Goal: Task Accomplishment & Management: Use online tool/utility

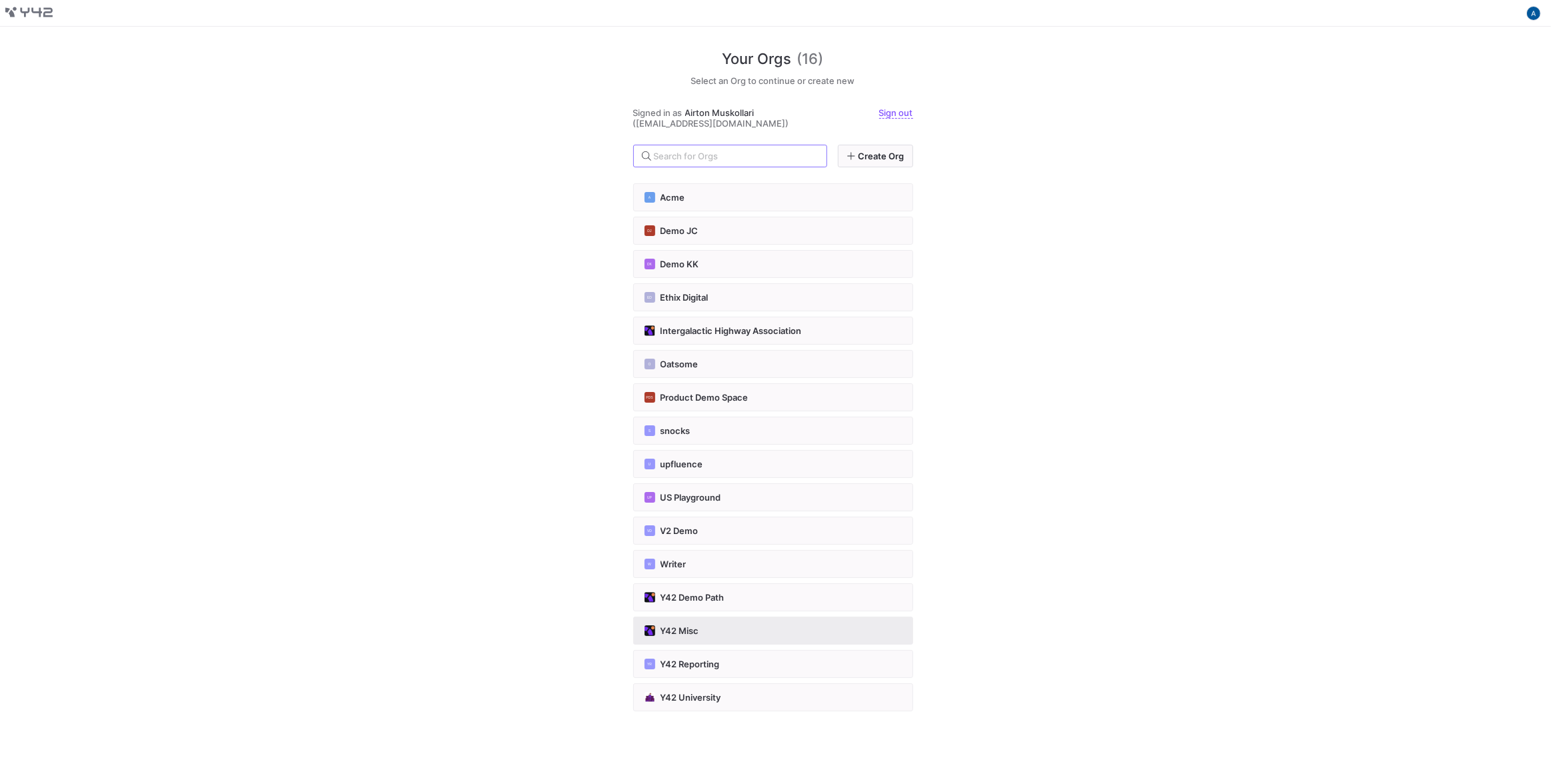
click at [732, 627] on div "Y42 Misc" at bounding box center [774, 630] width 258 height 11
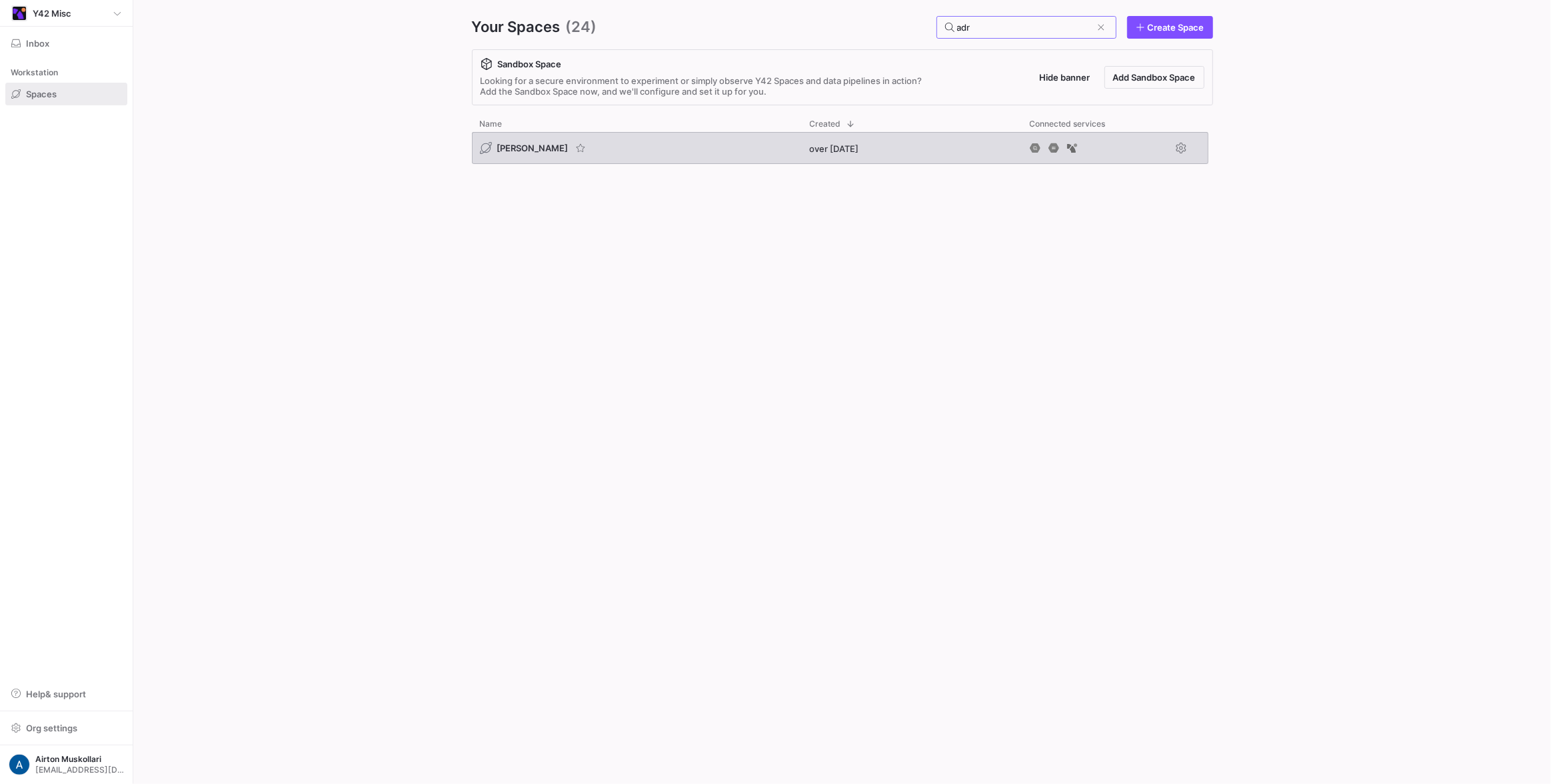
type input "adr"
click at [518, 150] on span "[PERSON_NAME]" at bounding box center [533, 148] width 72 height 11
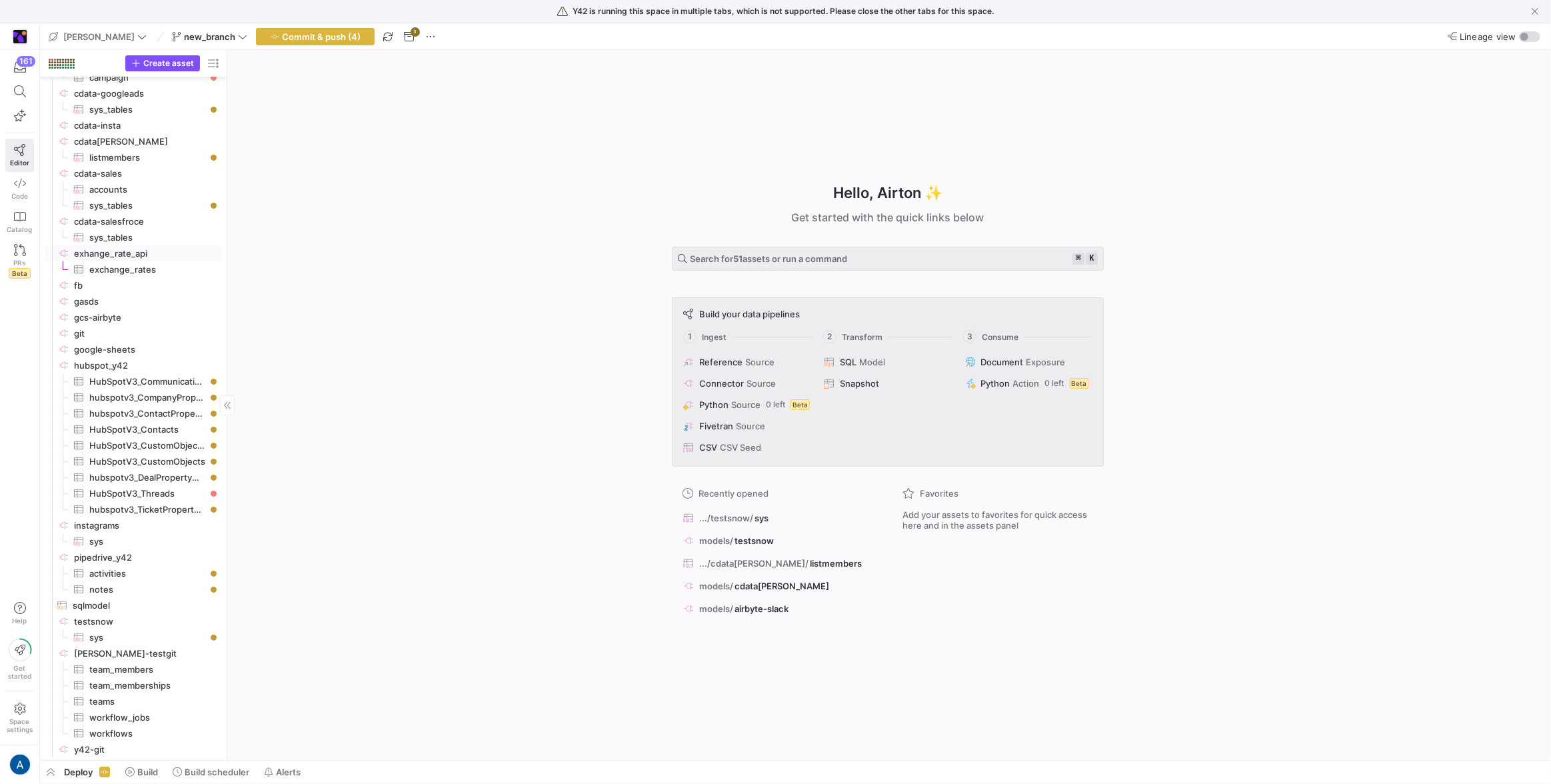
scroll to position [170, 0]
click at [190, 56] on span "button" at bounding box center [162, 63] width 73 height 14
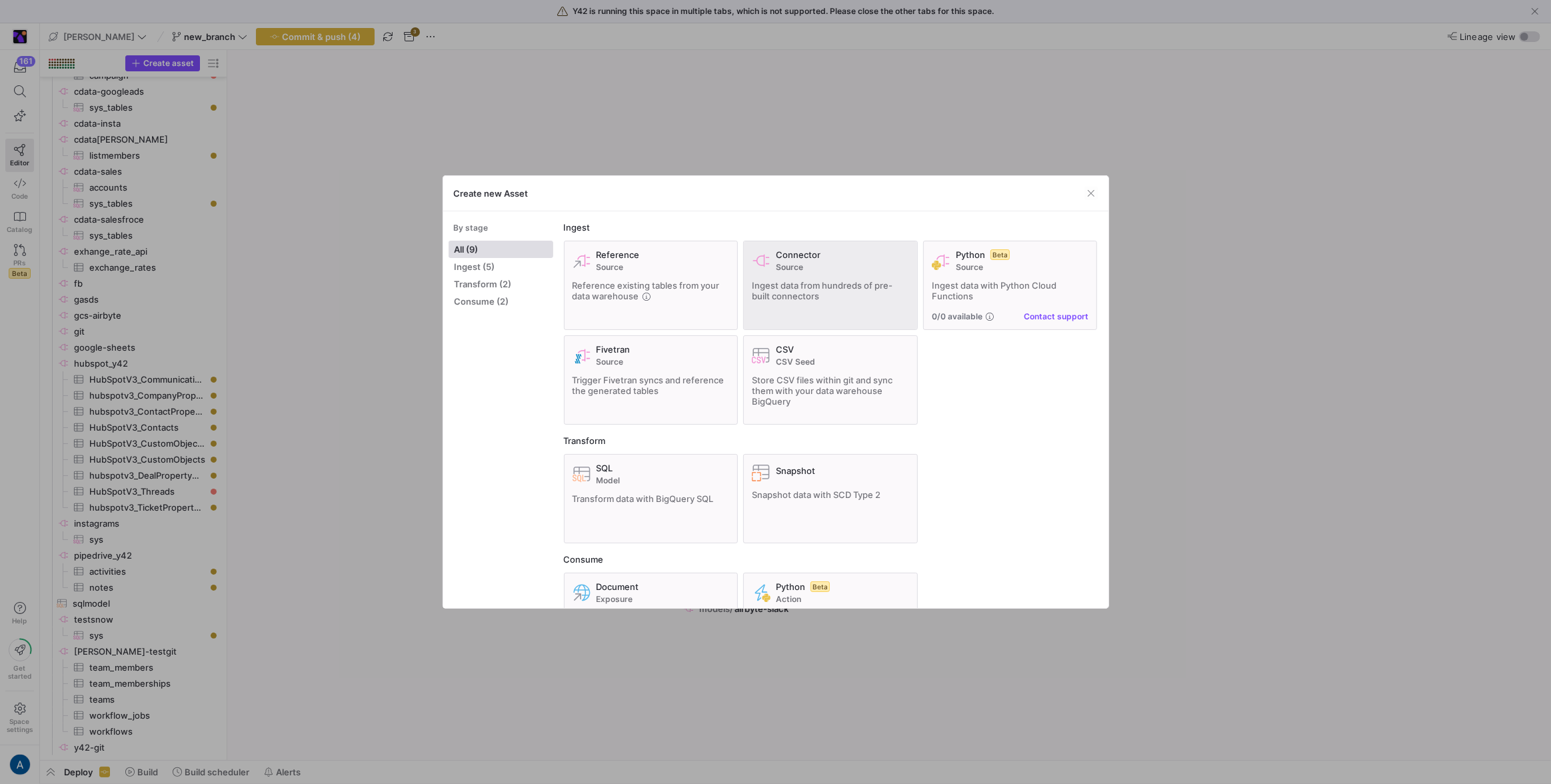
click at [797, 269] on span "Source" at bounding box center [842, 267] width 133 height 9
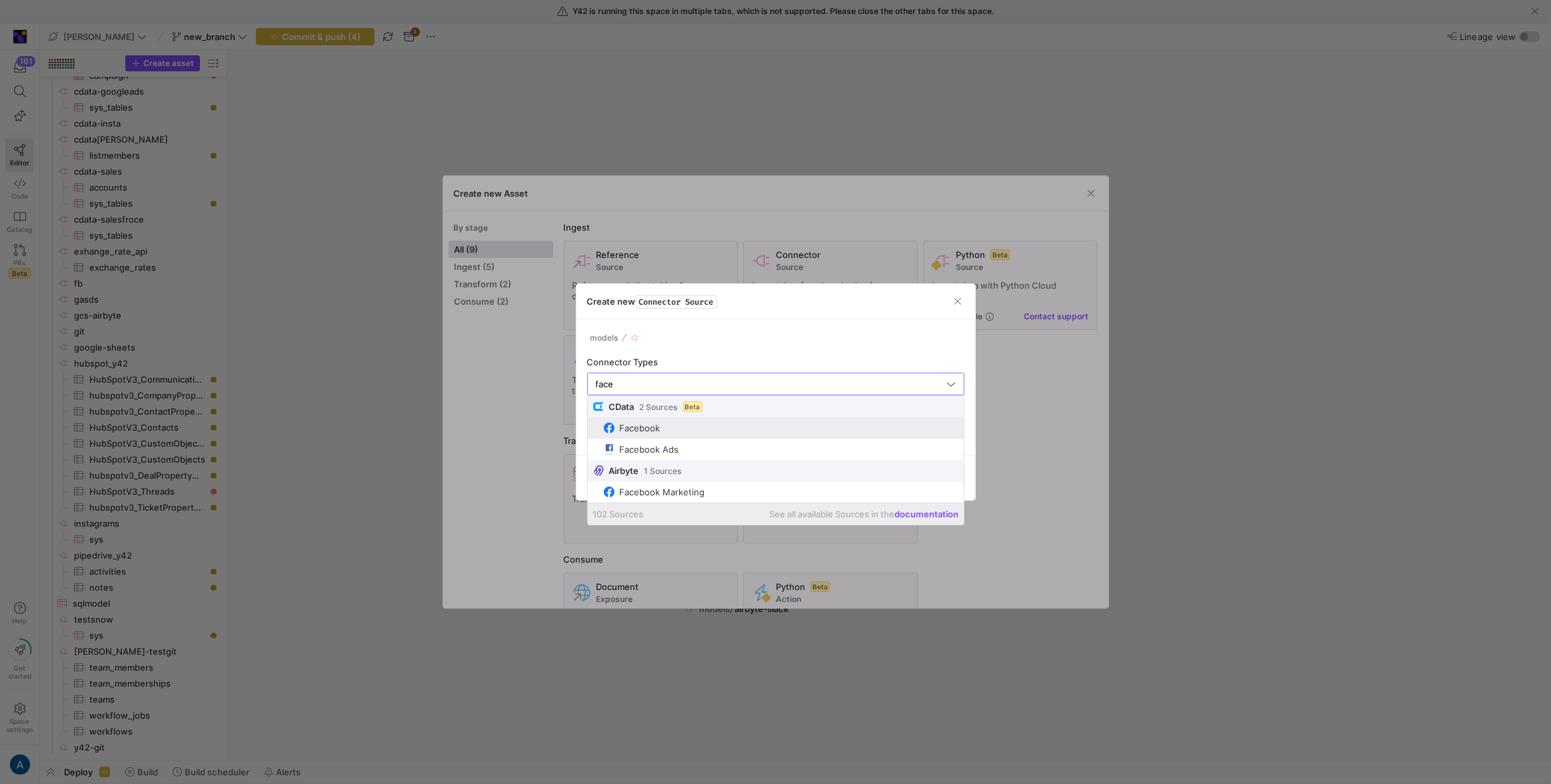
click at [678, 423] on span "Facebook" at bounding box center [781, 428] width 355 height 11
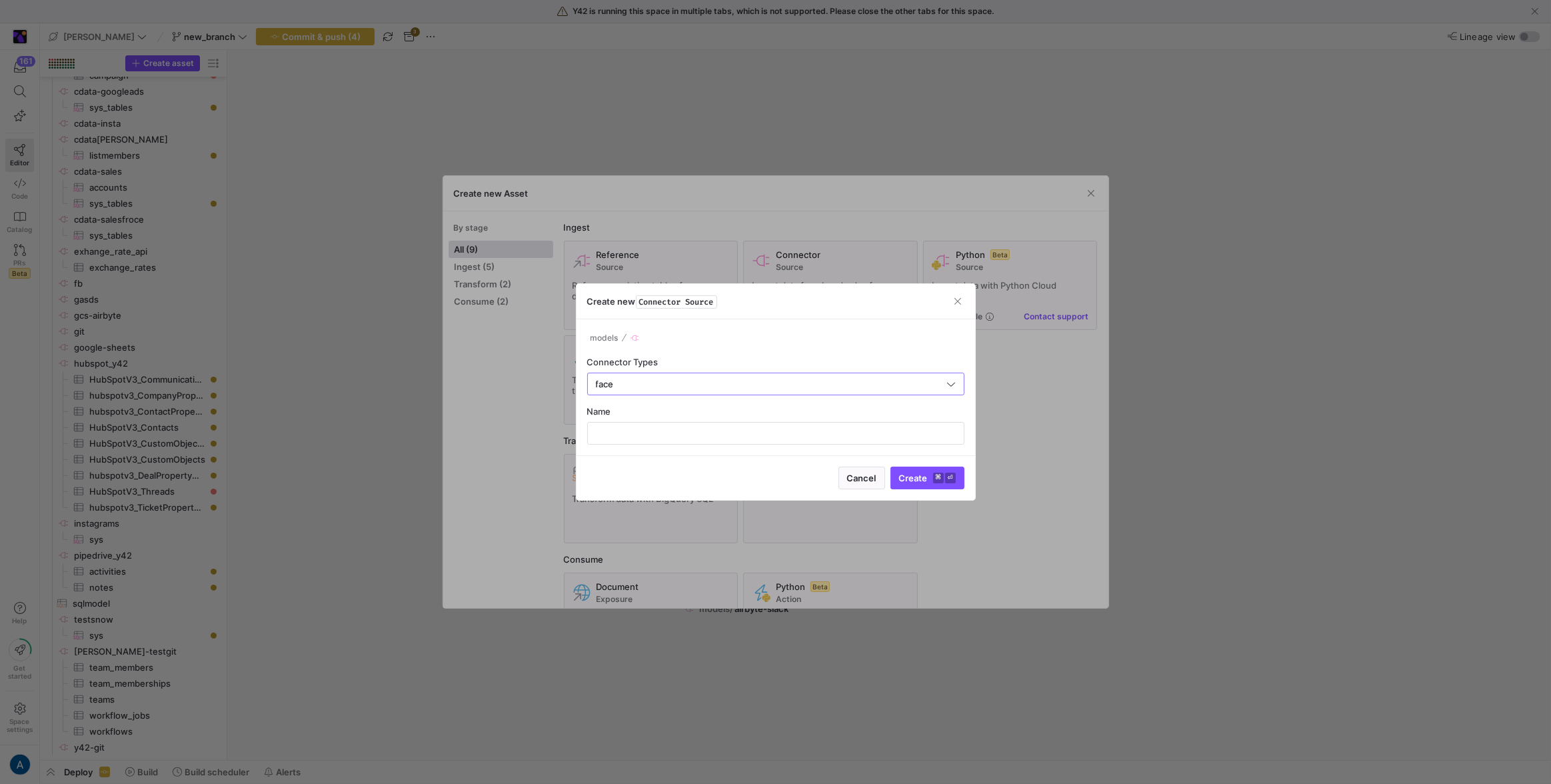
type input "Facebook"
click at [676, 426] on div at bounding box center [776, 433] width 355 height 21
type input "cdata[PERSON_NAME]"
click at [890, 466] on button "Create ⌘ ⏎" at bounding box center [927, 477] width 74 height 23
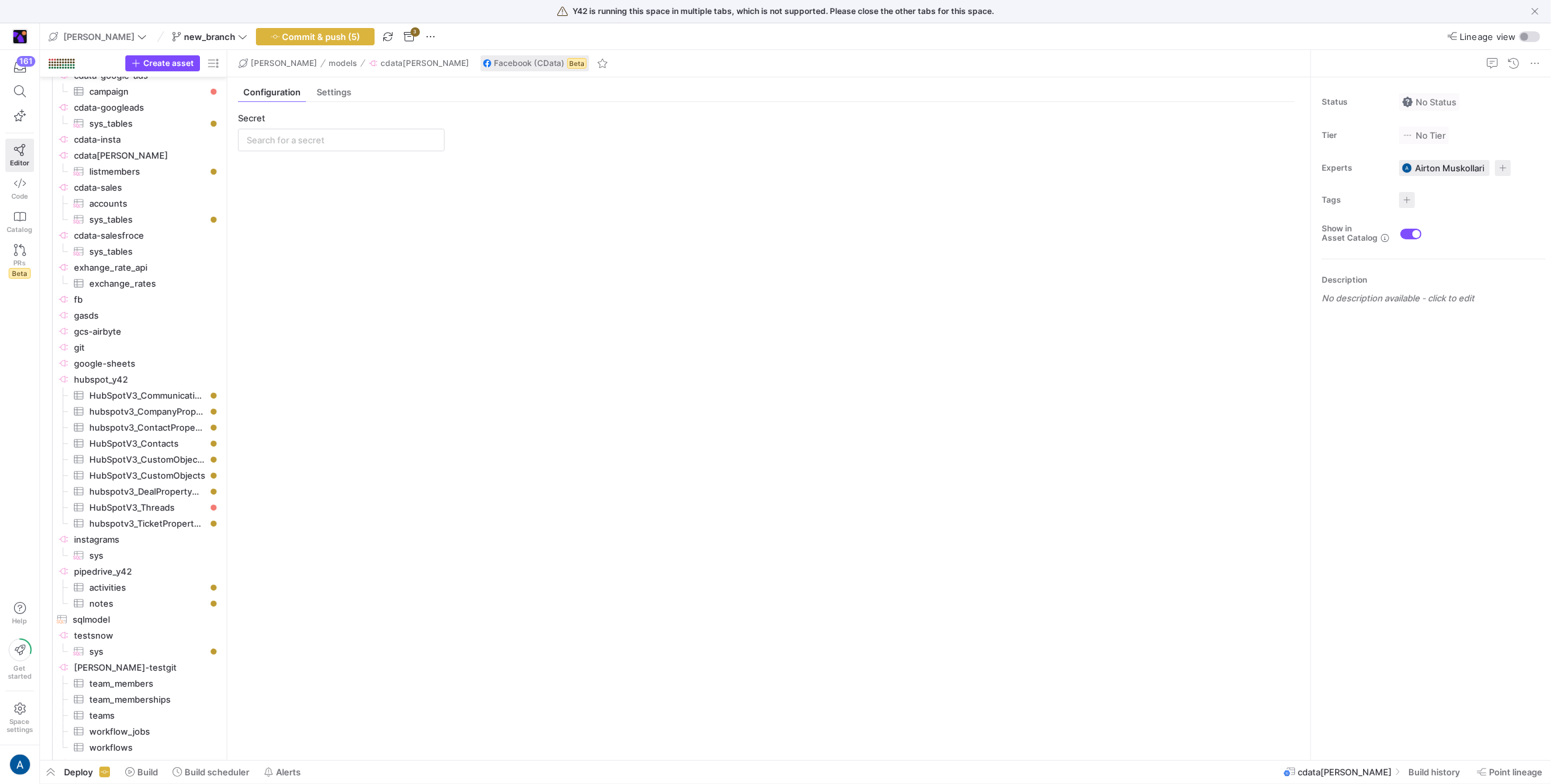
scroll to position [144, 0]
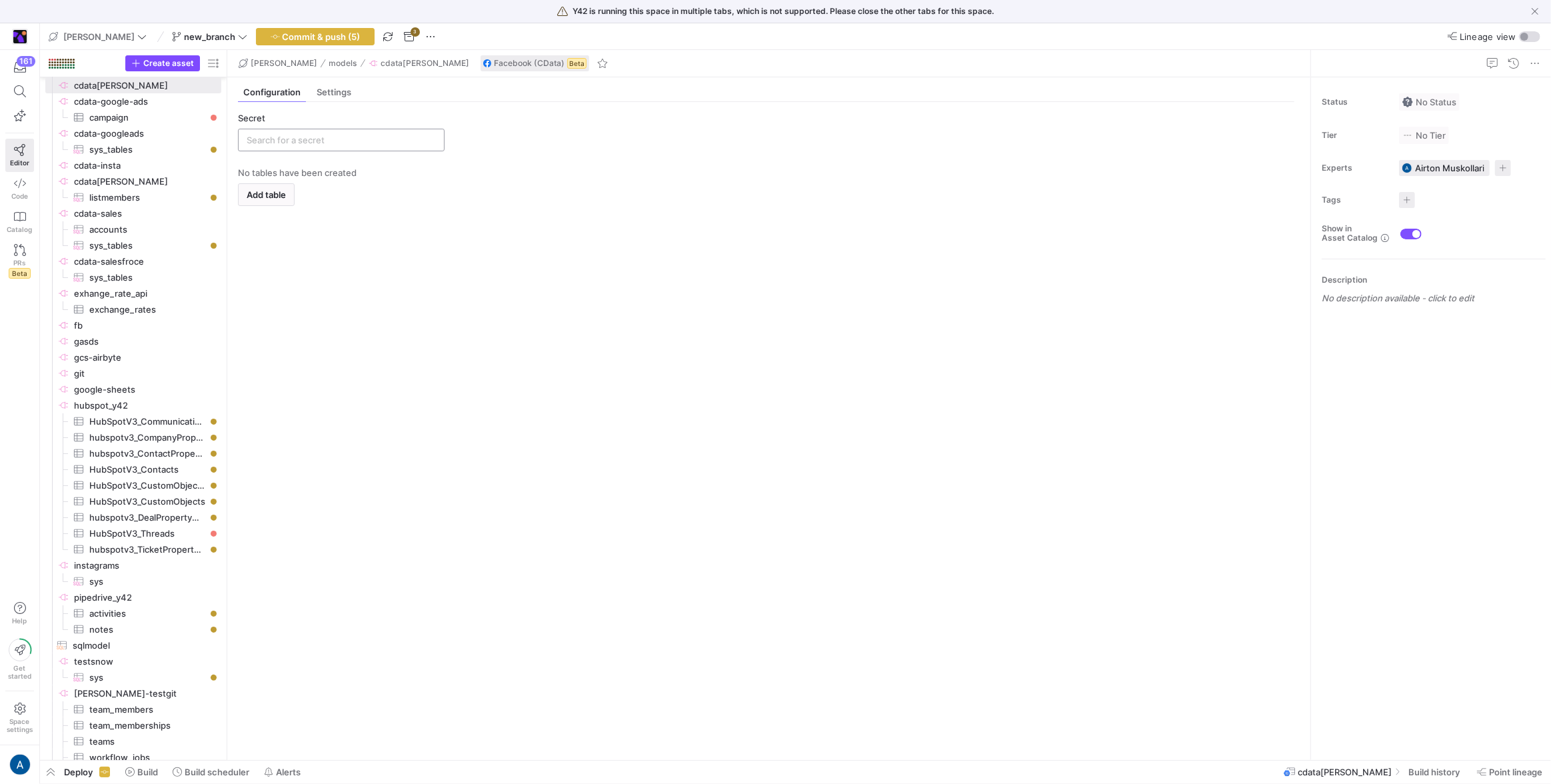
click at [362, 130] on div at bounding box center [340, 140] width 189 height 21
click at [350, 157] on div "cdata-fb-pages" at bounding box center [341, 163] width 194 height 20
type input "cdata-fb-pages"
click at [272, 197] on span "Add table" at bounding box center [266, 194] width 39 height 11
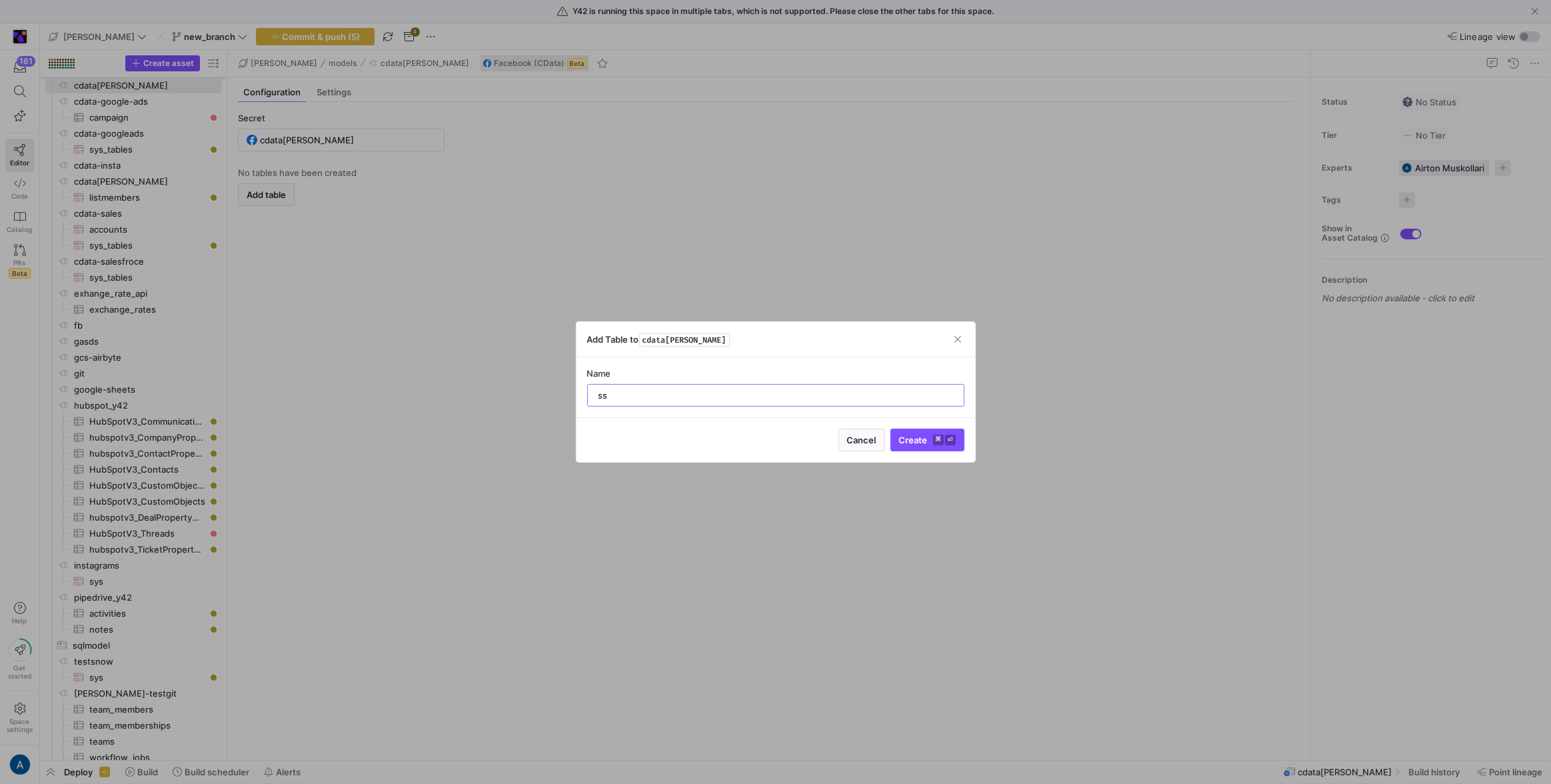
type input "ss"
click at [890, 429] on button "Create ⌘ ⏎" at bounding box center [927, 440] width 74 height 23
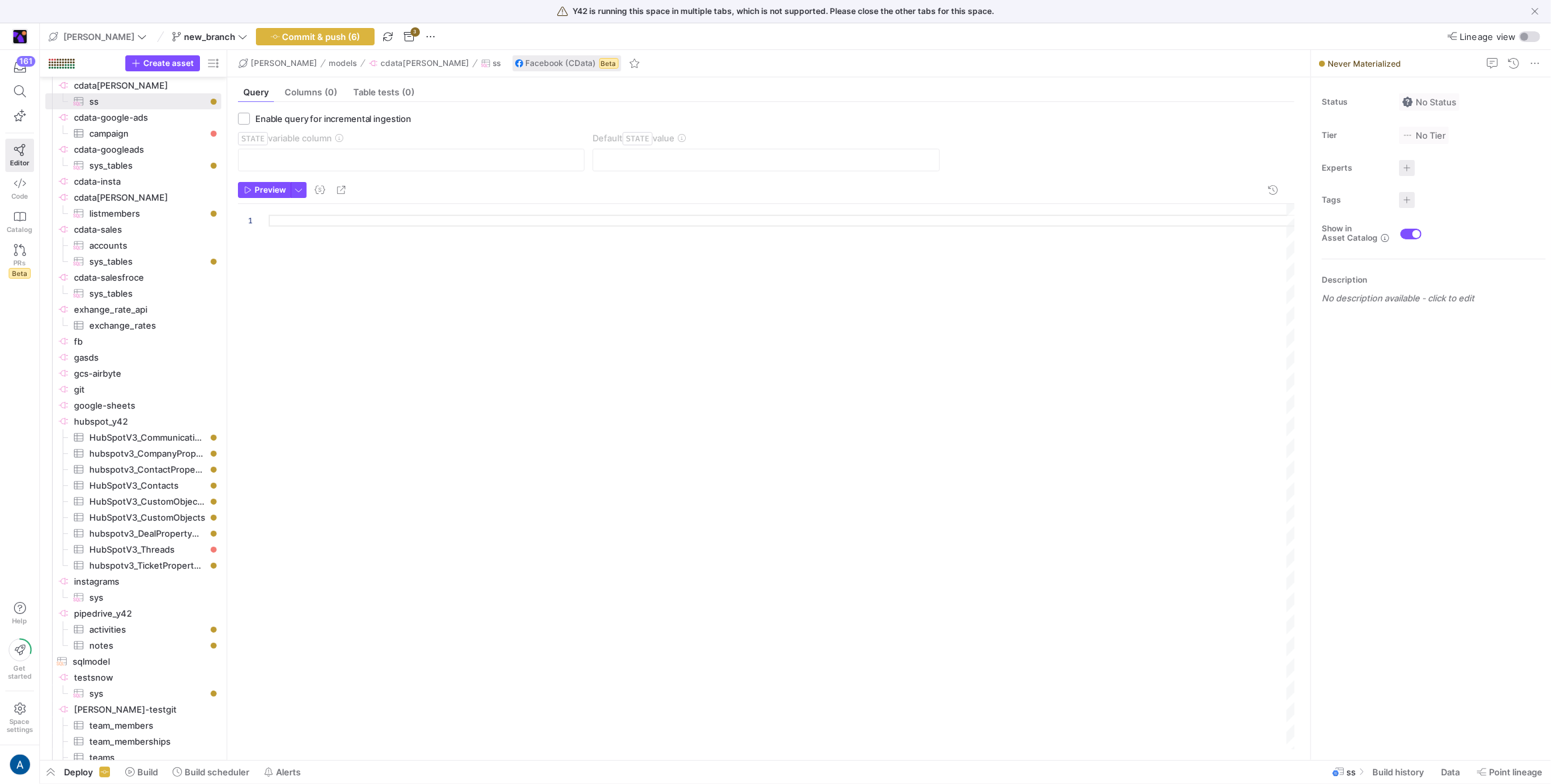
click at [282, 211] on div at bounding box center [782, 477] width 1027 height 546
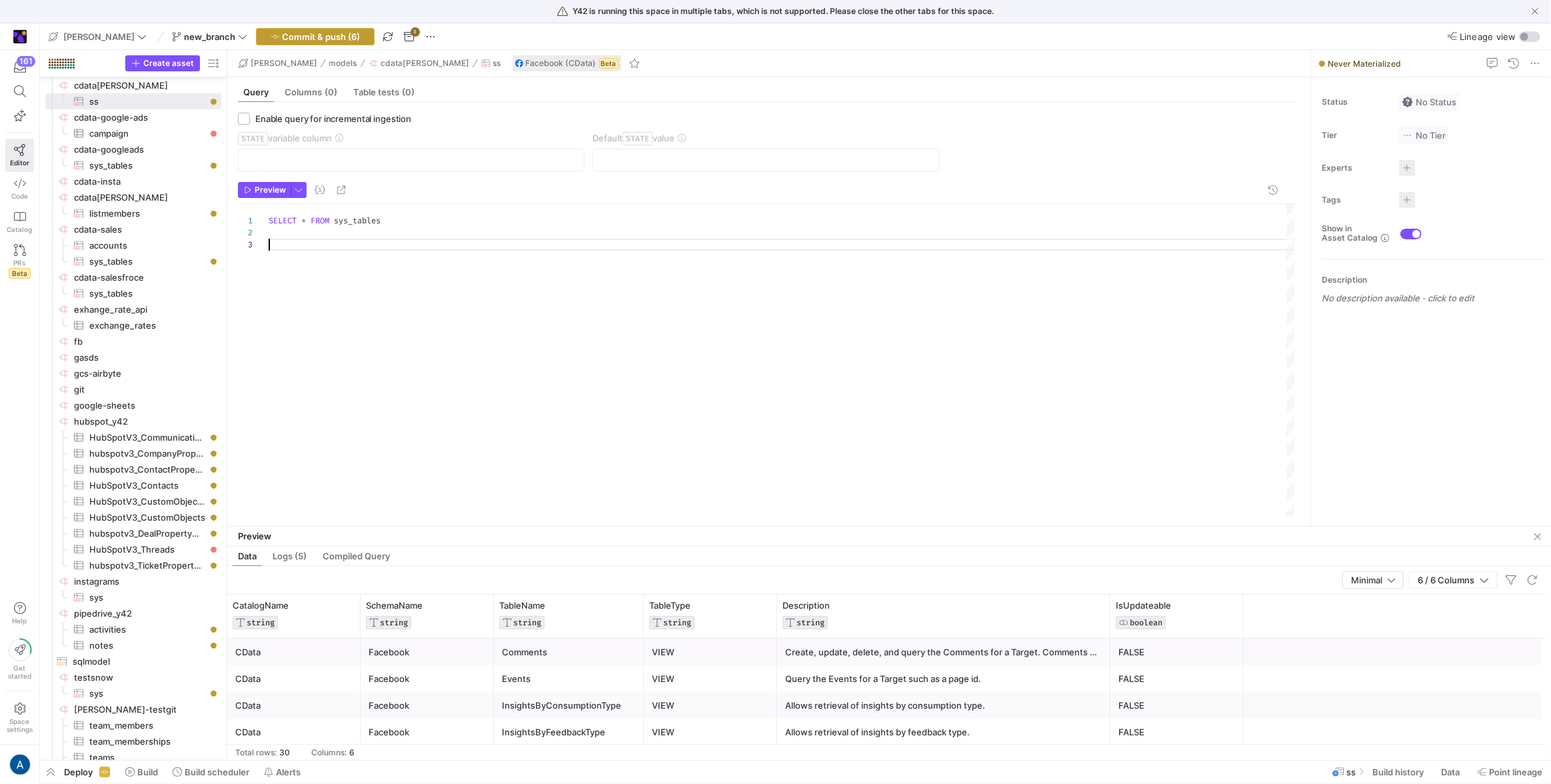
type textarea "SELECT * FROM sys_tables"
click at [287, 32] on span "Commit & push (6)" at bounding box center [322, 37] width 78 height 11
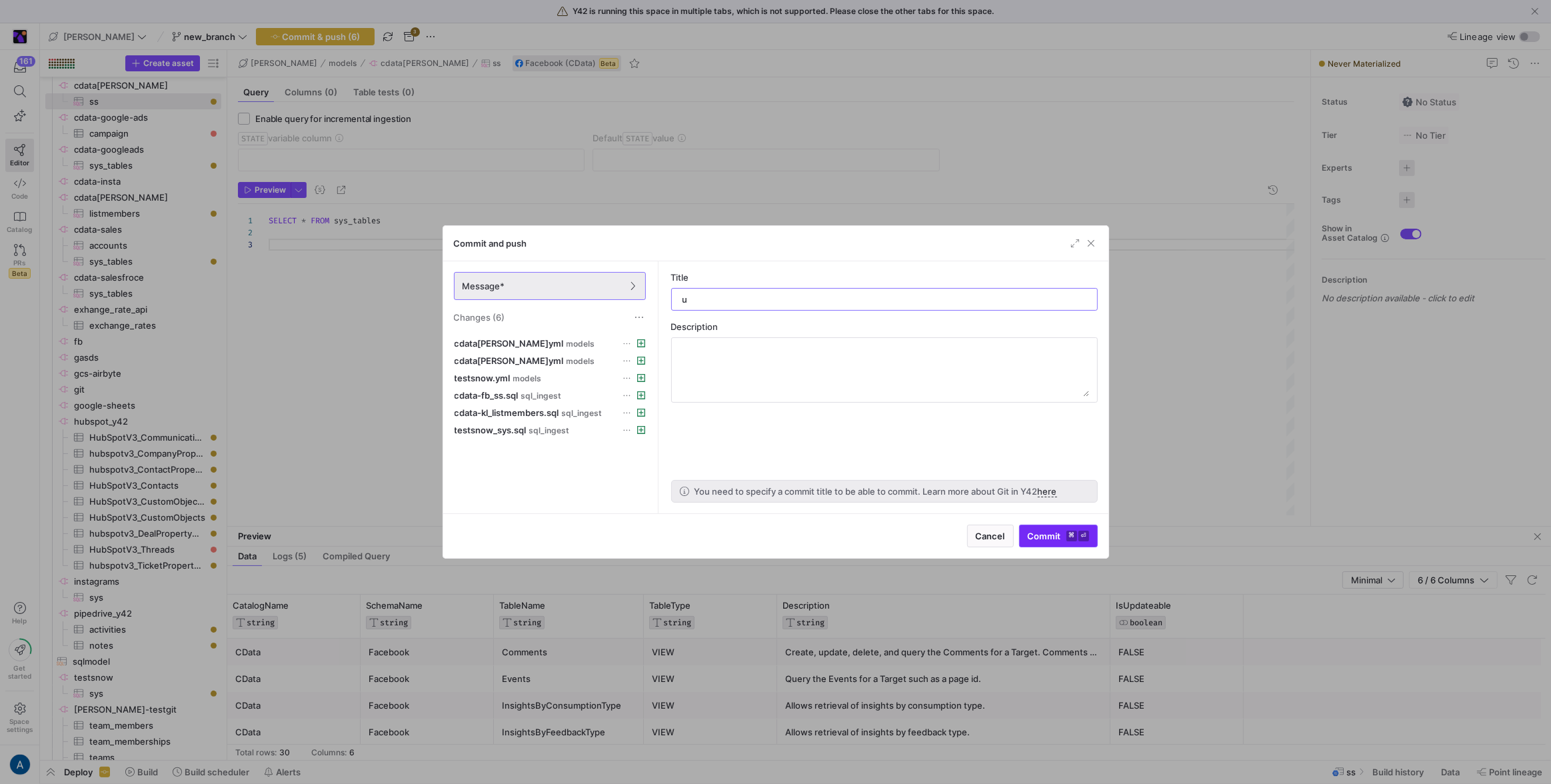
type input "u"
click at [1053, 525] on span "submit" at bounding box center [1058, 535] width 78 height 21
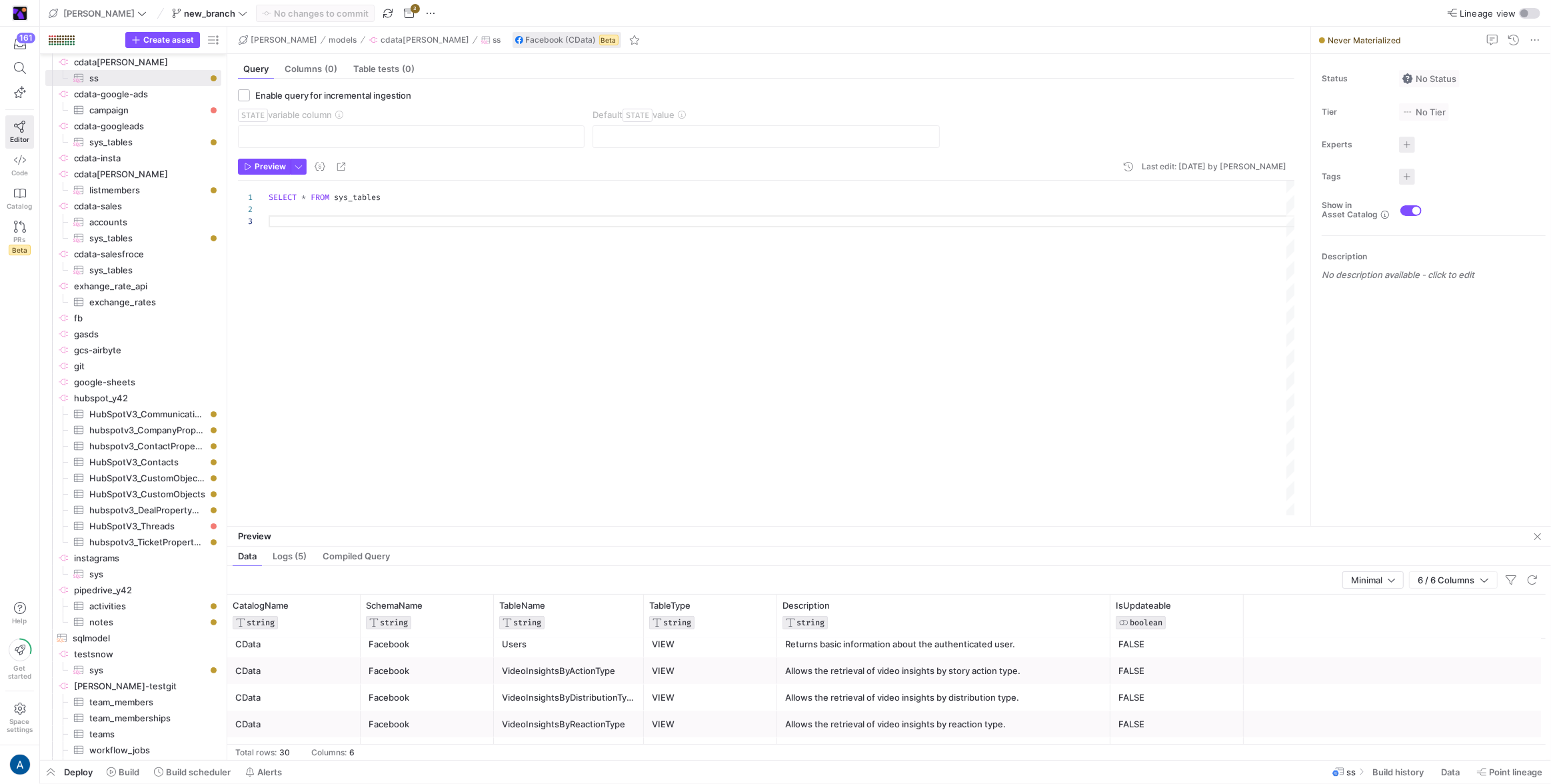
scroll to position [0, 0]
click at [569, 713] on div "Videos" at bounding box center [569, 721] width 134 height 26
click at [380, 200] on div "SELECT * FROM sys_tables" at bounding box center [782, 348] width 1027 height 335
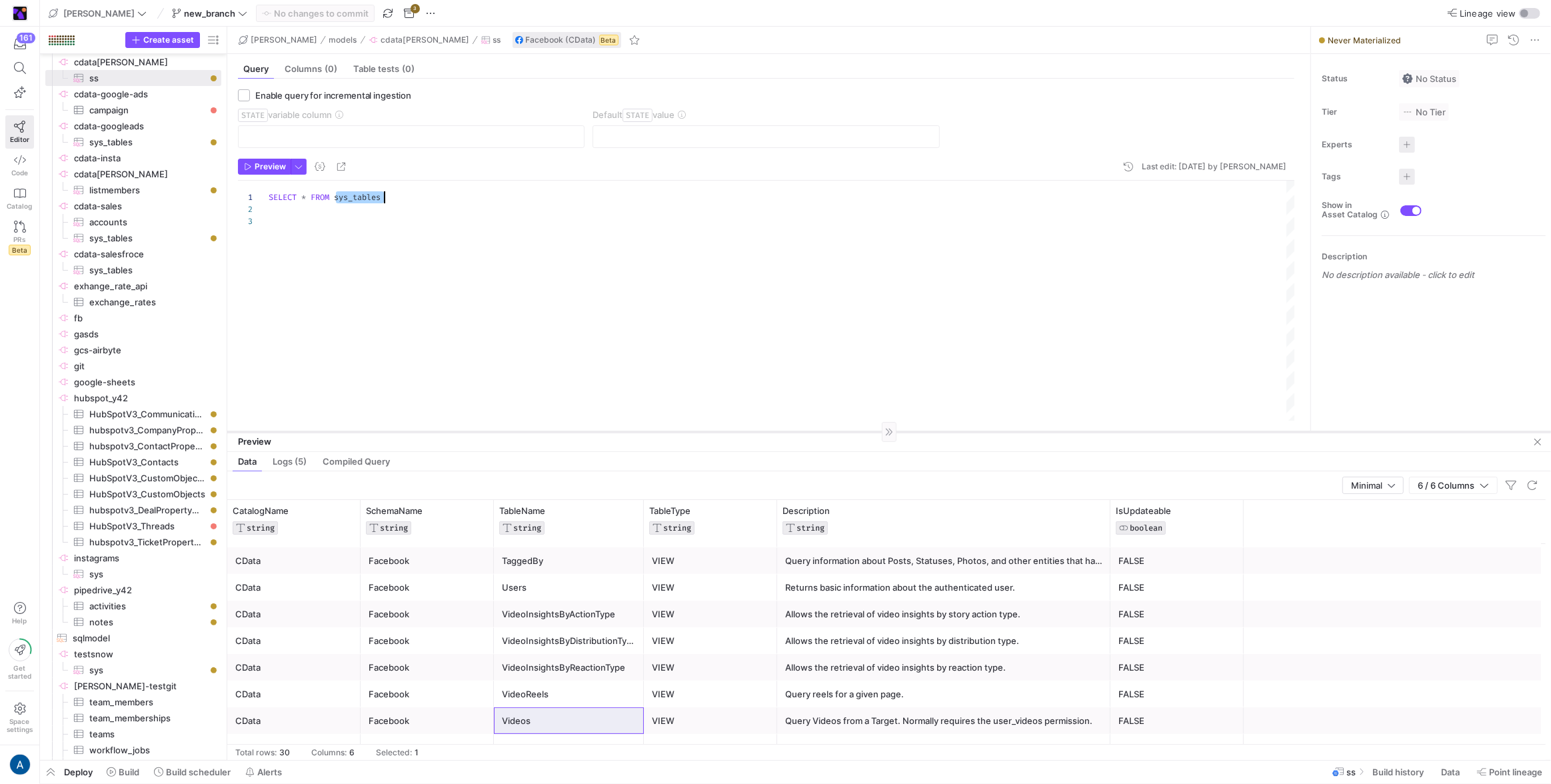
drag, startPoint x: 597, startPoint y: 526, endPoint x: 593, endPoint y: 431, distance: 95.1
click at [593, 431] on div at bounding box center [889, 431] width 1324 height 1
click at [350, 199] on div "SELECT * FROM sys_tables" at bounding box center [782, 300] width 1027 height 240
type textarea "SELECT * FROM Videos"
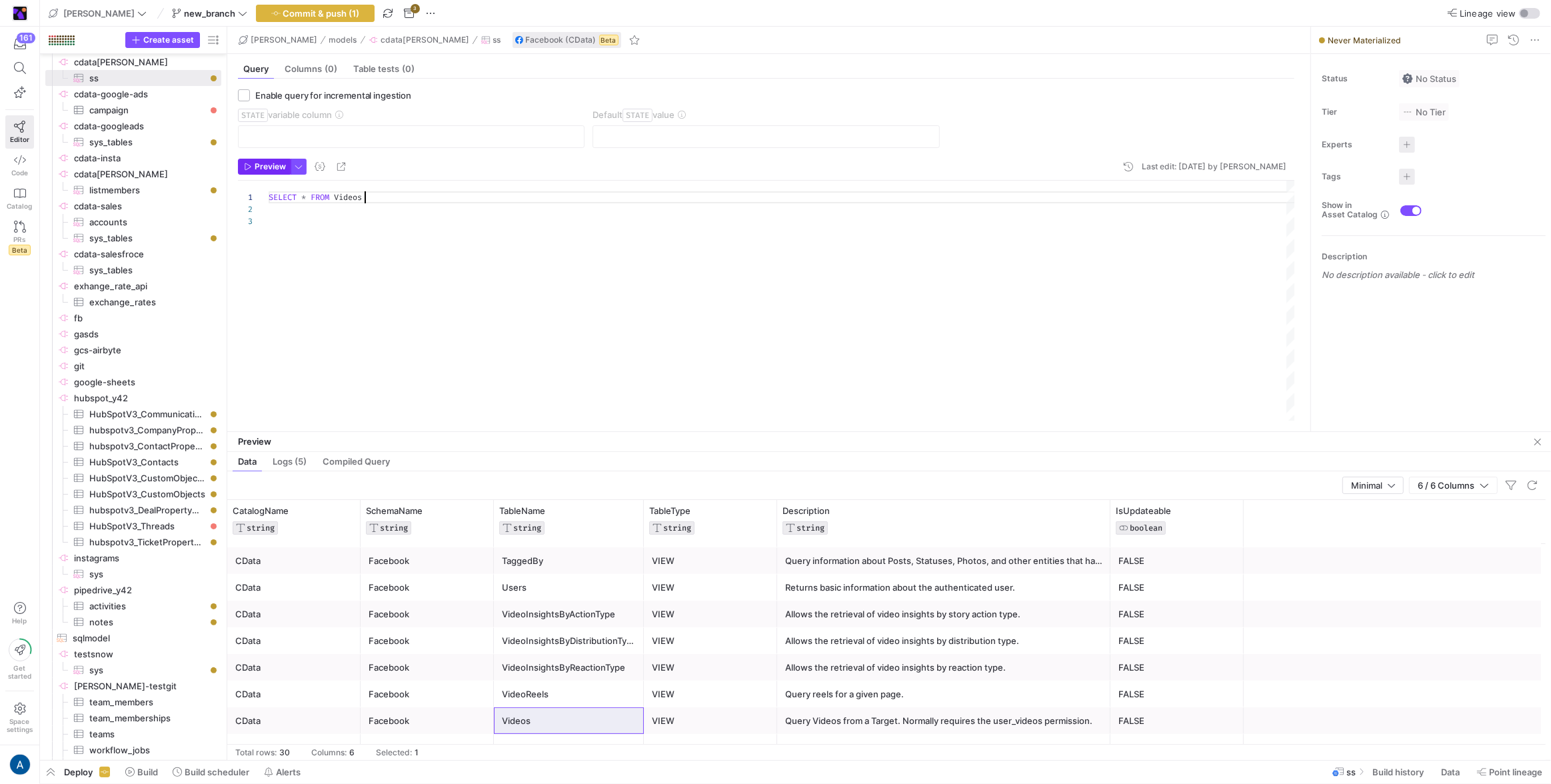
click at [276, 165] on span "Preview" at bounding box center [270, 166] width 32 height 9
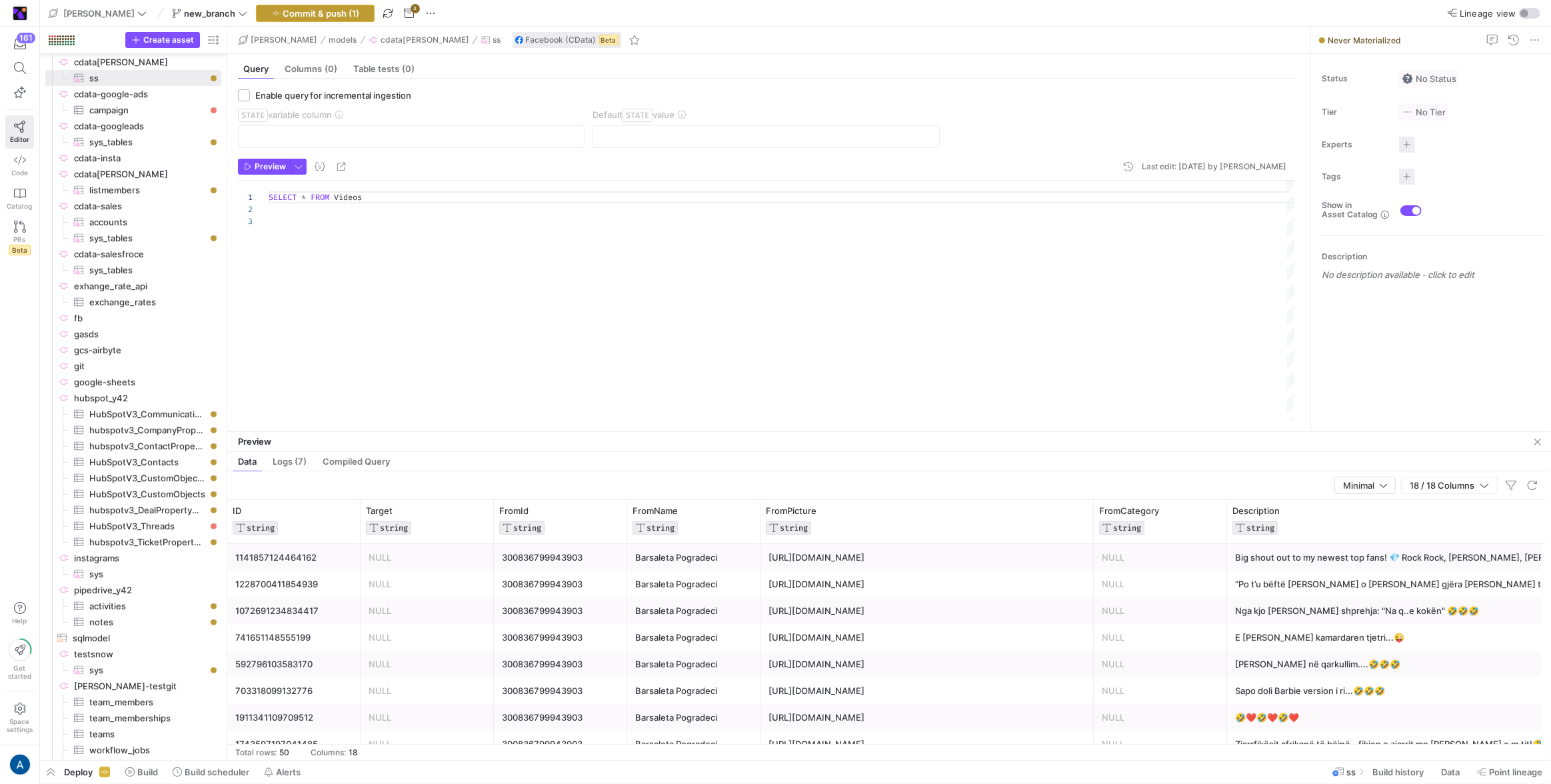
click at [298, 11] on span "Commit & push (1)" at bounding box center [322, 14] width 77 height 11
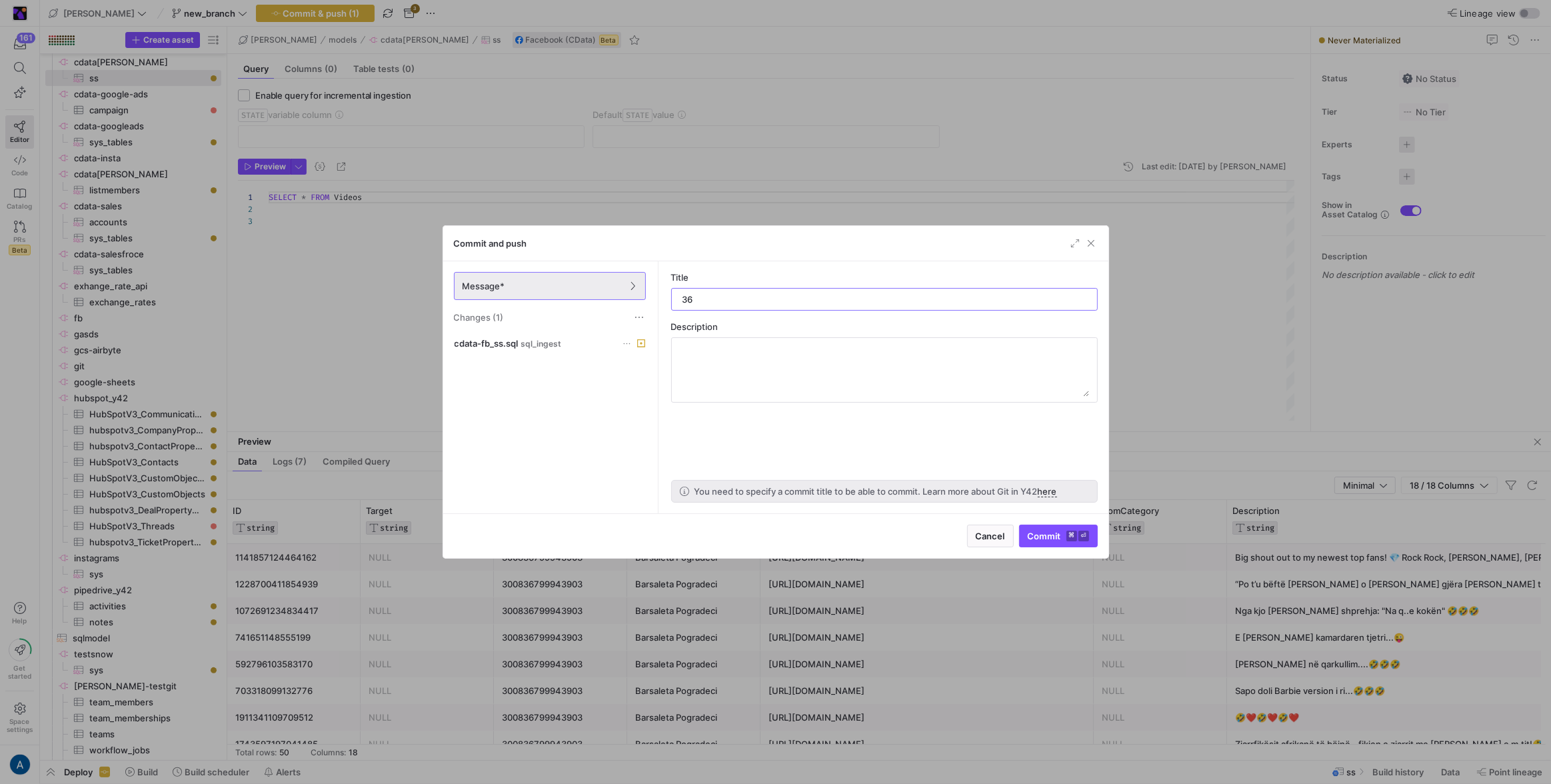
type input "36"
click at [1015, 519] on div "Cancel Commit ⌘ ⏎" at bounding box center [775, 535] width 665 height 44
click at [1037, 529] on span "submit" at bounding box center [1058, 535] width 78 height 21
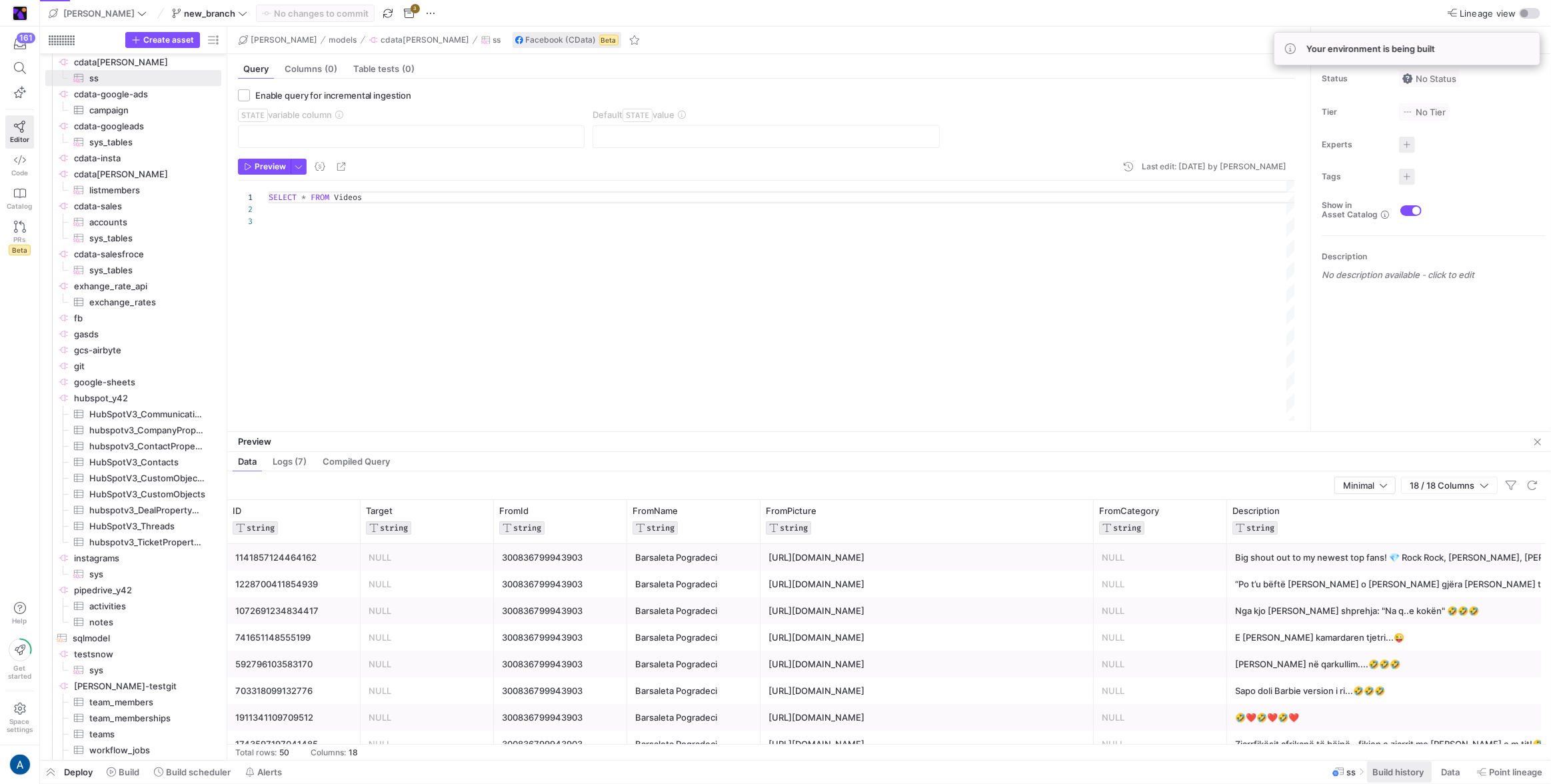
click at [1384, 770] on span "Build history" at bounding box center [1398, 772] width 51 height 11
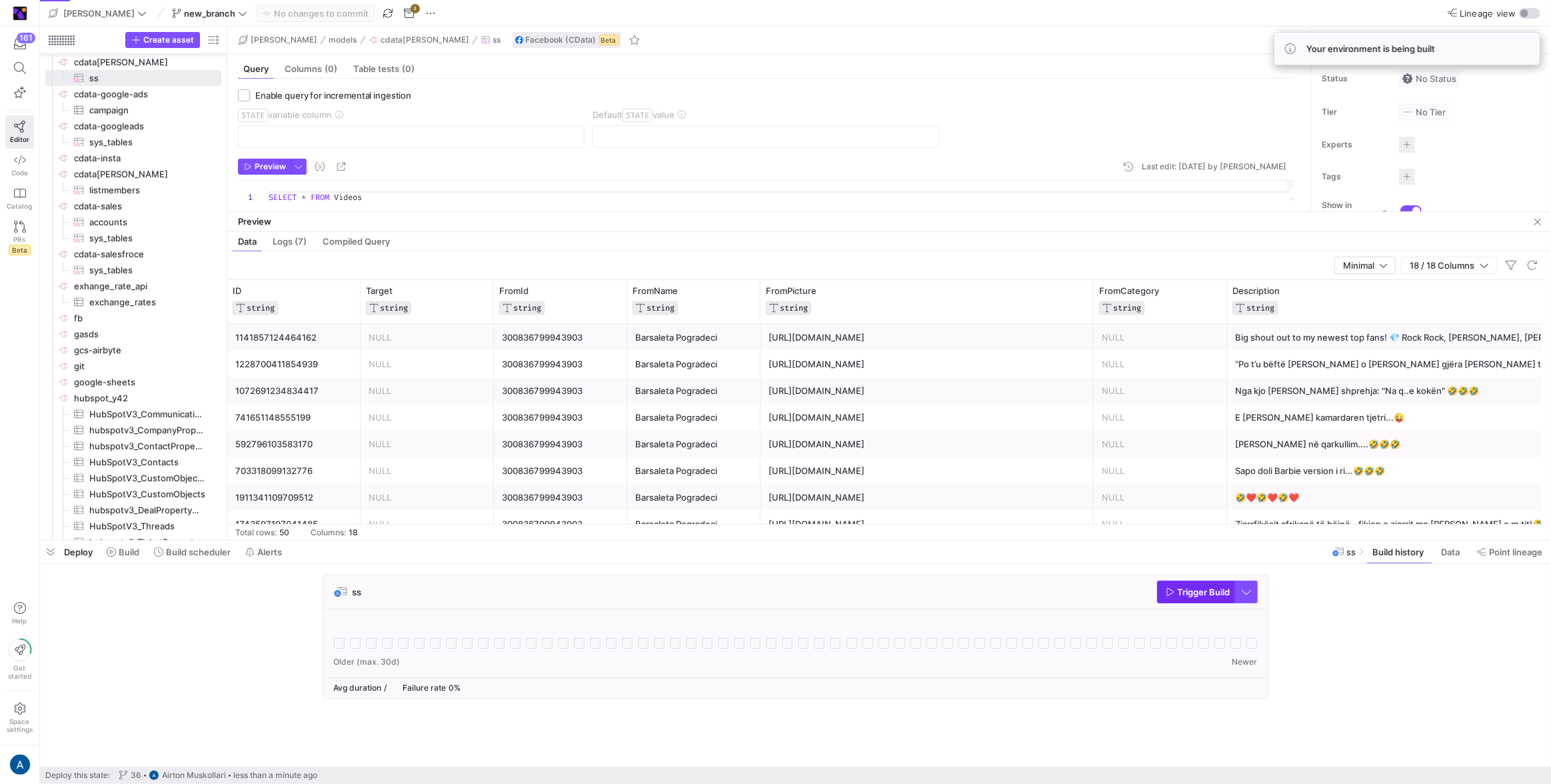
click at [1197, 597] on span "Trigger Build" at bounding box center [1204, 592] width 53 height 11
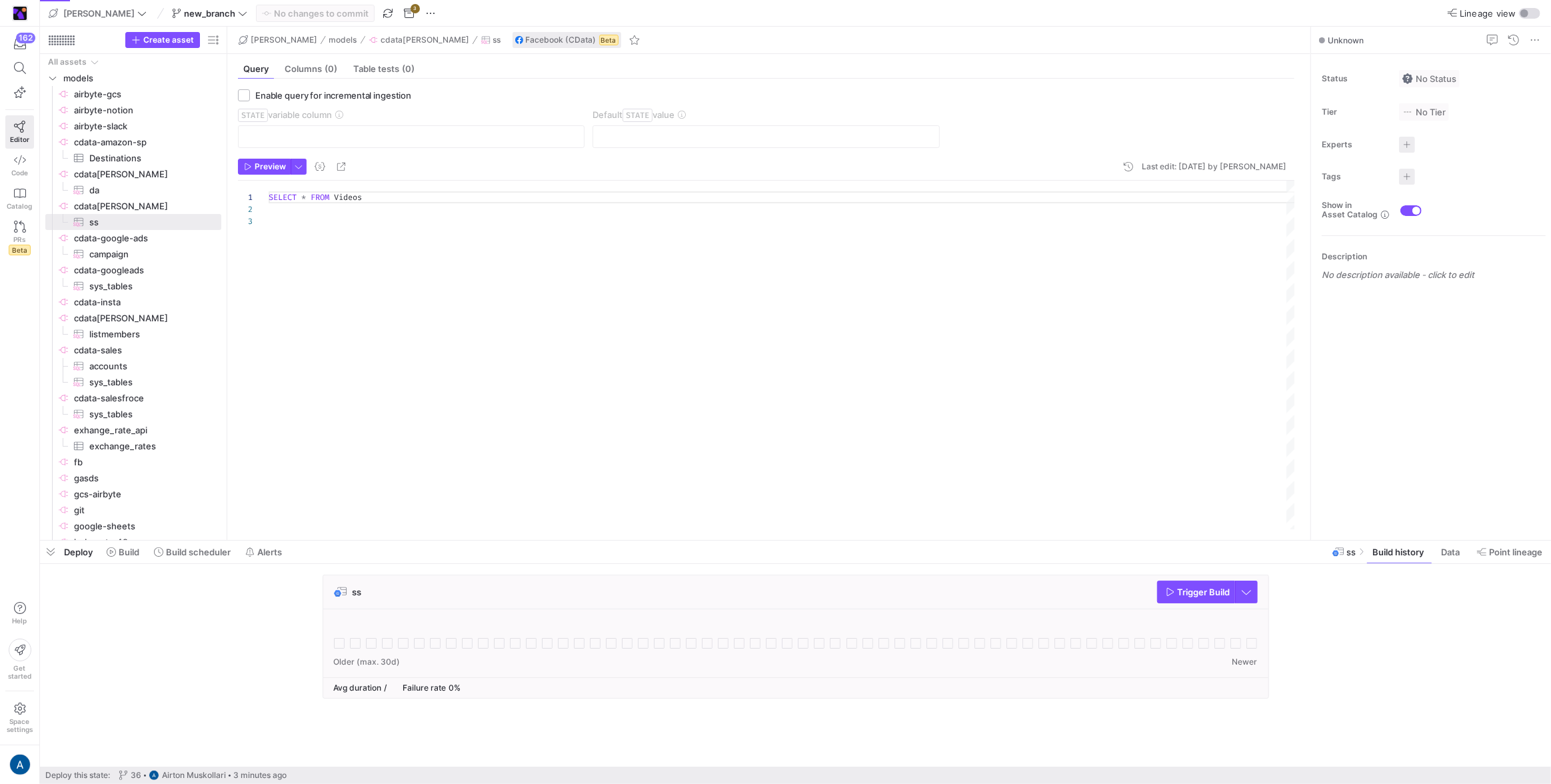
scroll to position [23, 0]
click at [1177, 600] on span "button" at bounding box center [1196, 592] width 77 height 21
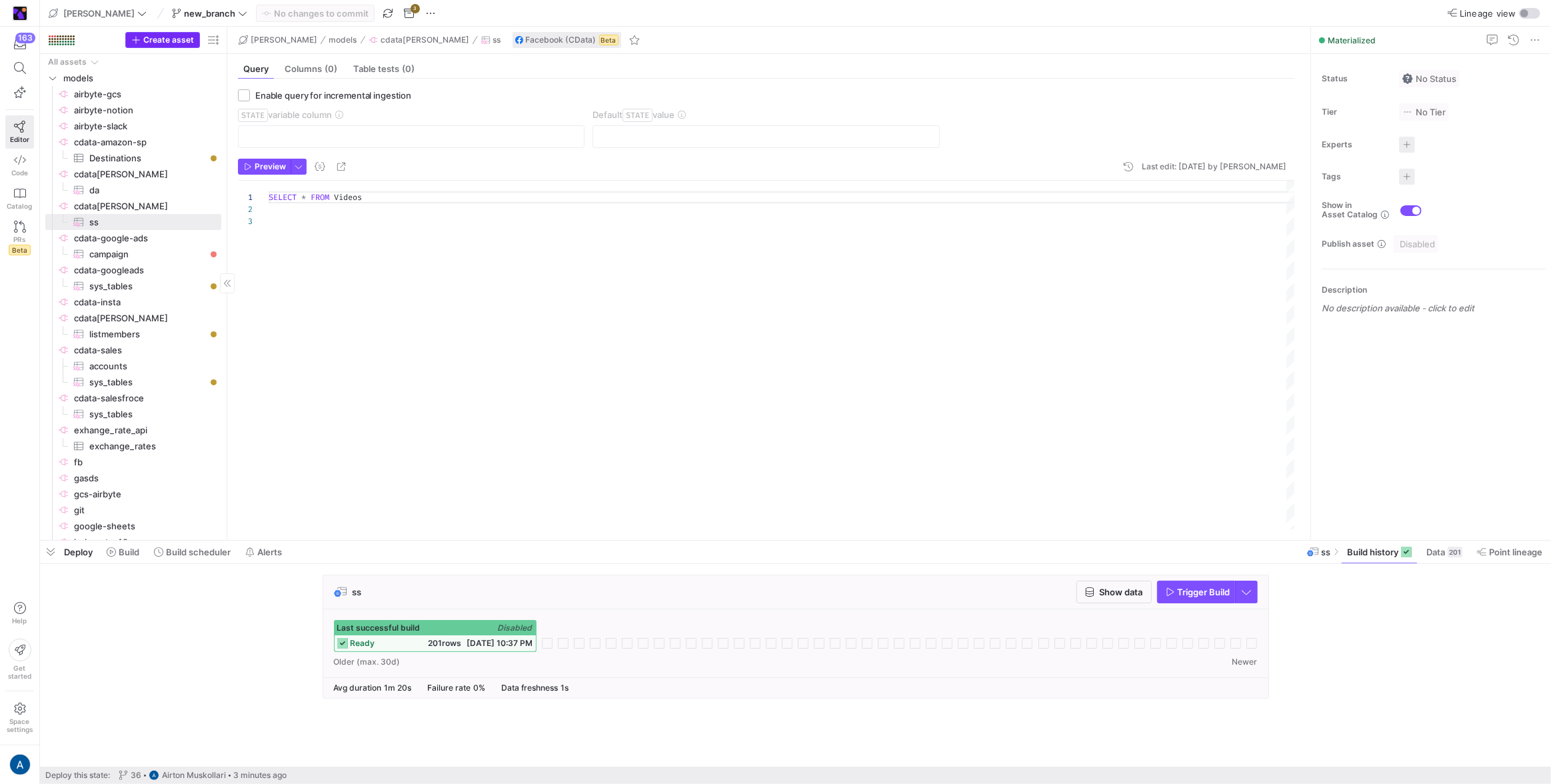
click at [191, 40] on span "Create asset" at bounding box center [168, 40] width 50 height 9
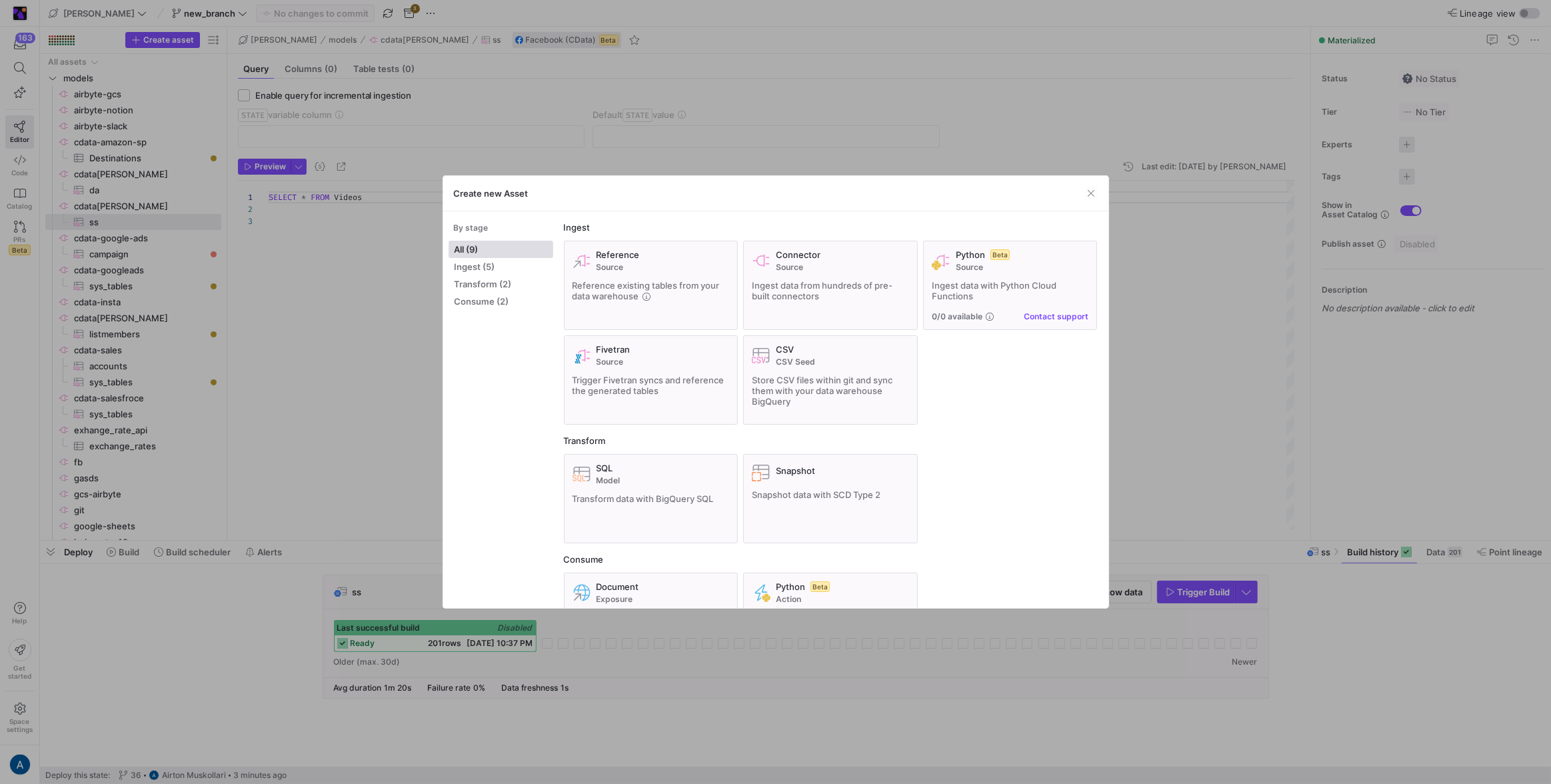
click at [356, 350] on div at bounding box center [775, 392] width 1551 height 784
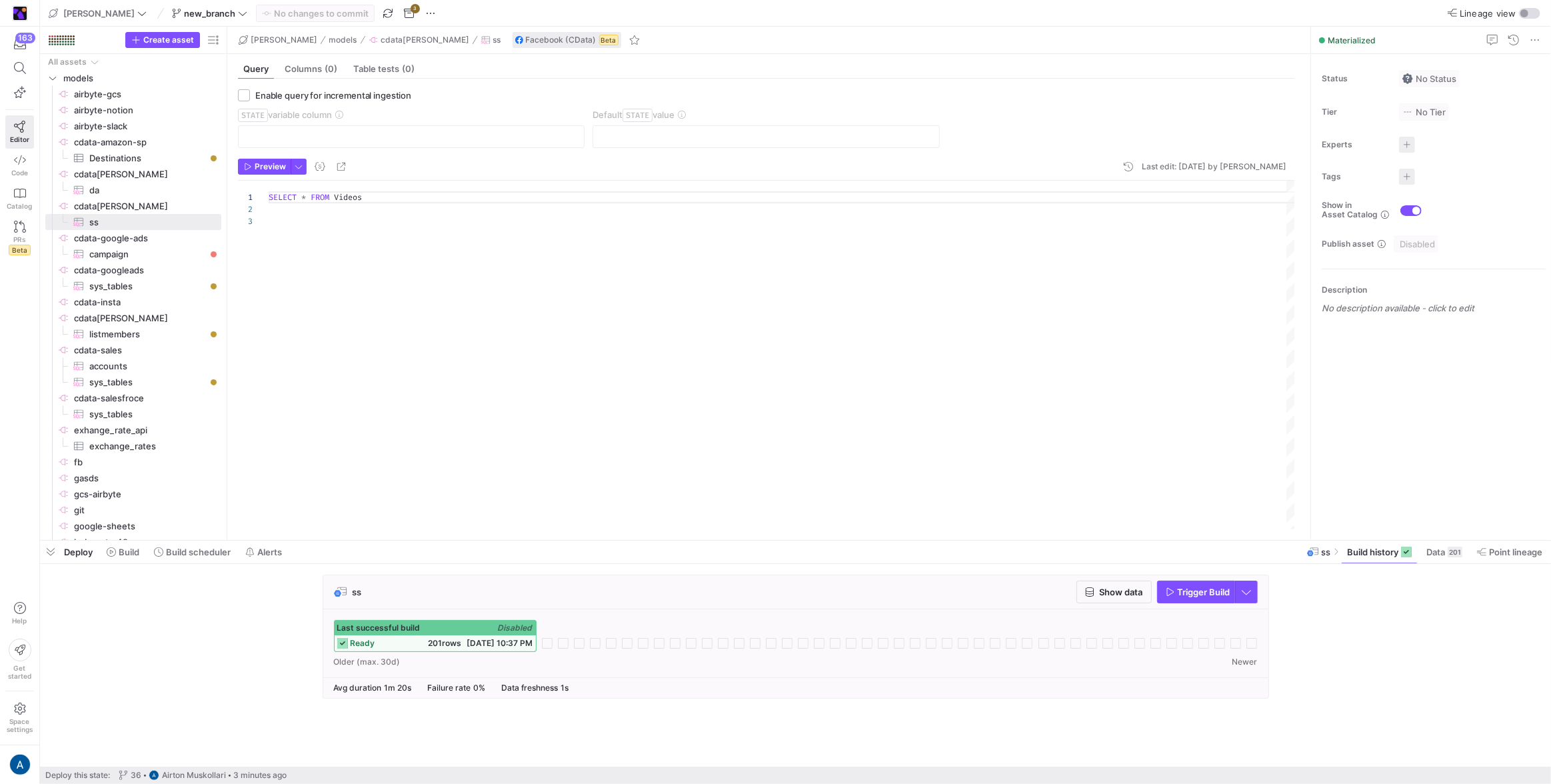
click at [463, 633] on div "Last successful build Disabled" at bounding box center [435, 627] width 201 height 14
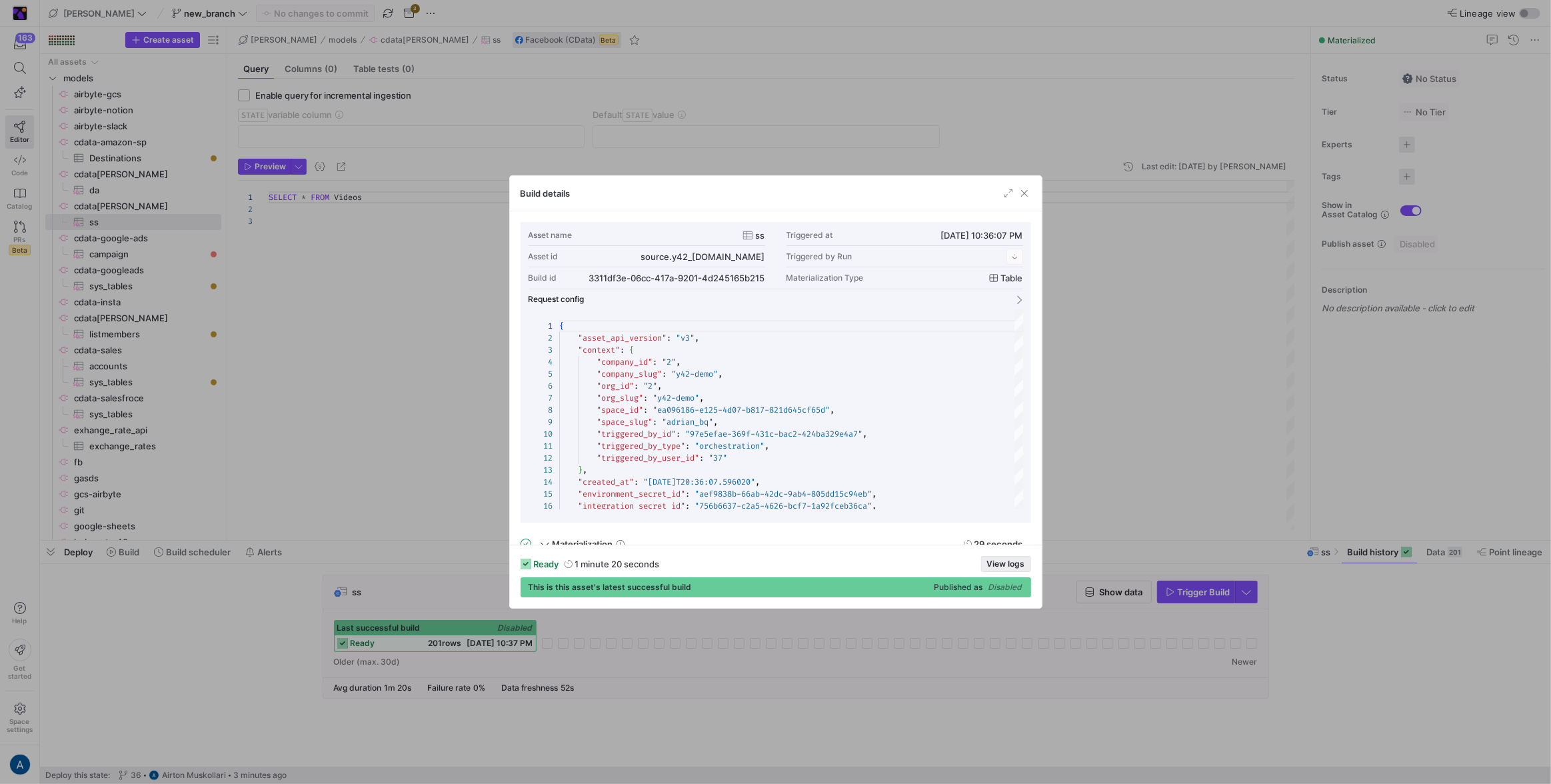
click at [990, 562] on span "View logs" at bounding box center [1006, 563] width 38 height 9
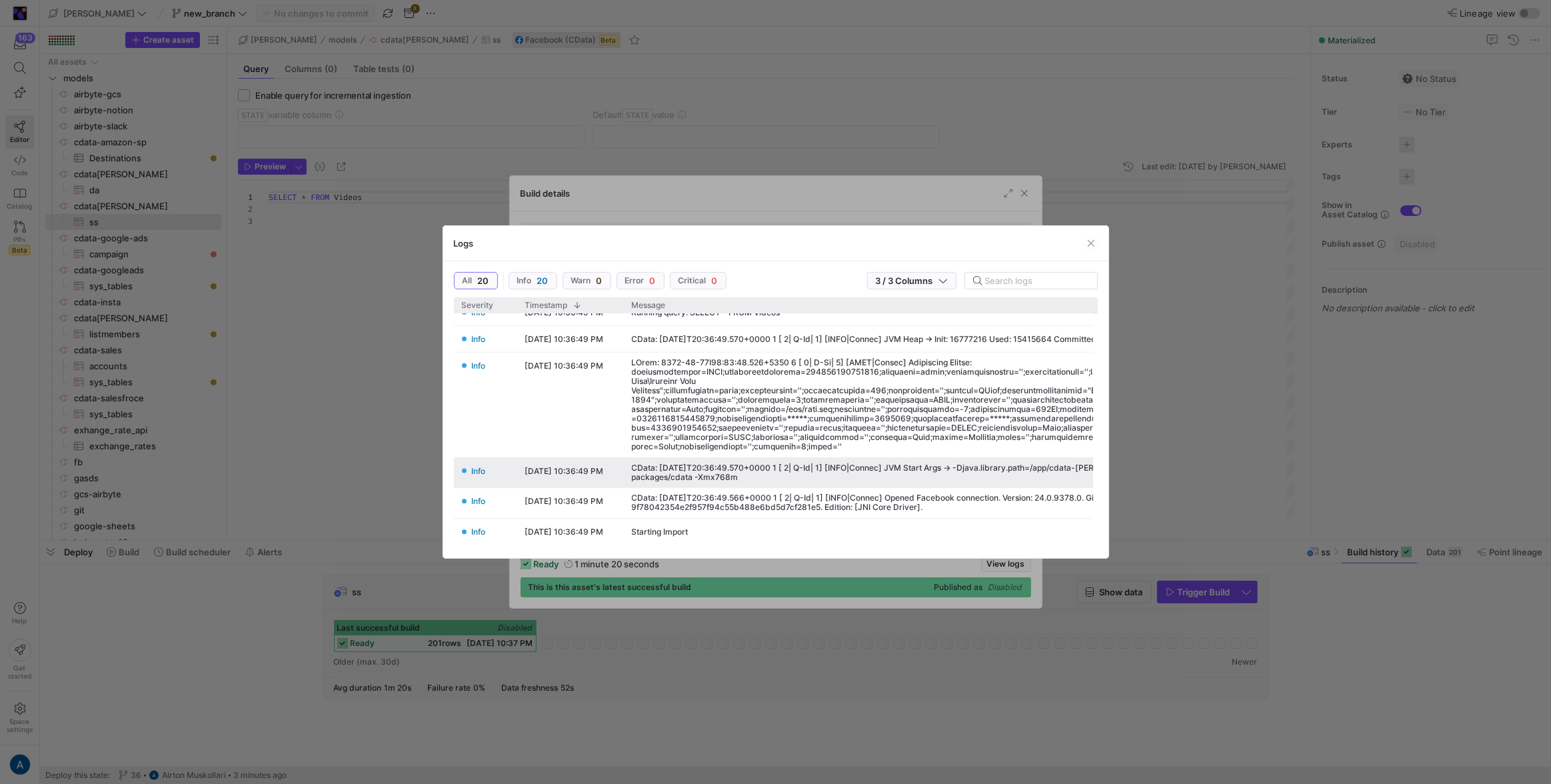
scroll to position [394, 0]
click at [700, 78] on div at bounding box center [775, 392] width 1551 height 784
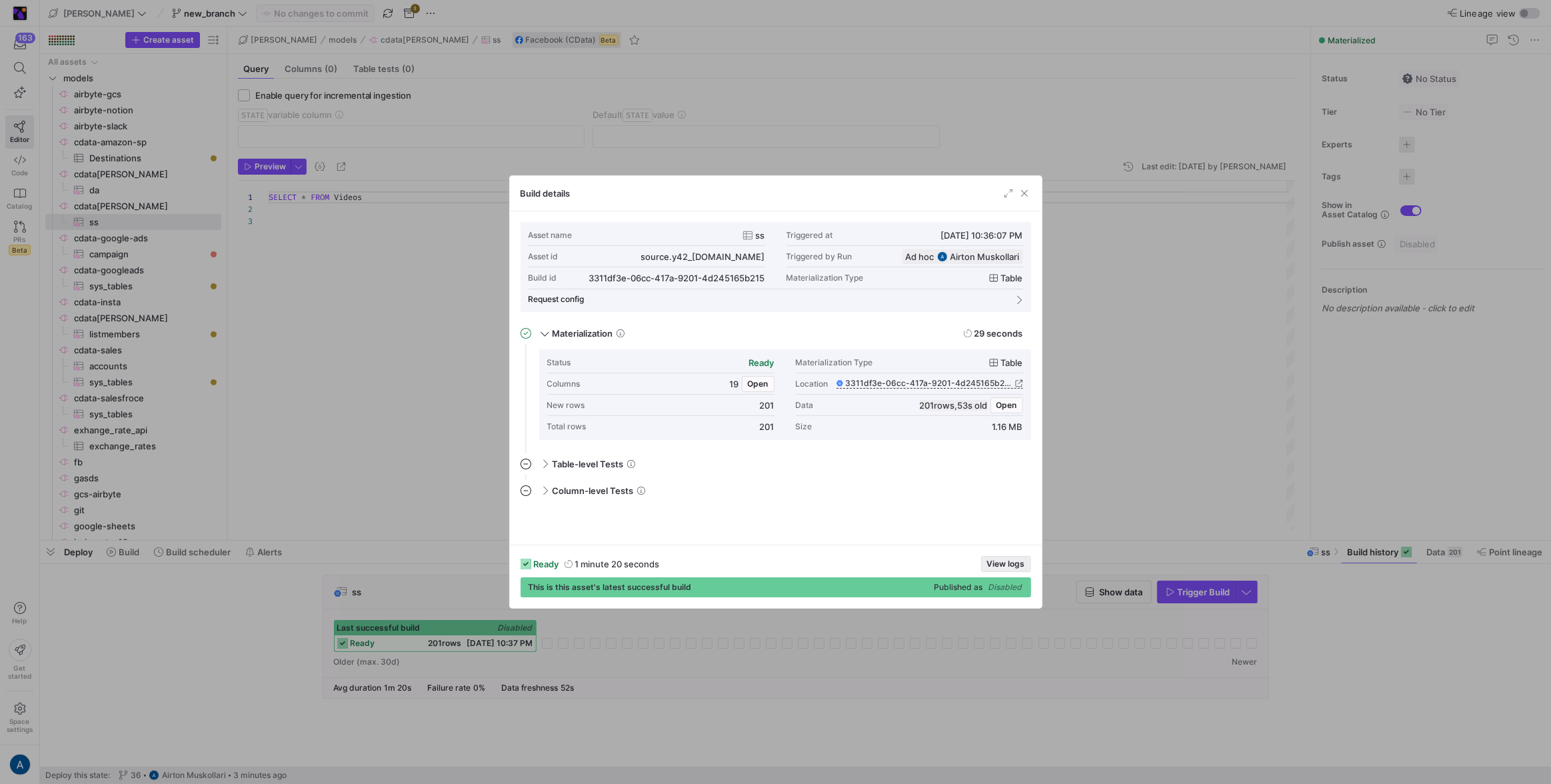
click at [987, 563] on span "View logs" at bounding box center [1006, 563] width 38 height 9
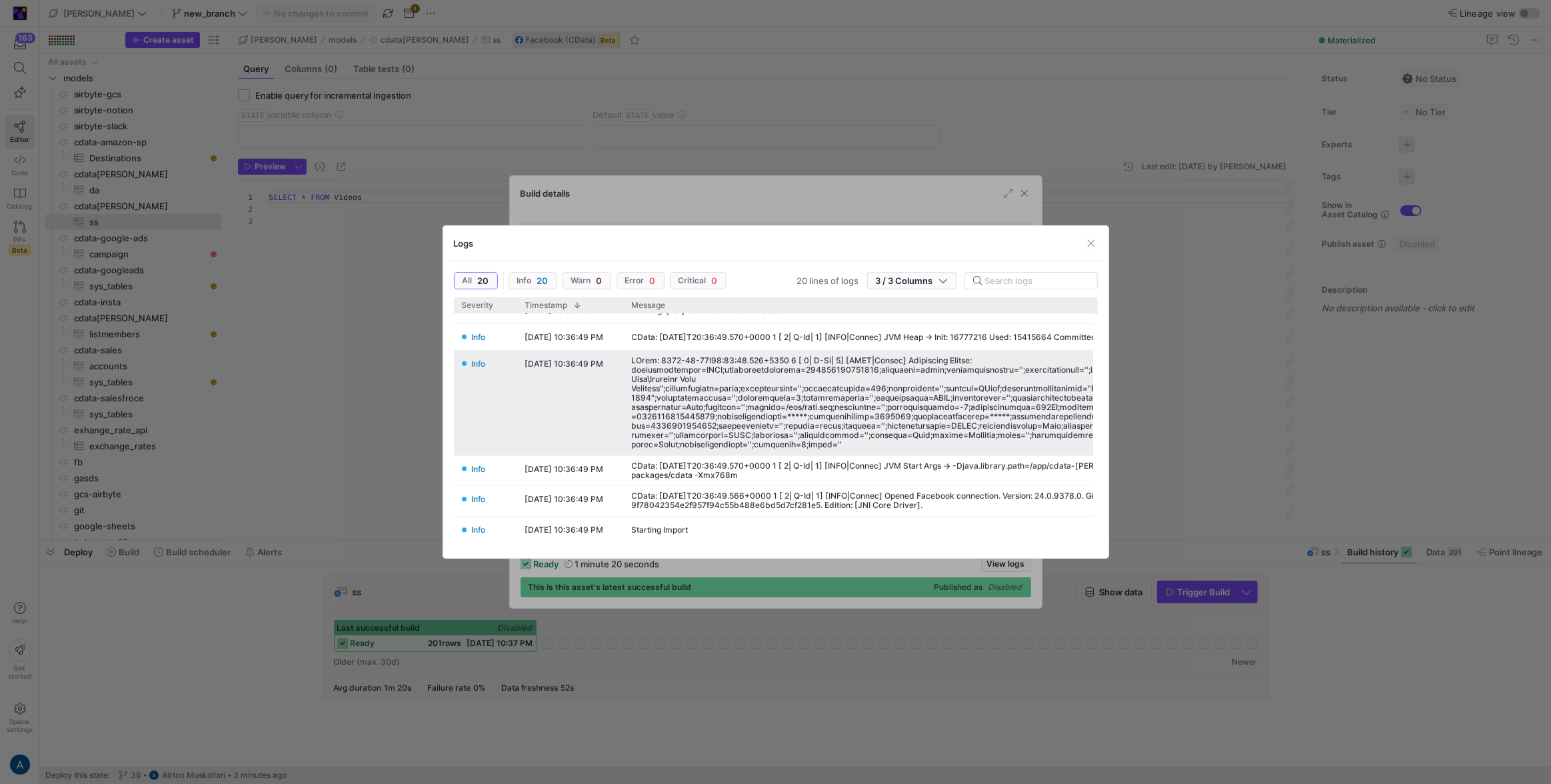
click at [897, 385] on div at bounding box center [950, 402] width 637 height 93
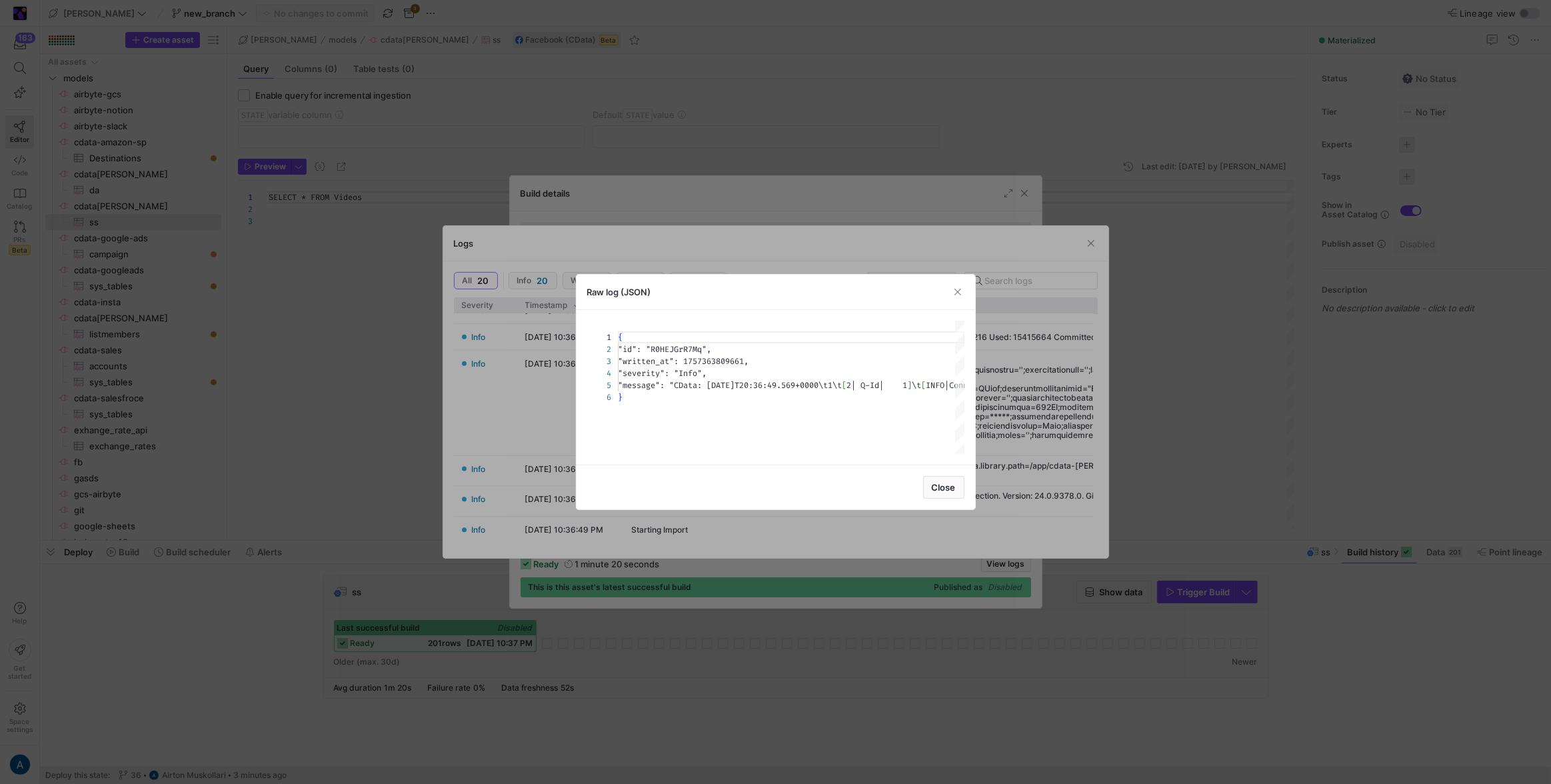
scroll to position [47, 0]
type textarea "{ "id": "R0HEJGrR7Mq", "written_at": 1757363809661, "severity": "Info", "messag…"
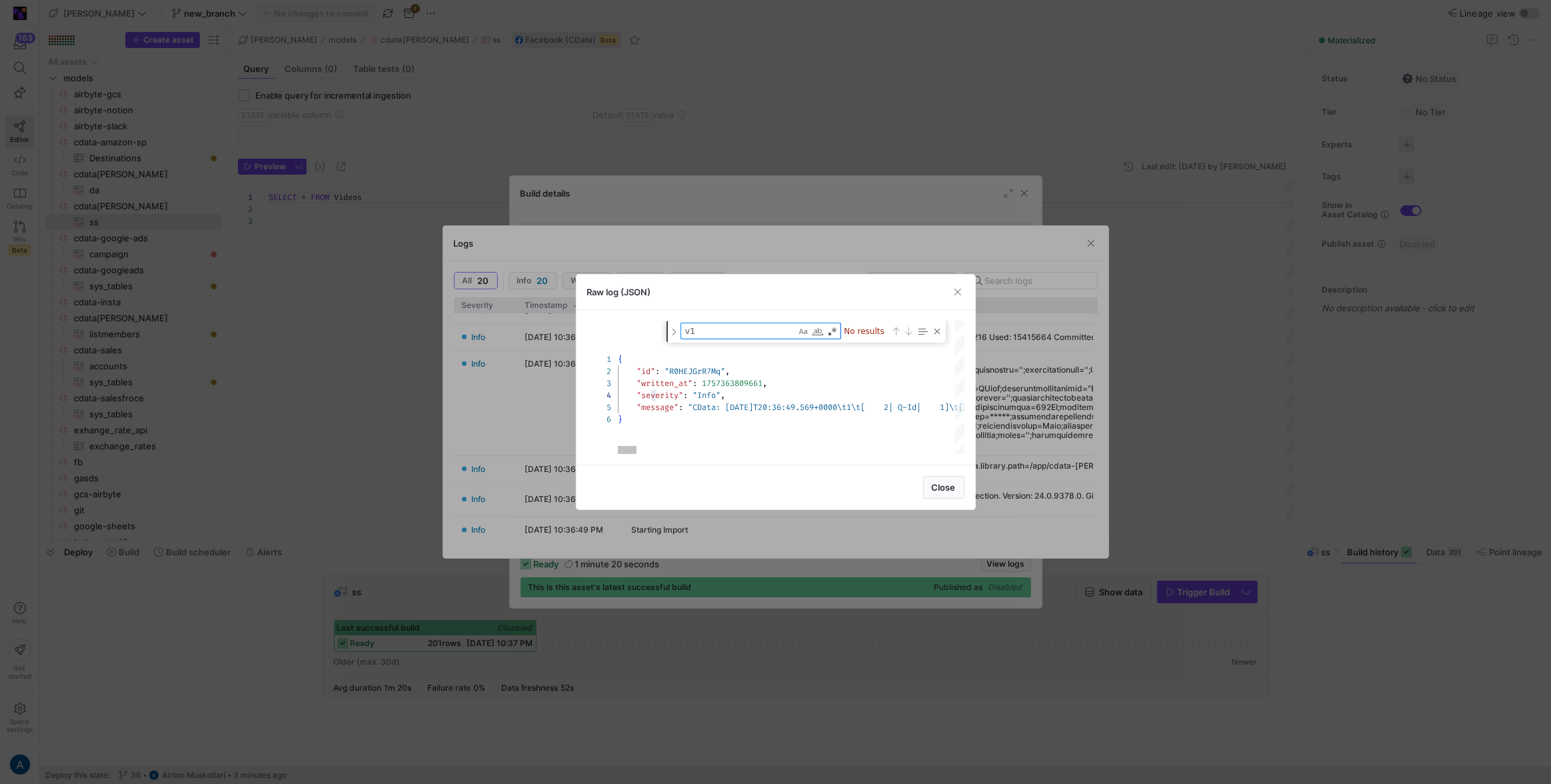
type textarea "v"
type textarea "{ "id": "R0HEJGrR7Mq", "written_at": 1757363809661, "severity": "Info", "messag…"
type textarea "ve"
type textarea "{ "id": "R0HEJGrR7Mq", "written_at": 1757363809661, "severity": "Info", "messag…"
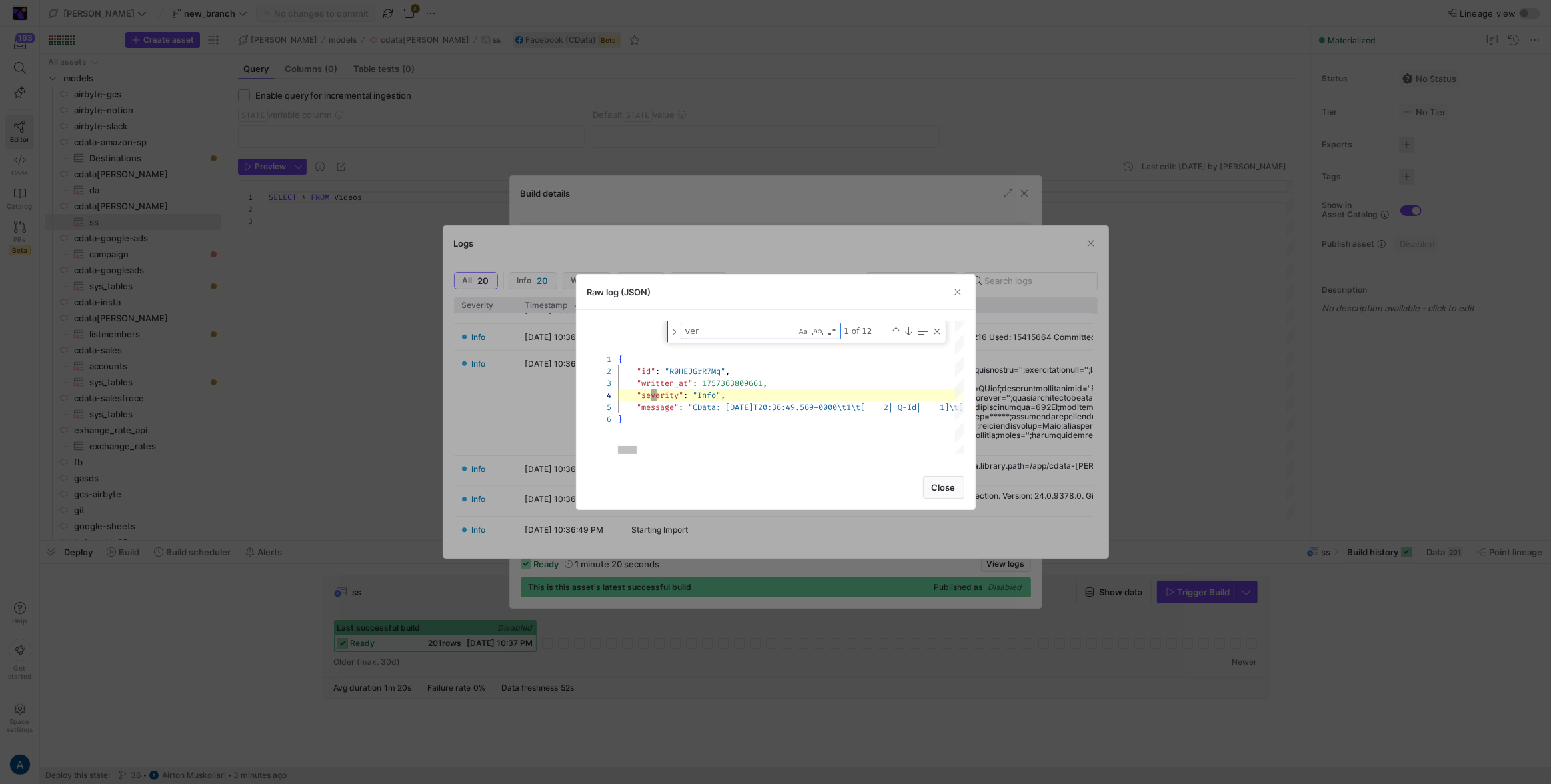
scroll to position [47, 47]
type textarea "ver"
type textarea "{ "id": "R0HEJGrR7Mq", "written_at": 1757363809661, "severity": "Info", "messag…"
type textarea "ve"
type textarea "{ "id": "R0HEJGrR7Mq", "written_at": 1757363809661, "severity": "Info", "messag…"
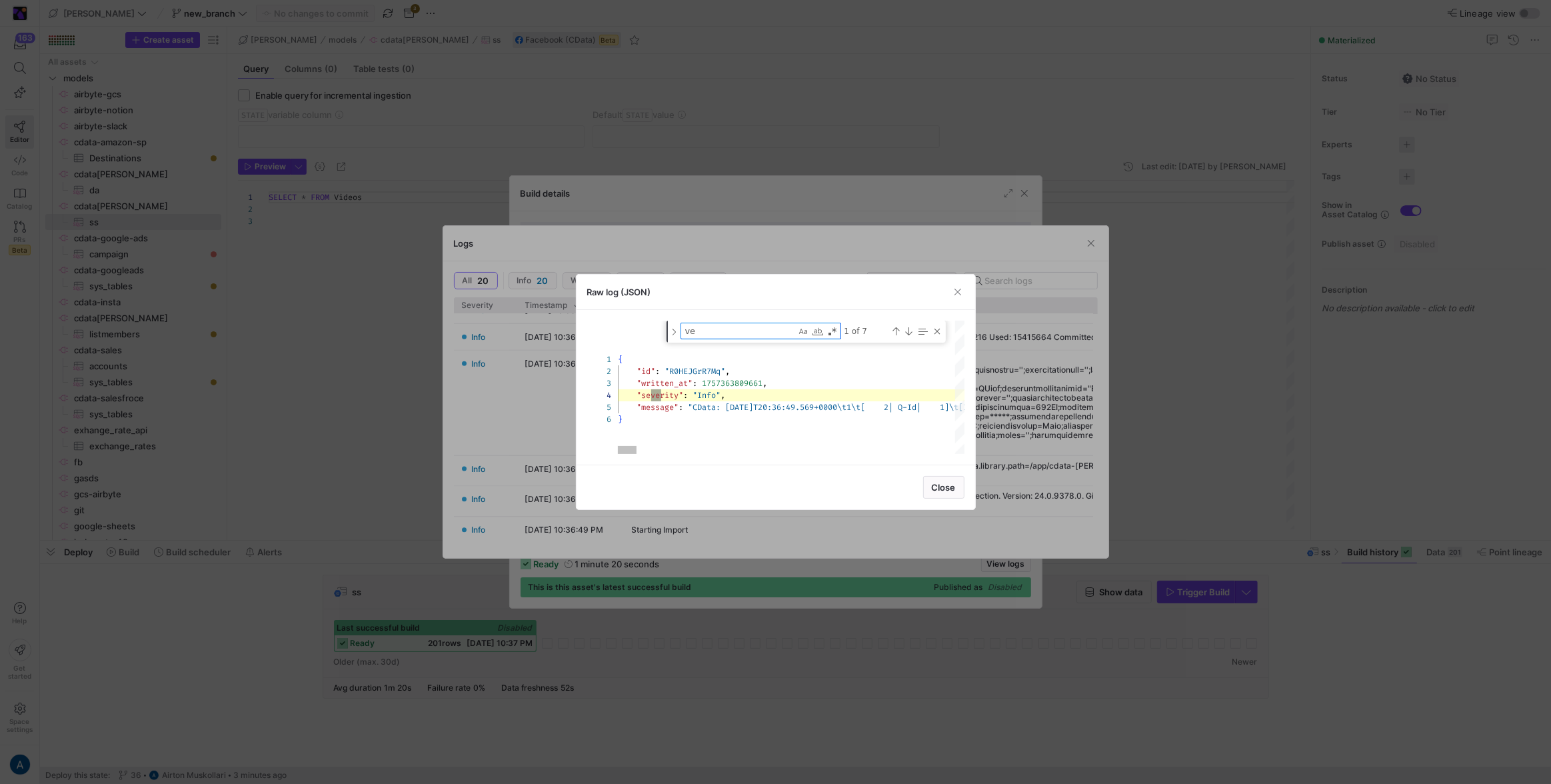
type textarea "v"
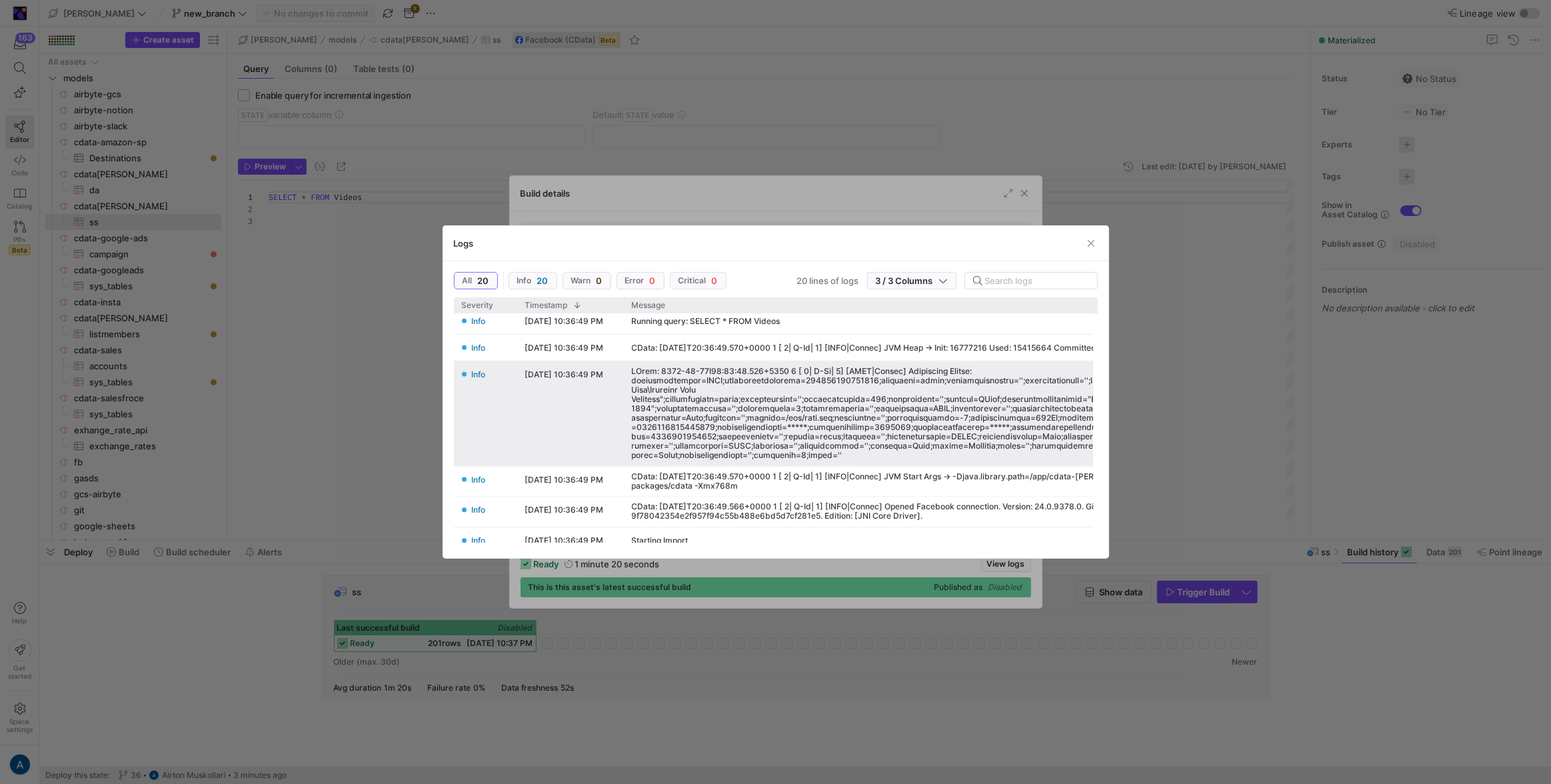
scroll to position [371, 0]
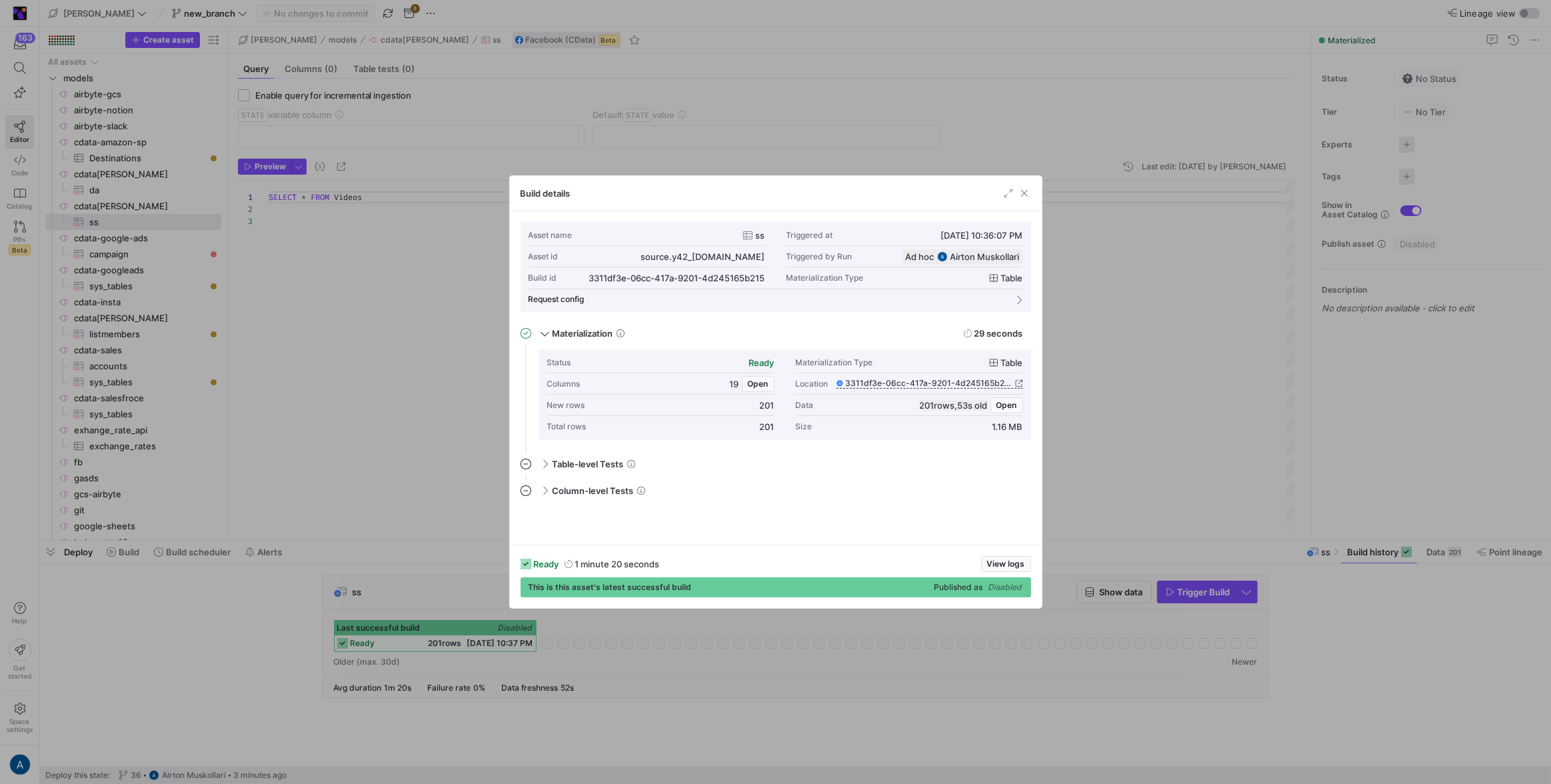
click at [999, 574] on y42-job-details-dialog-footer "ready 1 minute 20 seconds View logs This is this asset's latest successful buil…" at bounding box center [776, 576] width 511 height 41
click at [1002, 569] on span "button" at bounding box center [1006, 563] width 49 height 14
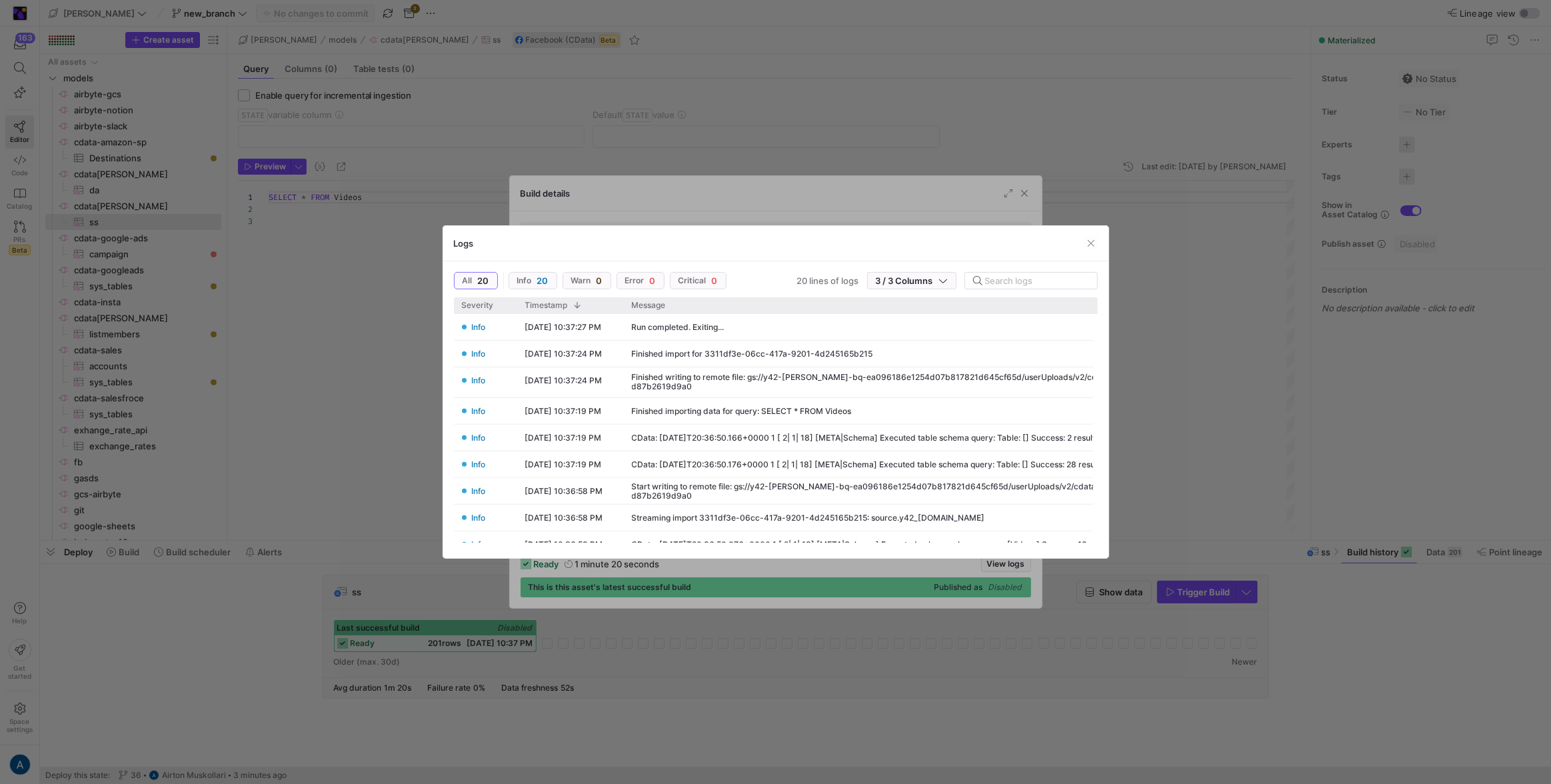
scroll to position [394, 0]
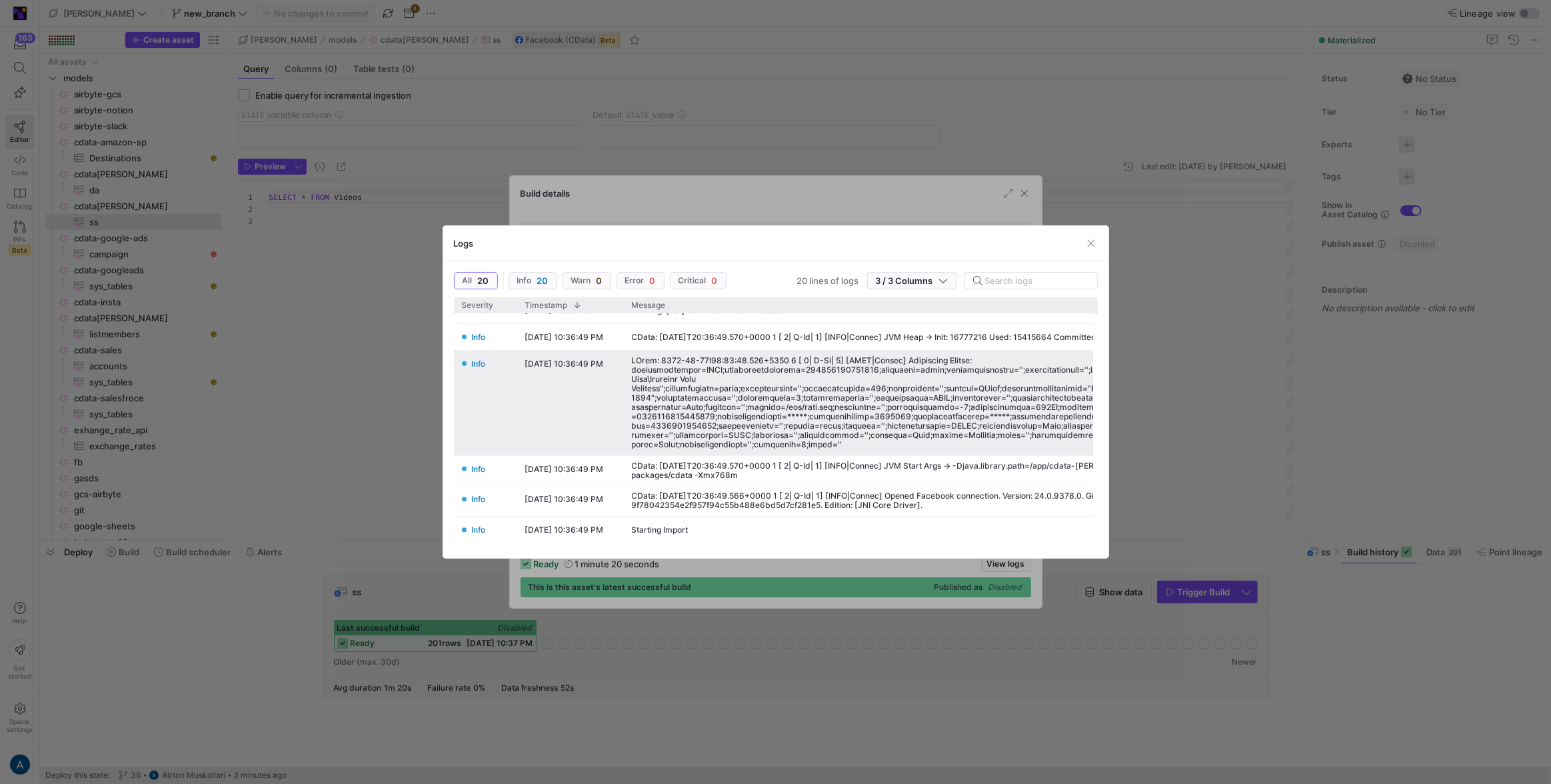
click at [911, 431] on div at bounding box center [950, 402] width 637 height 93
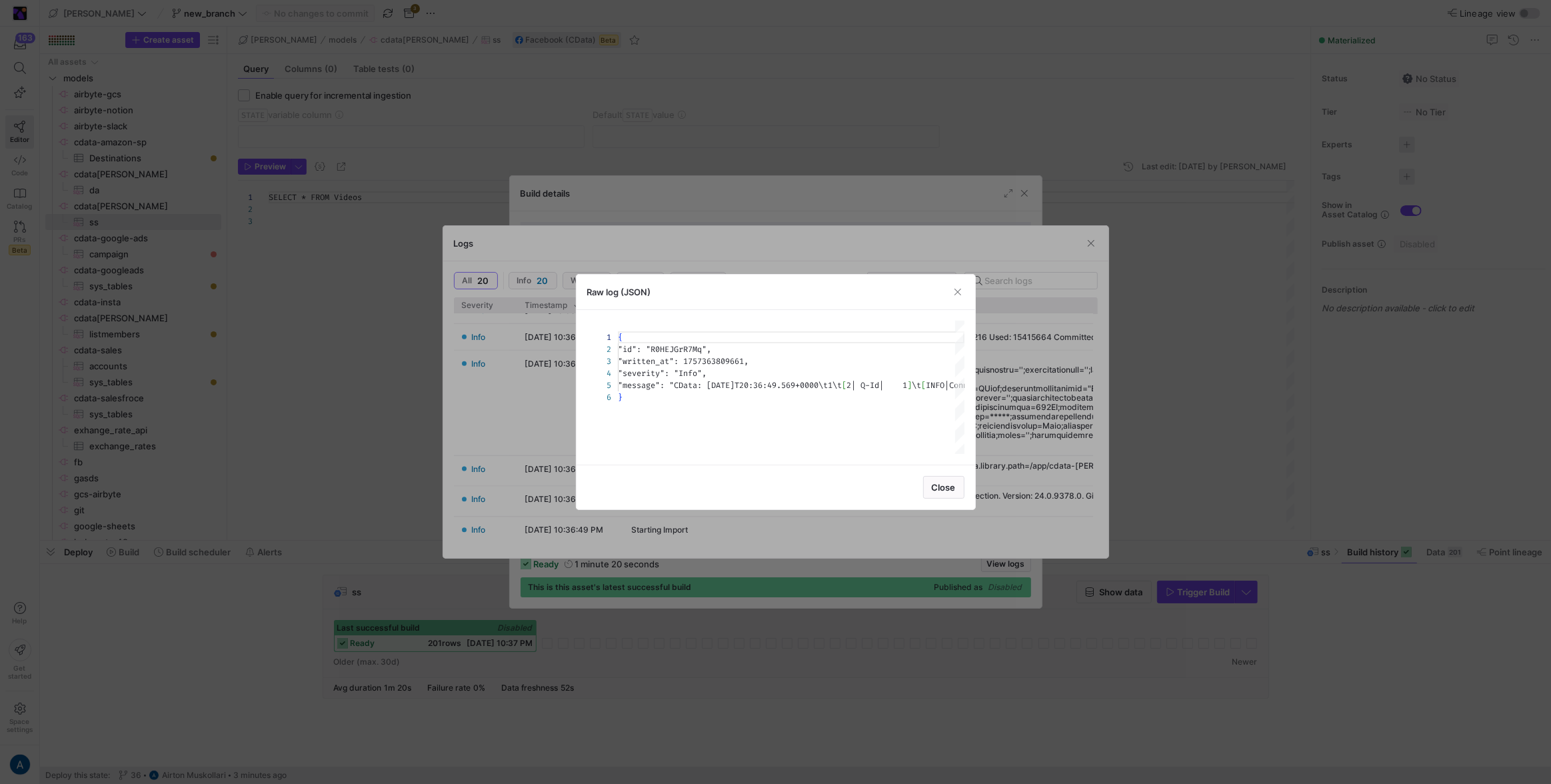
scroll to position [47, 0]
click at [890, 454] on div at bounding box center [887, 450] width 19 height 8
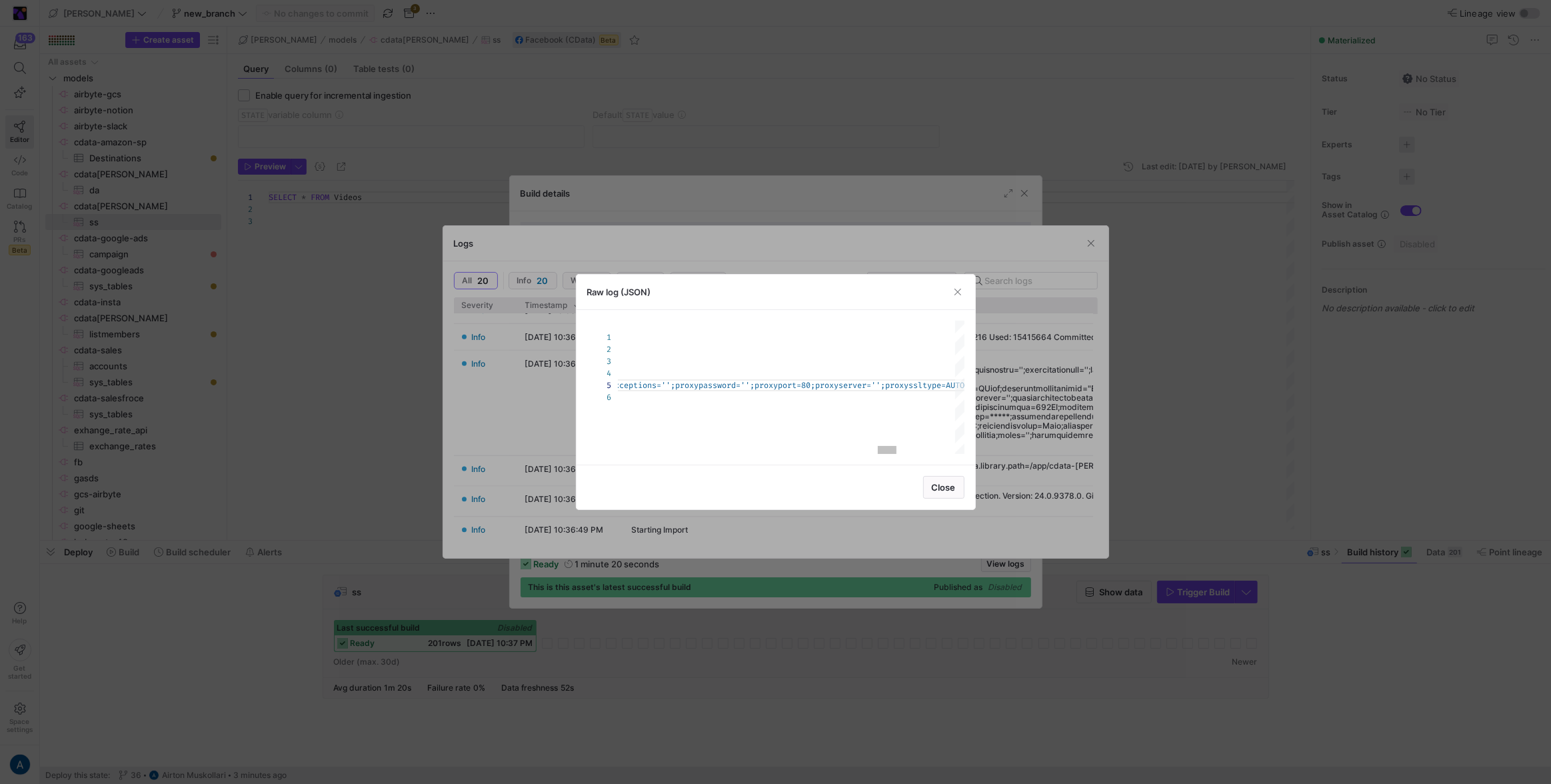
scroll to position [12, 5]
type textarea "{ "id": "R0HEJGrR7Mq", "written_at": 1757363809661, "severity": "Info", "messag…"
type textarea "1"
type textarea "{ "id": "R0HEJGrR7Mq", "written_at": 1757363809661, "severity": "Info", "messag…"
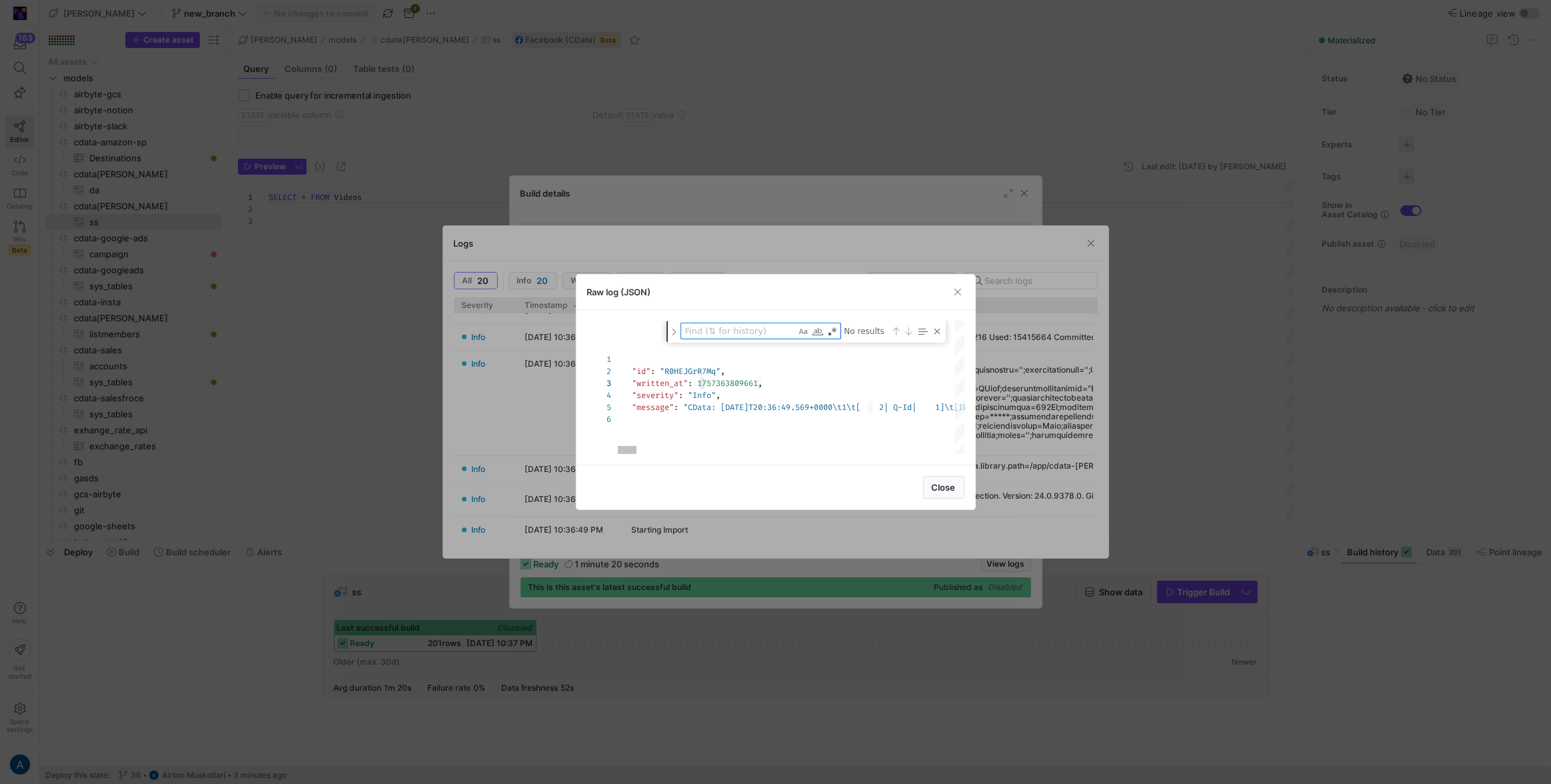
type textarea "2"
type textarea "{ "id": "R0HEJGrR7Mq", "written_at": 1757363809661, "severity": "Info", "messag…"
type textarea "20"
type textarea "{ "id": "R0HEJGrR7Mq", "written_at": 1757363809661, "severity": "Info", "messag…"
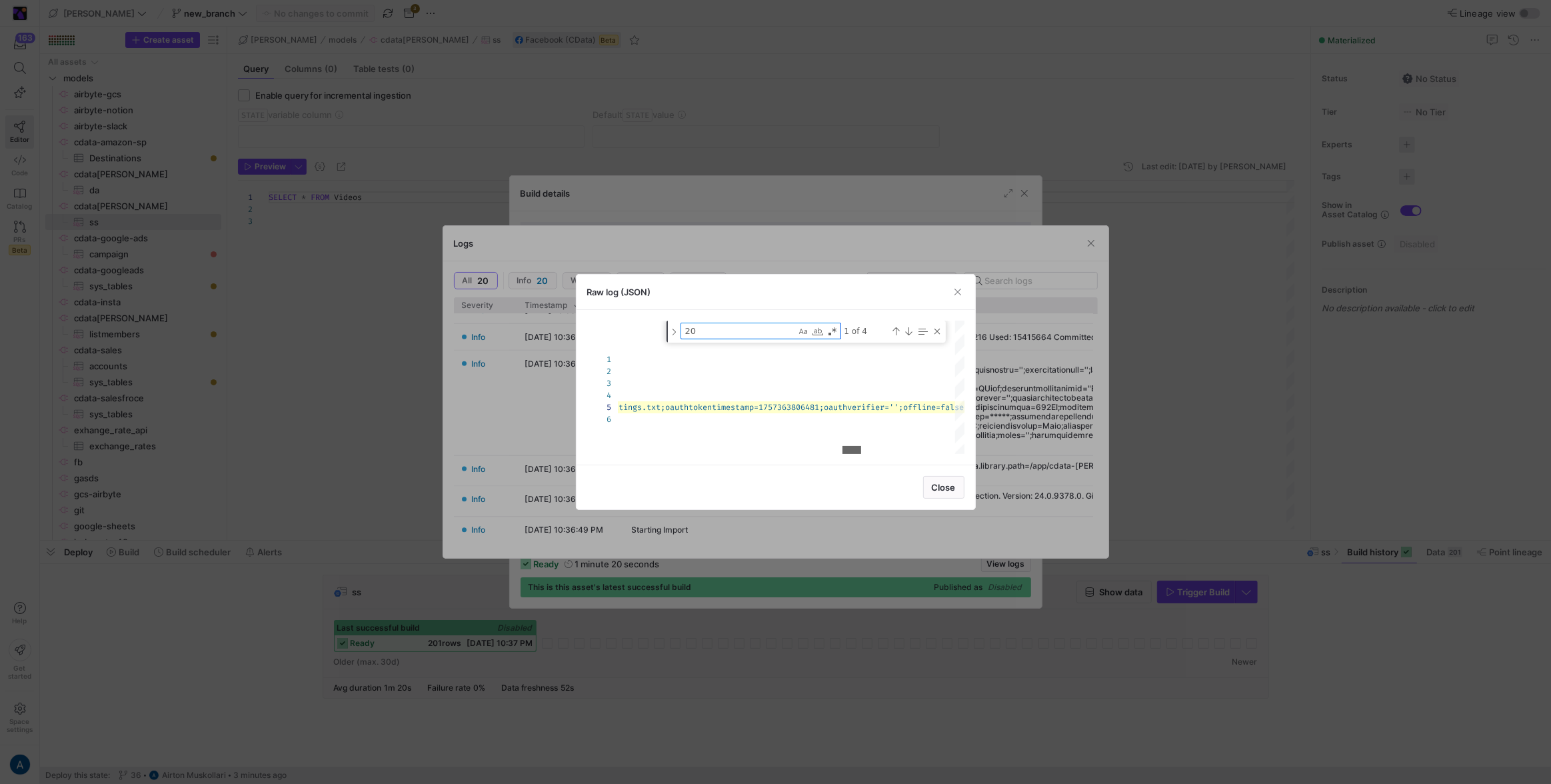
click at [849, 447] on div at bounding box center [851, 450] width 19 height 8
type textarea "20"
click at [1000, 376] on div at bounding box center [775, 392] width 1551 height 784
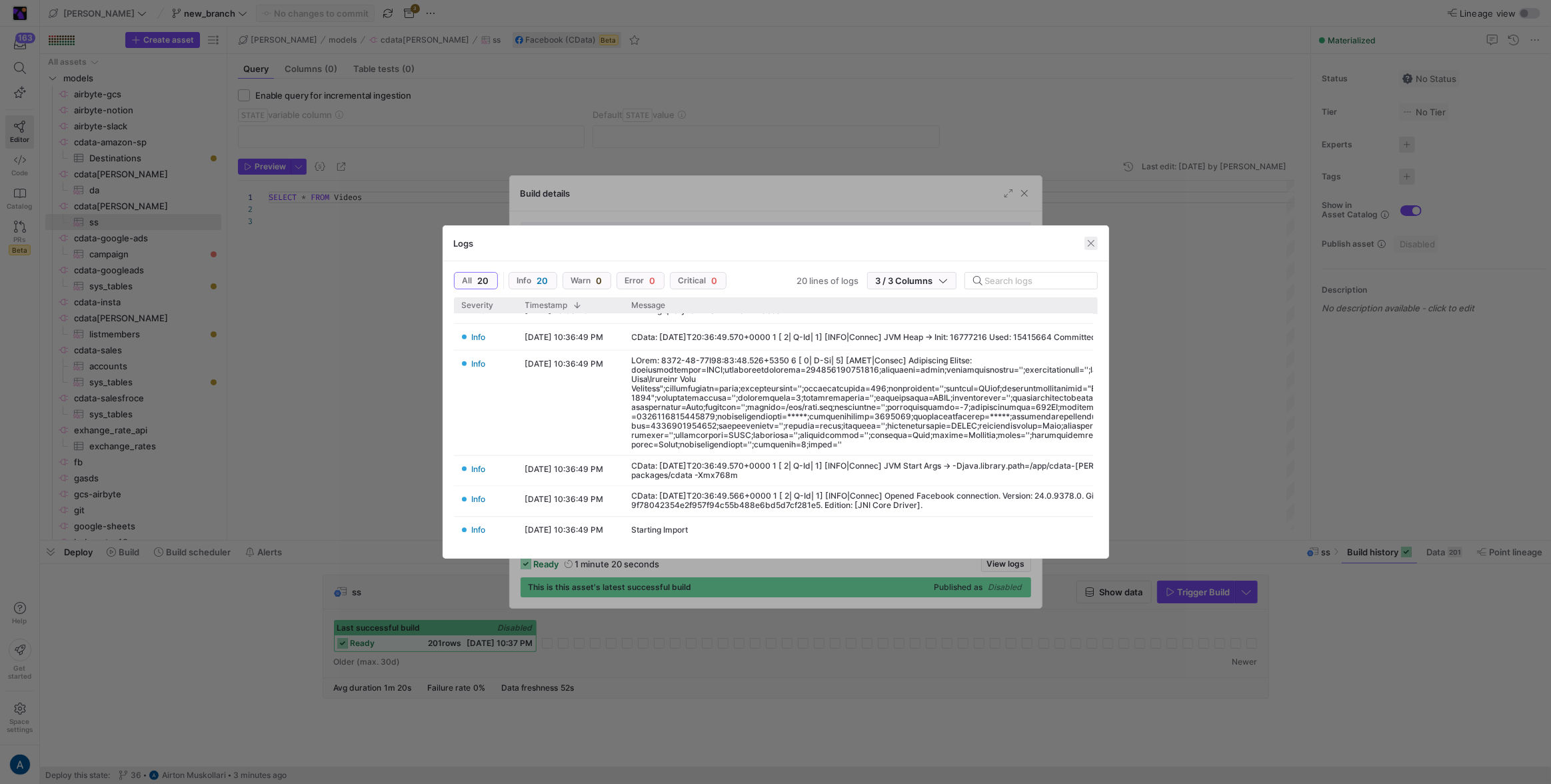
click at [1091, 239] on span "button" at bounding box center [1092, 243] width 14 height 14
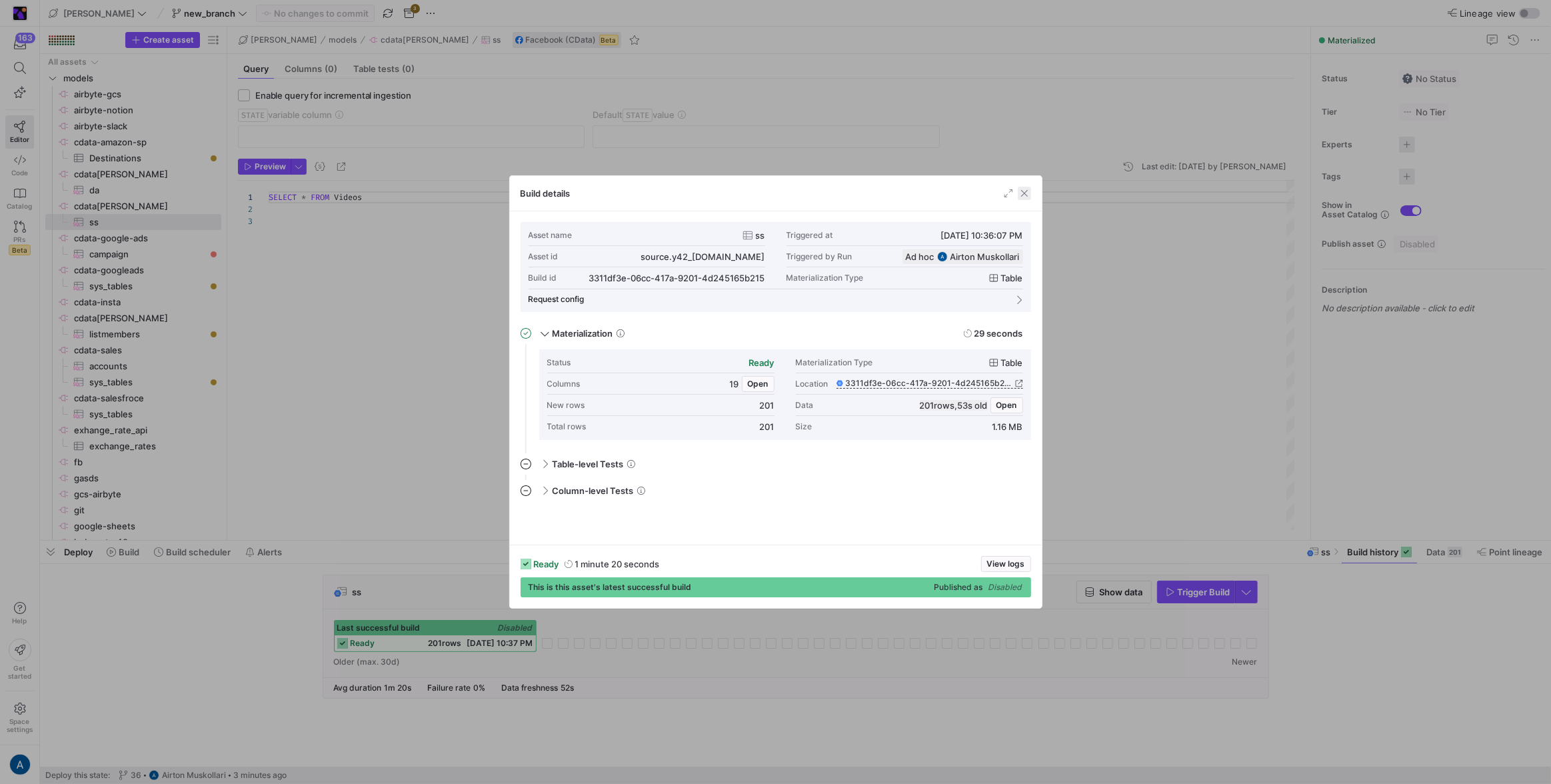
click at [1027, 196] on span "button" at bounding box center [1024, 194] width 14 height 14
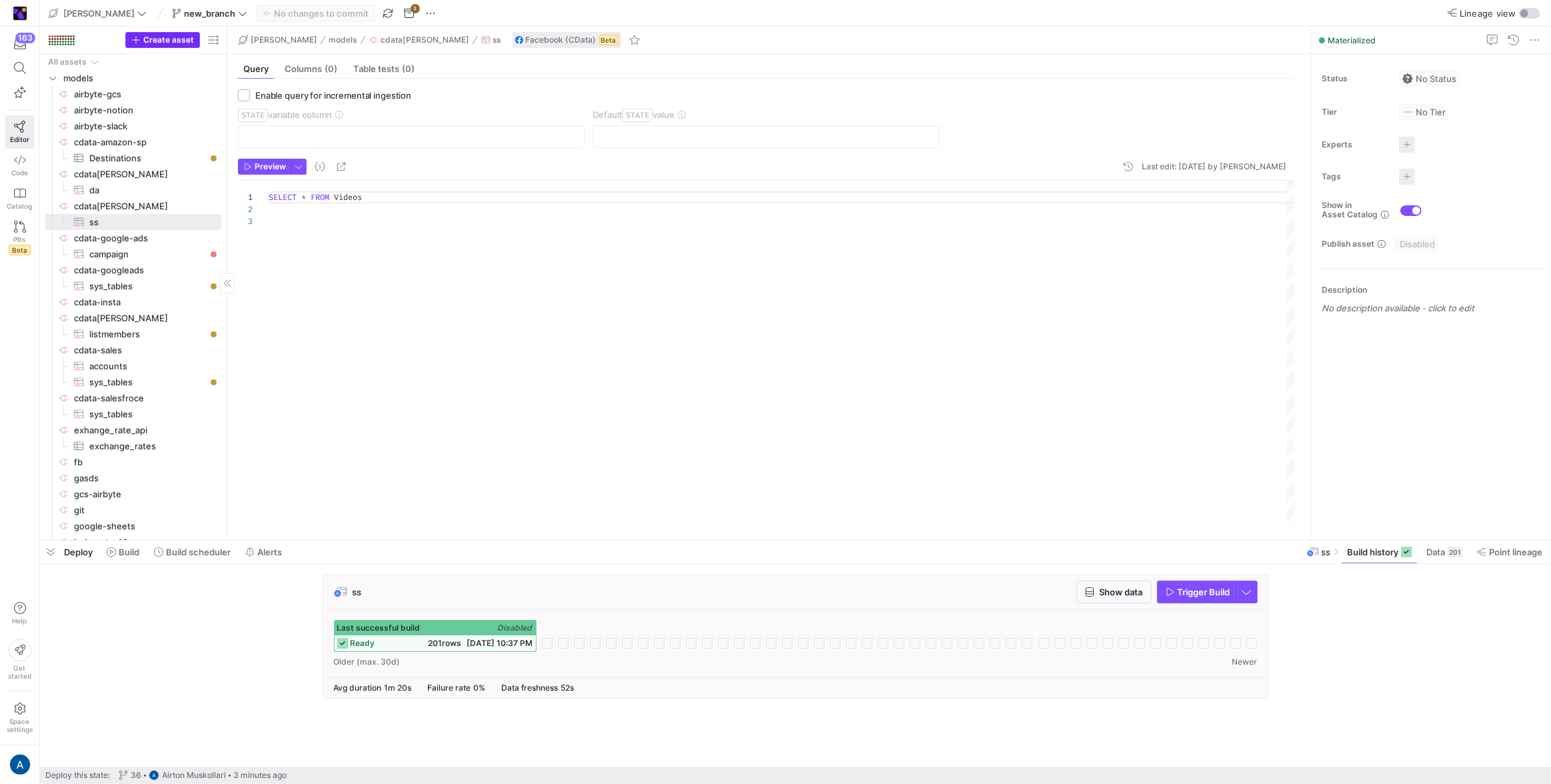
click at [177, 35] on span "Create asset" at bounding box center [168, 40] width 50 height 9
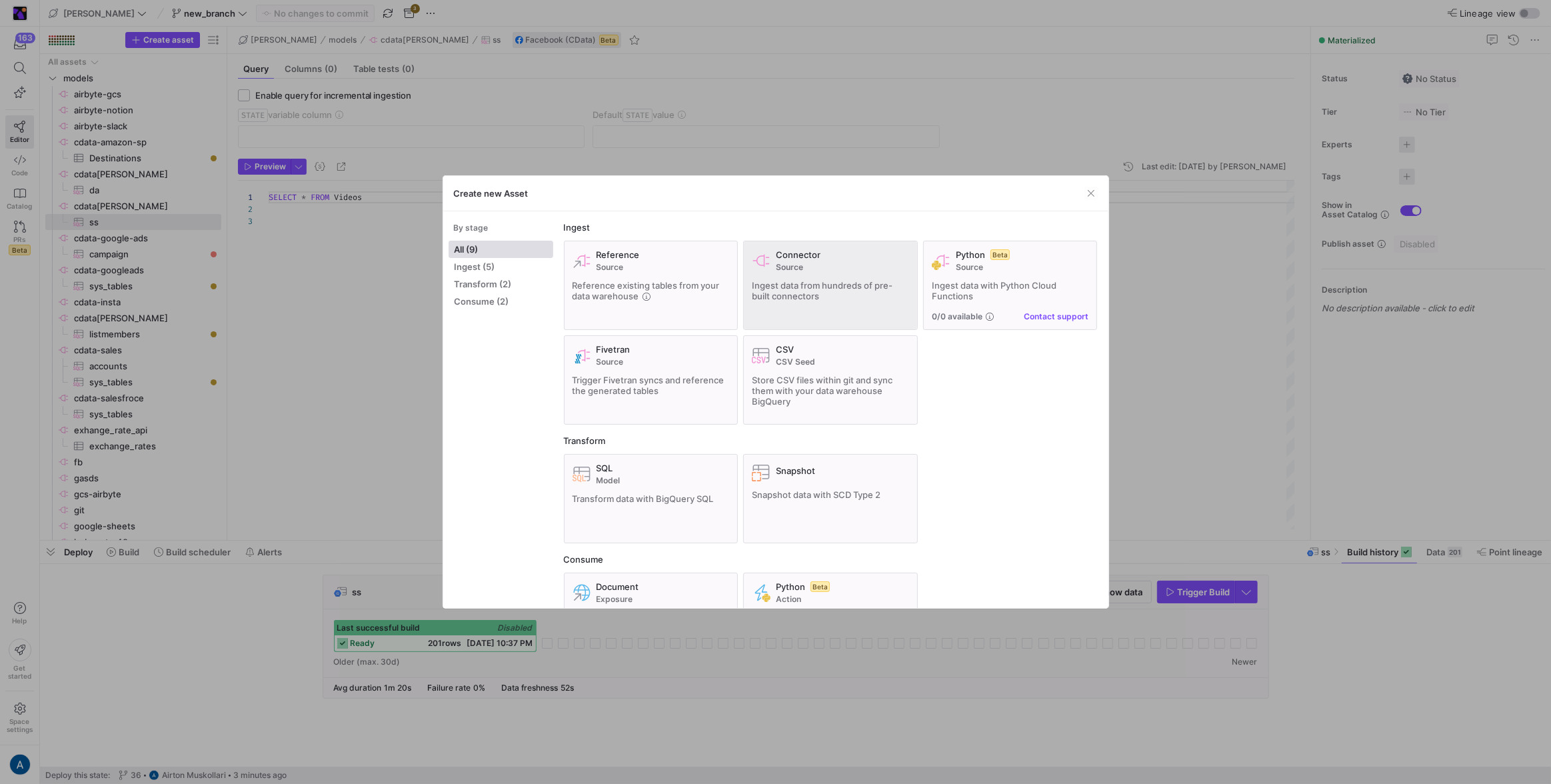
click at [824, 291] on div "Ingest data from hundreds of pre-built connectors" at bounding box center [830, 291] width 157 height 21
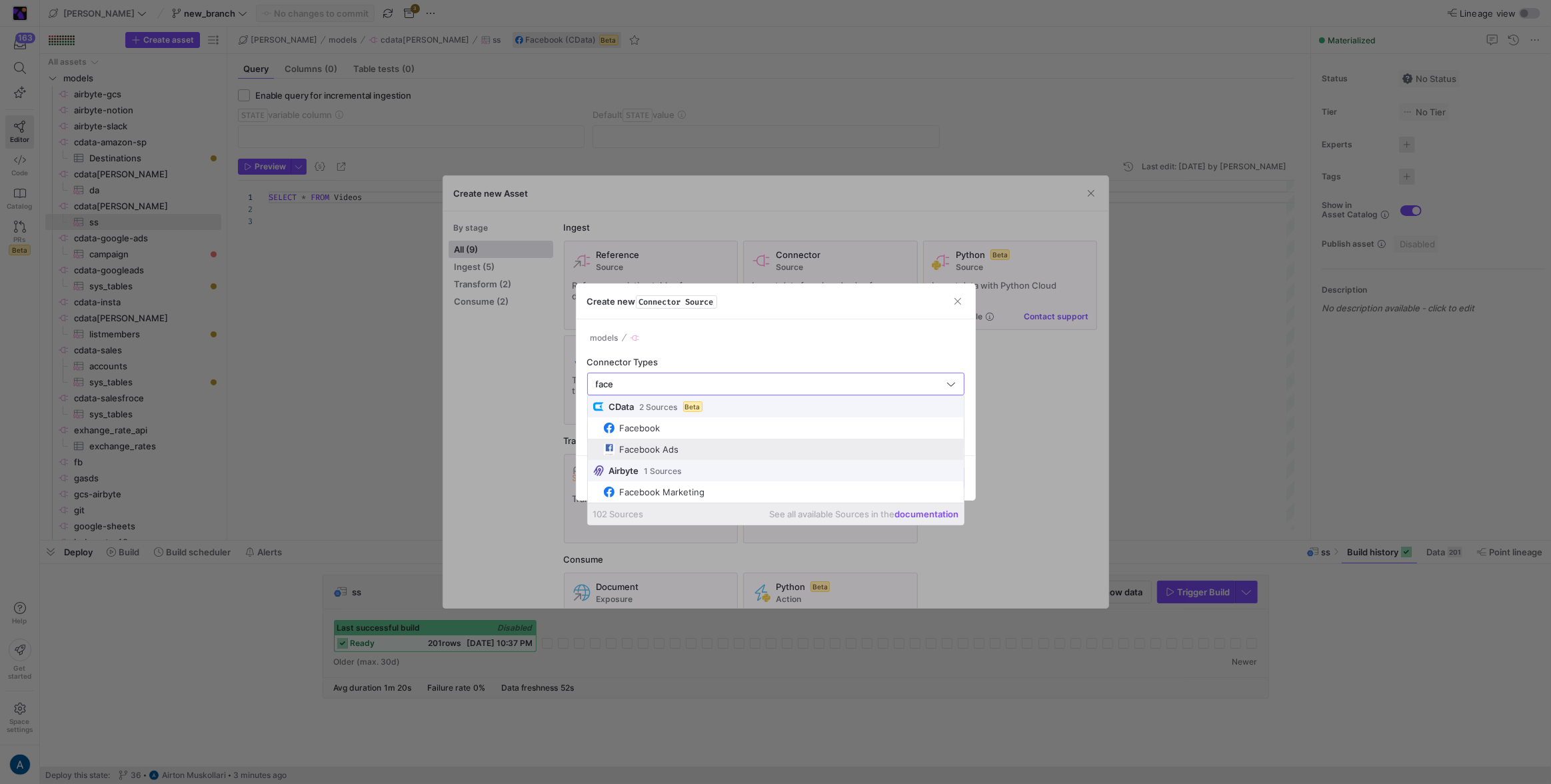
click at [634, 442] on mat-option "Facebook Ads" at bounding box center [775, 449] width 376 height 21
type input "Facebook Ads"
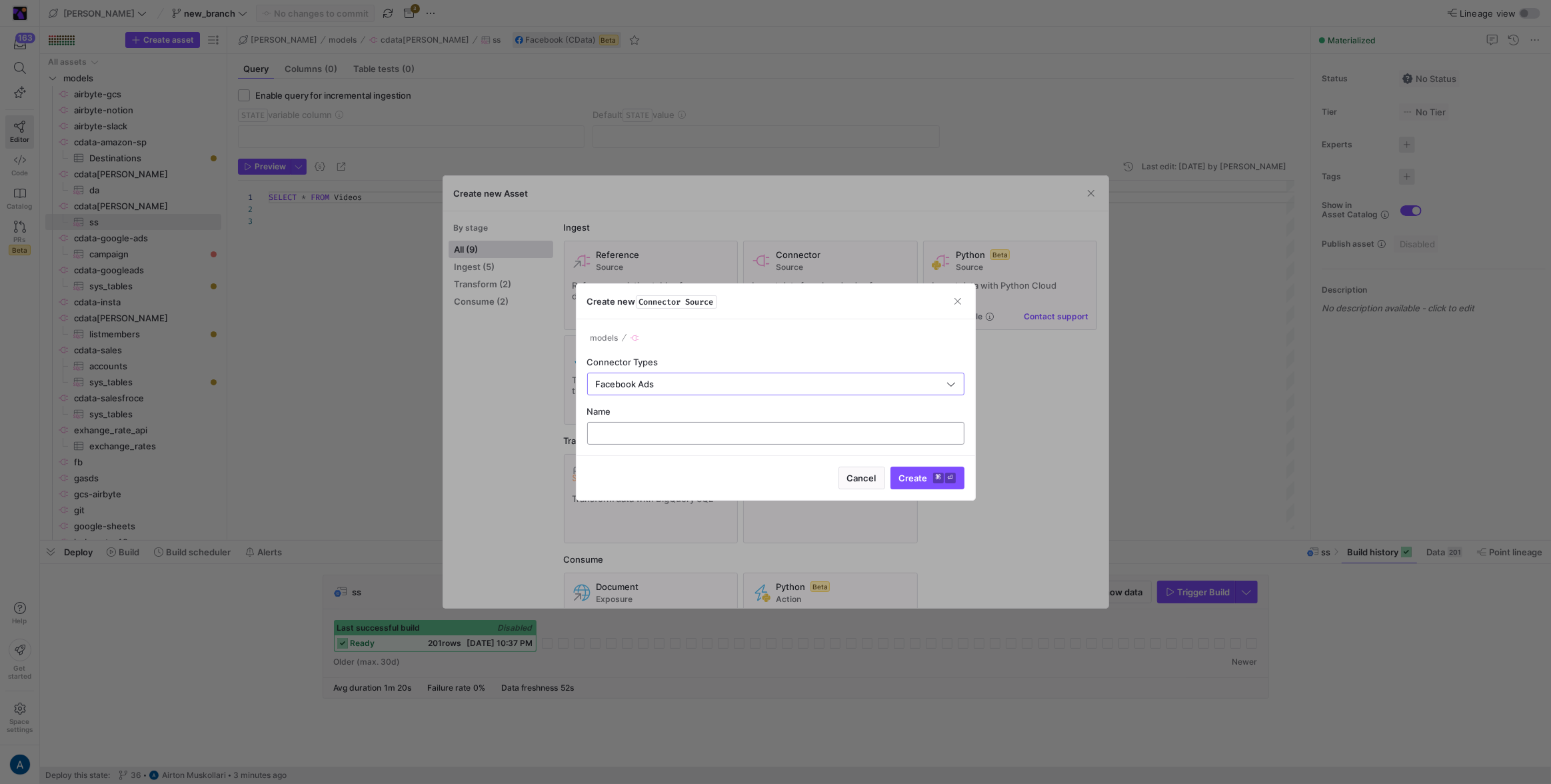
click at [695, 425] on div at bounding box center [776, 433] width 355 height 21
type input "fbads"
click at [911, 481] on span "Create ⌘ ⏎" at bounding box center [927, 477] width 56 height 11
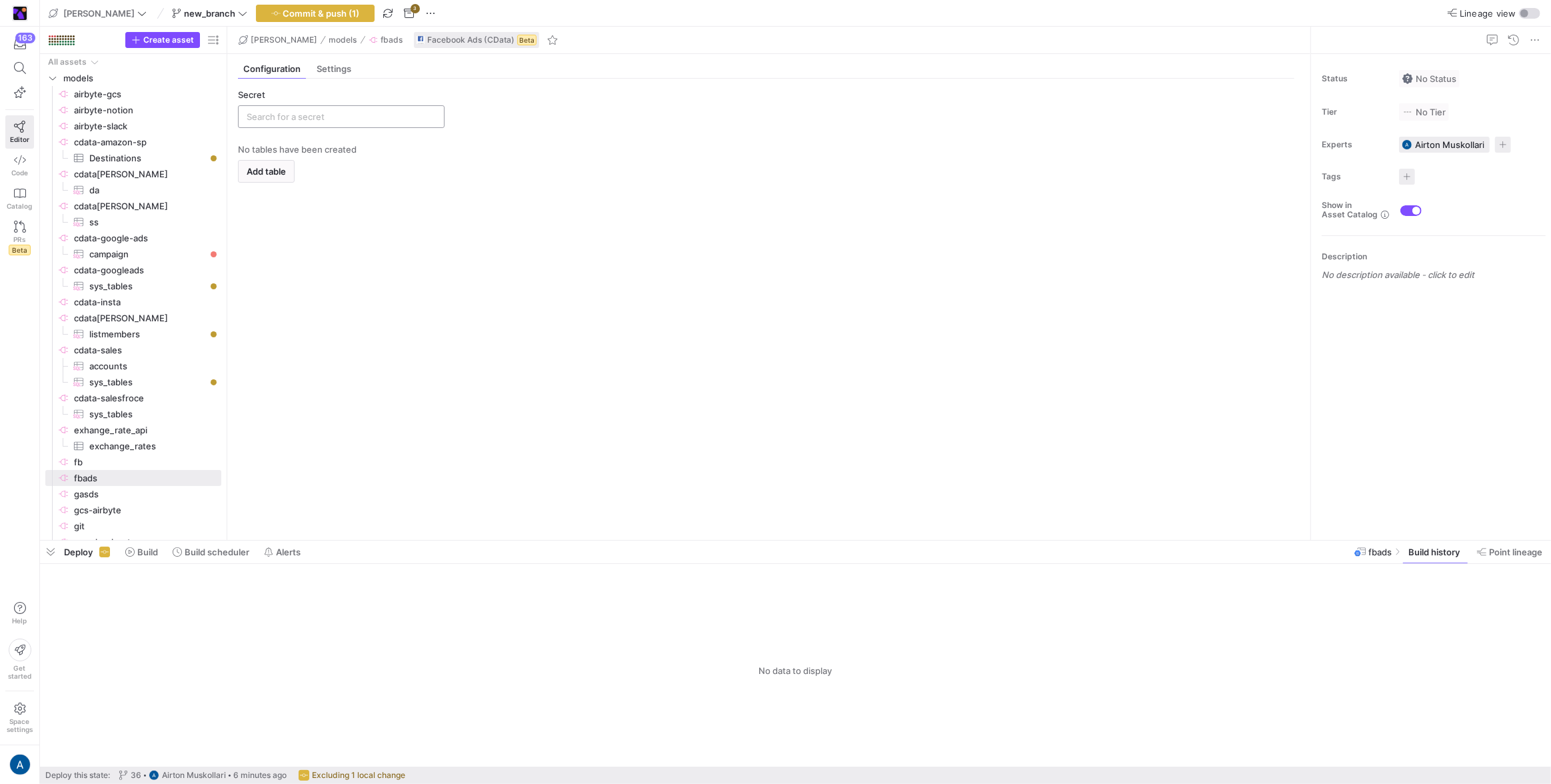
click at [354, 122] on div at bounding box center [340, 117] width 189 height 21
click at [343, 157] on div "test-fb-ads" at bounding box center [342, 163] width 165 height 11
type input "test-fb-ads"
click at [285, 161] on span "button" at bounding box center [266, 171] width 55 height 21
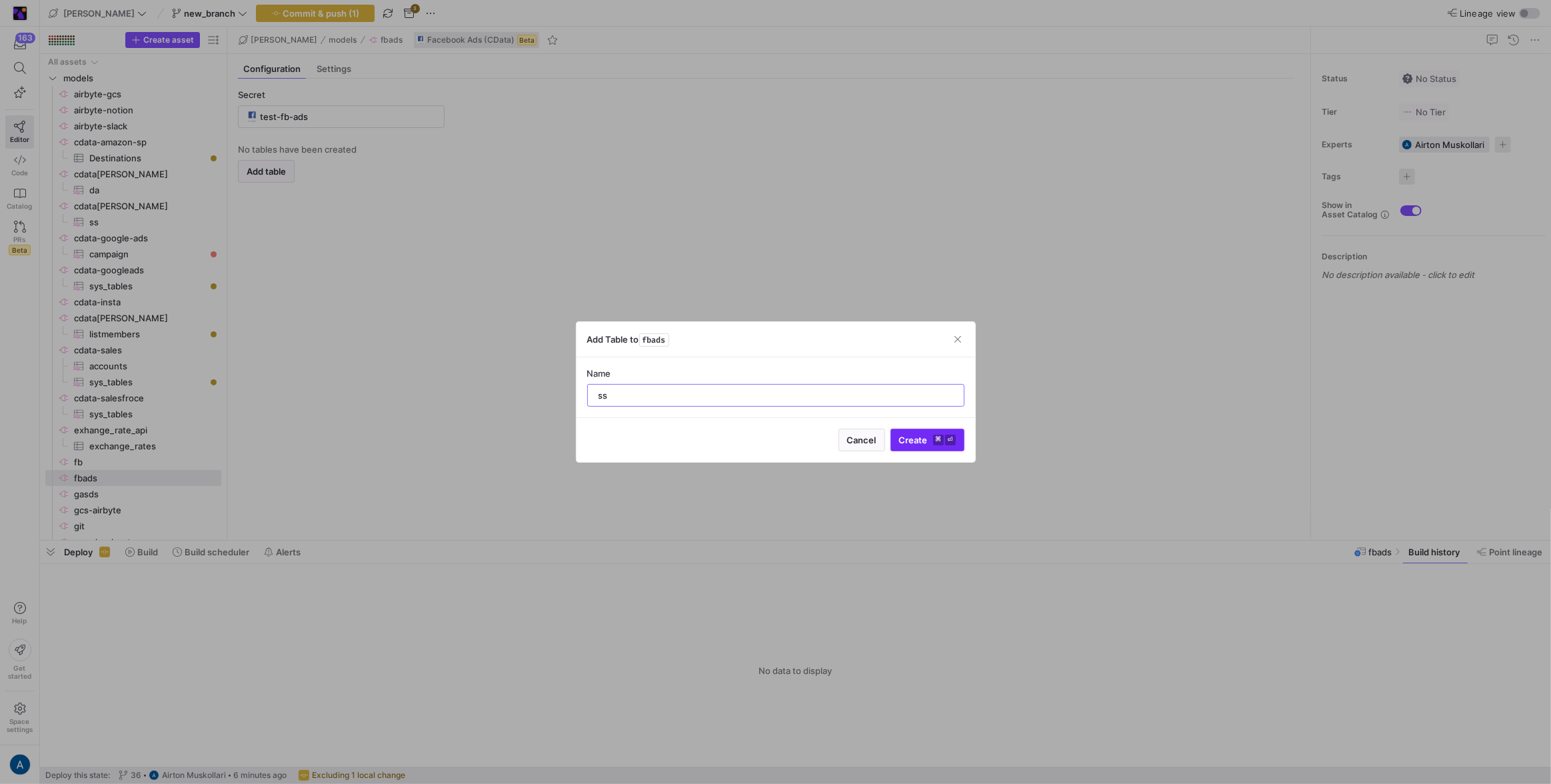
type input "ss"
click at [896, 450] on button "Create ⌘ ⏎" at bounding box center [927, 440] width 74 height 23
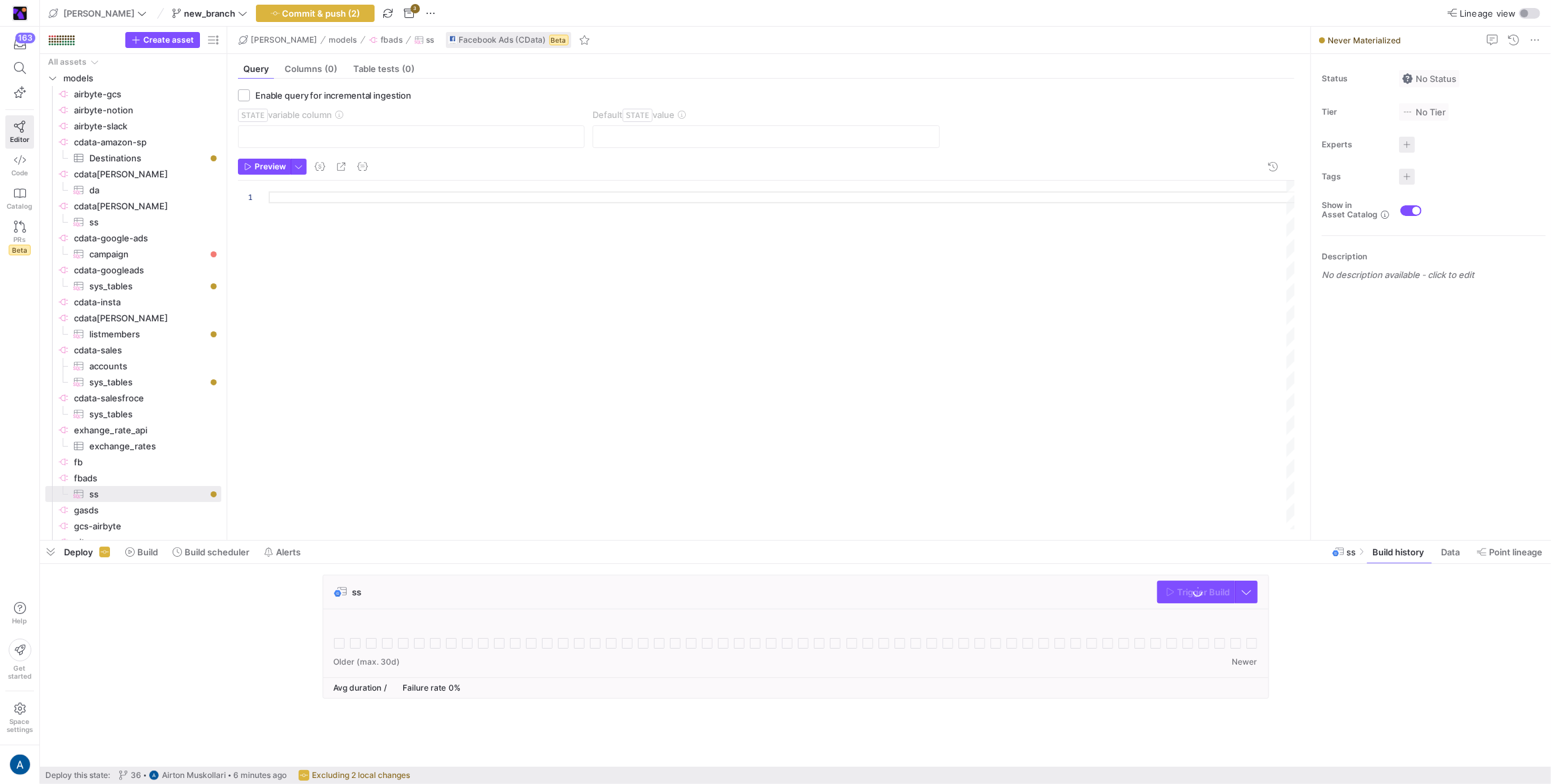
click at [322, 184] on div at bounding box center [782, 355] width 1027 height 349
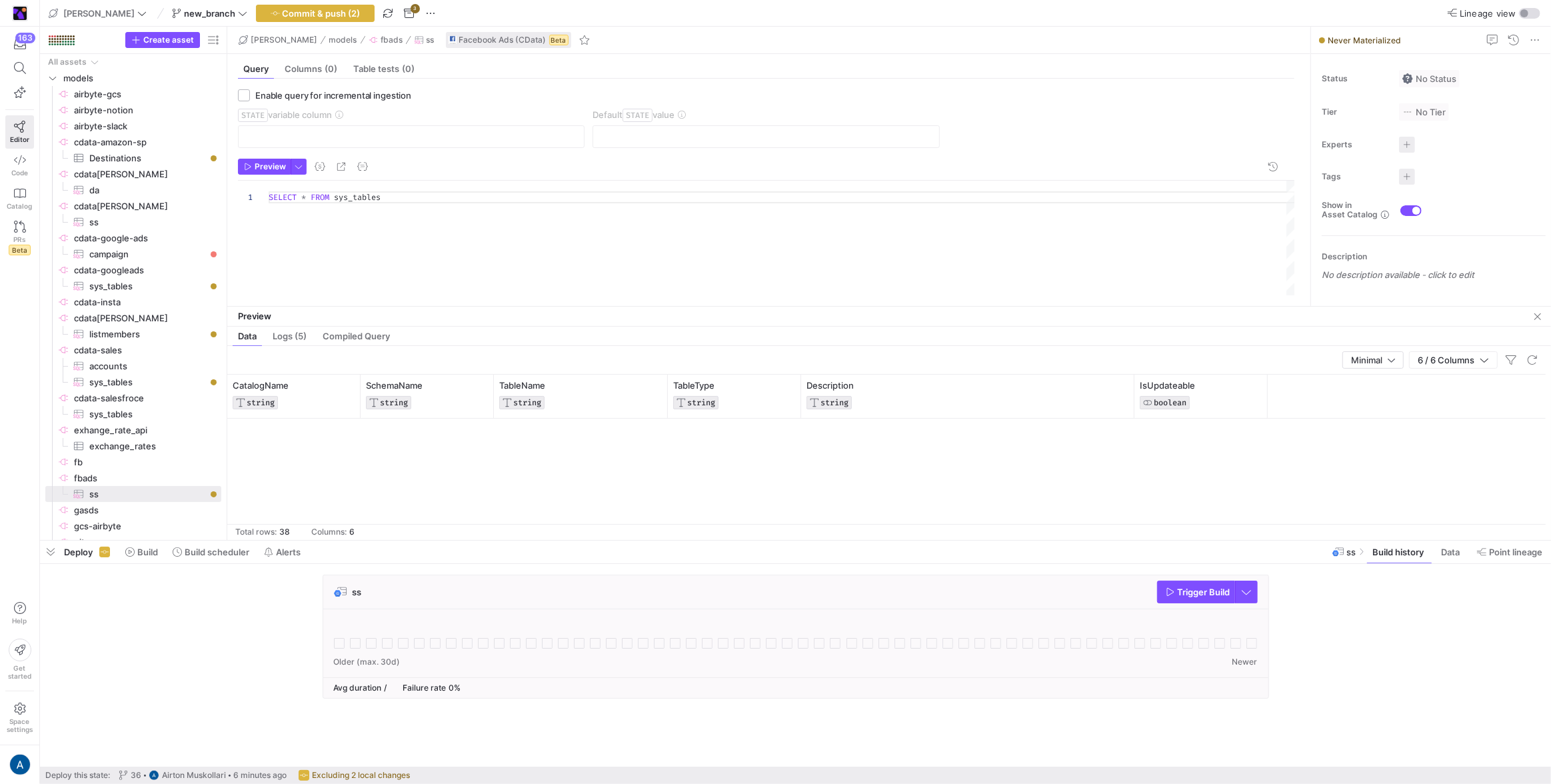
scroll to position [891, 0]
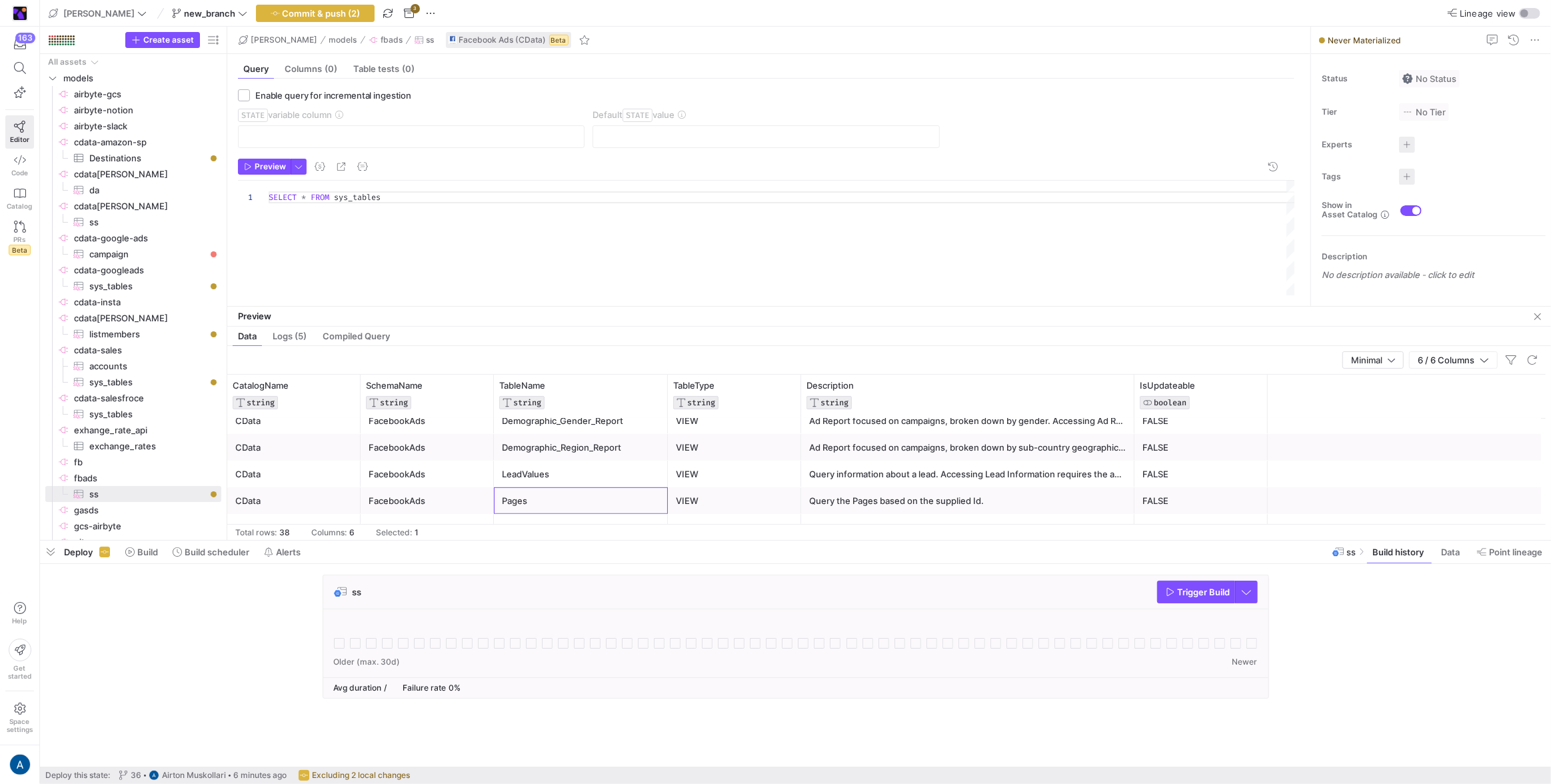
click at [608, 494] on div "Pages" at bounding box center [581, 501] width 158 height 26
click at [348, 202] on div "SELECT * FROM sys_tables" at bounding box center [782, 238] width 1027 height 115
type textarea "SELECT * FROM Pages"
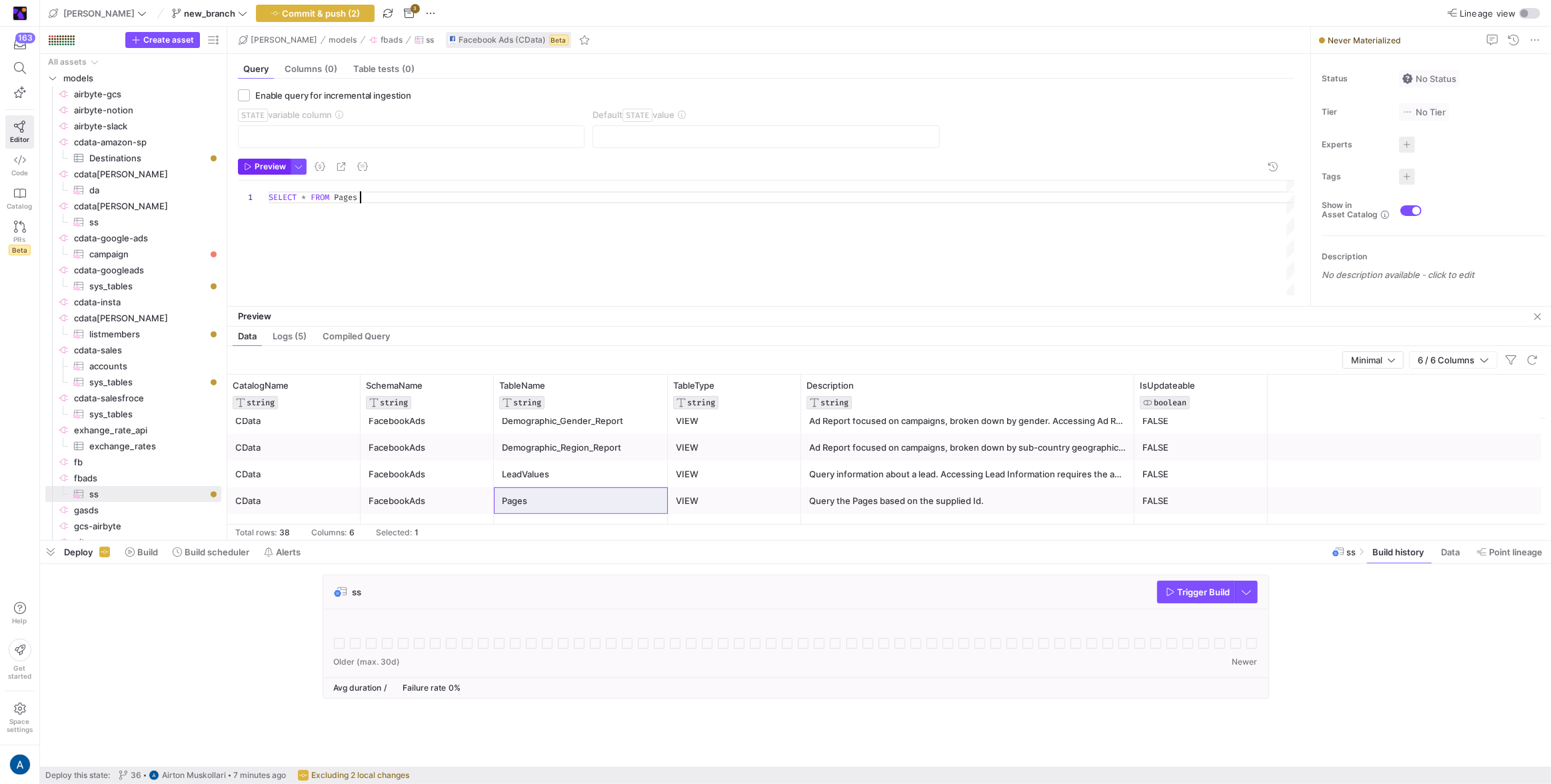
click at [270, 164] on span "Preview" at bounding box center [270, 166] width 32 height 9
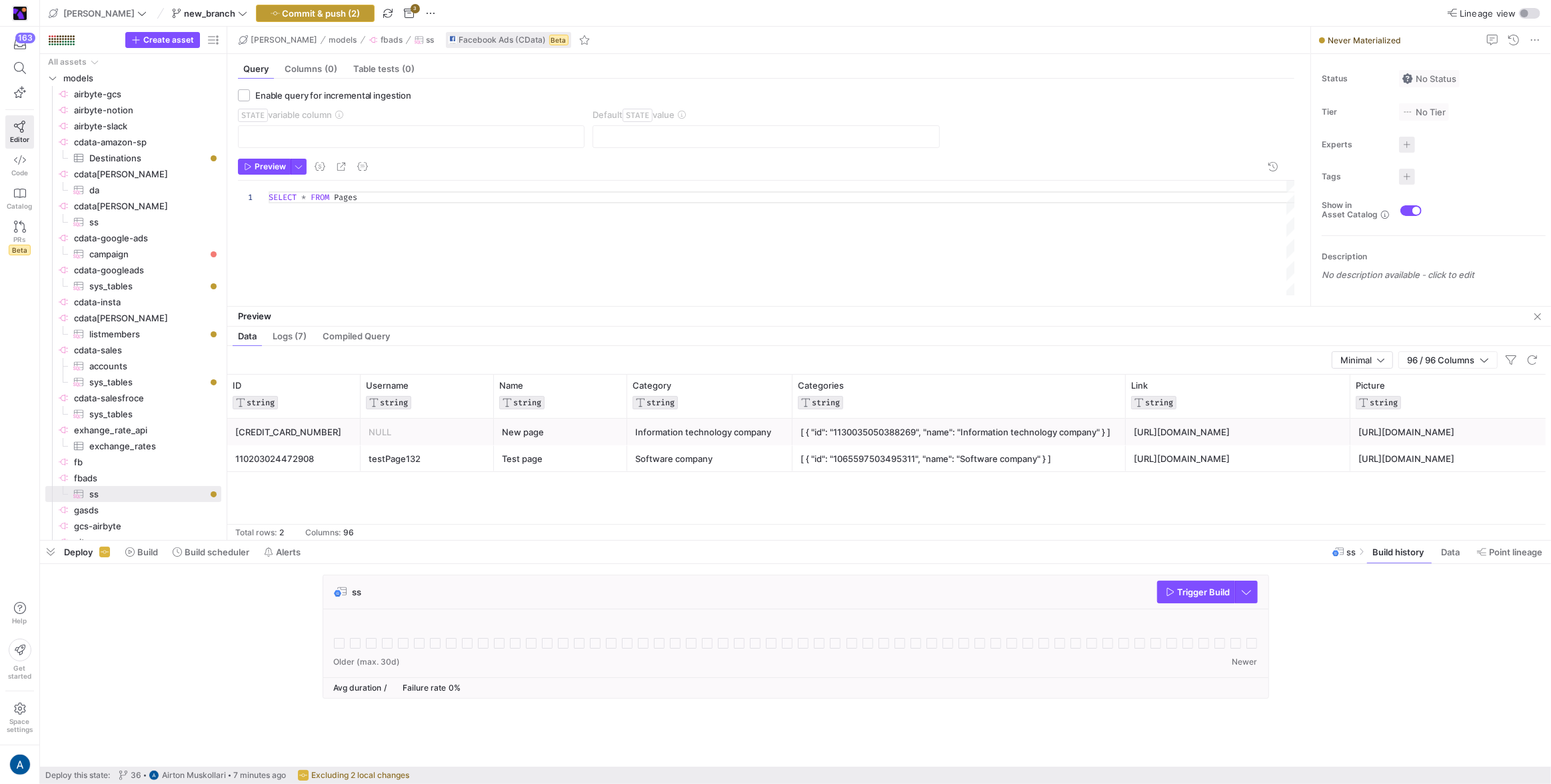
click at [306, 12] on span "Commit & push (2)" at bounding box center [322, 14] width 78 height 11
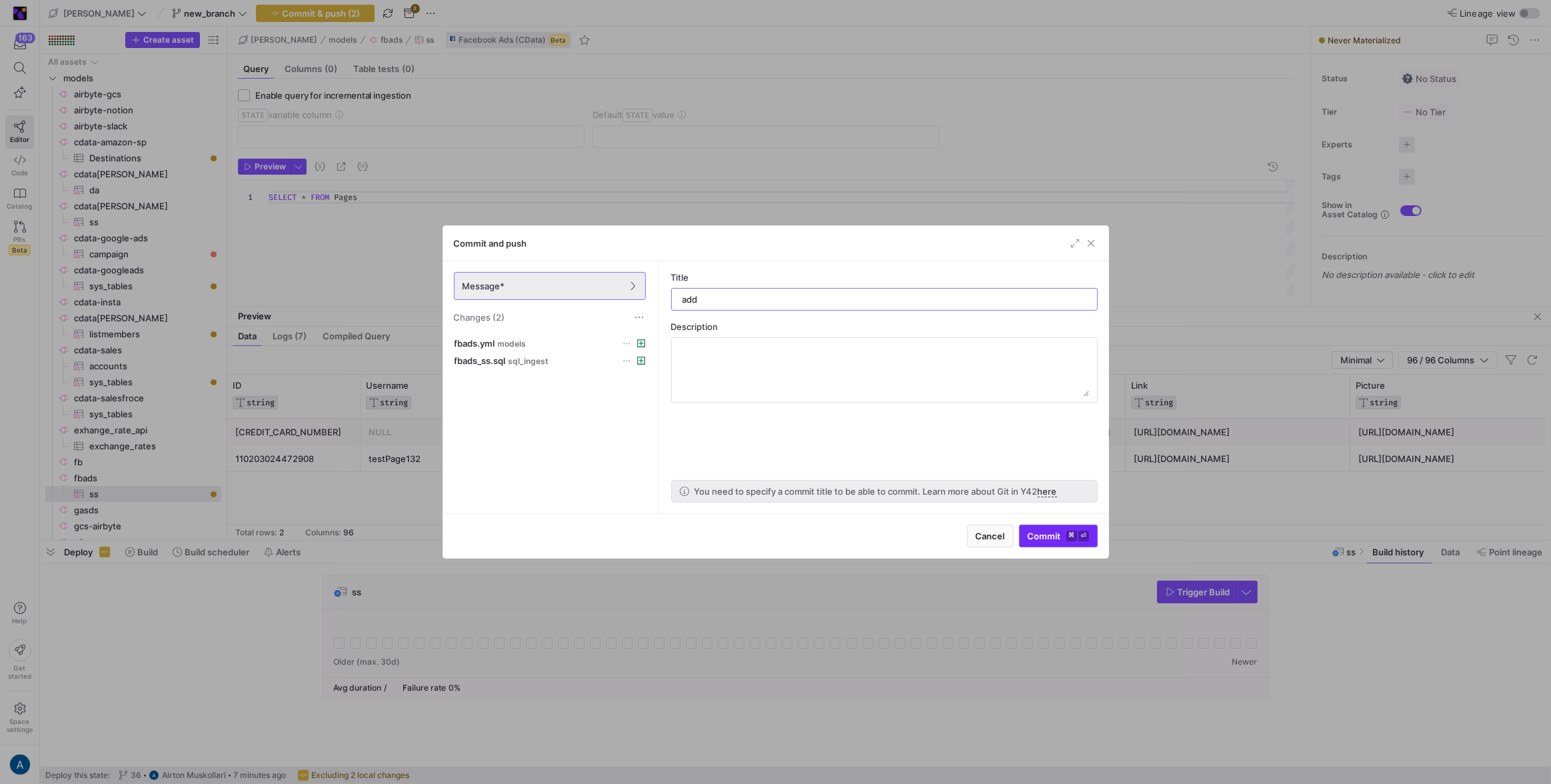
type input "add"
click at [1077, 542] on span "submit" at bounding box center [1058, 535] width 78 height 21
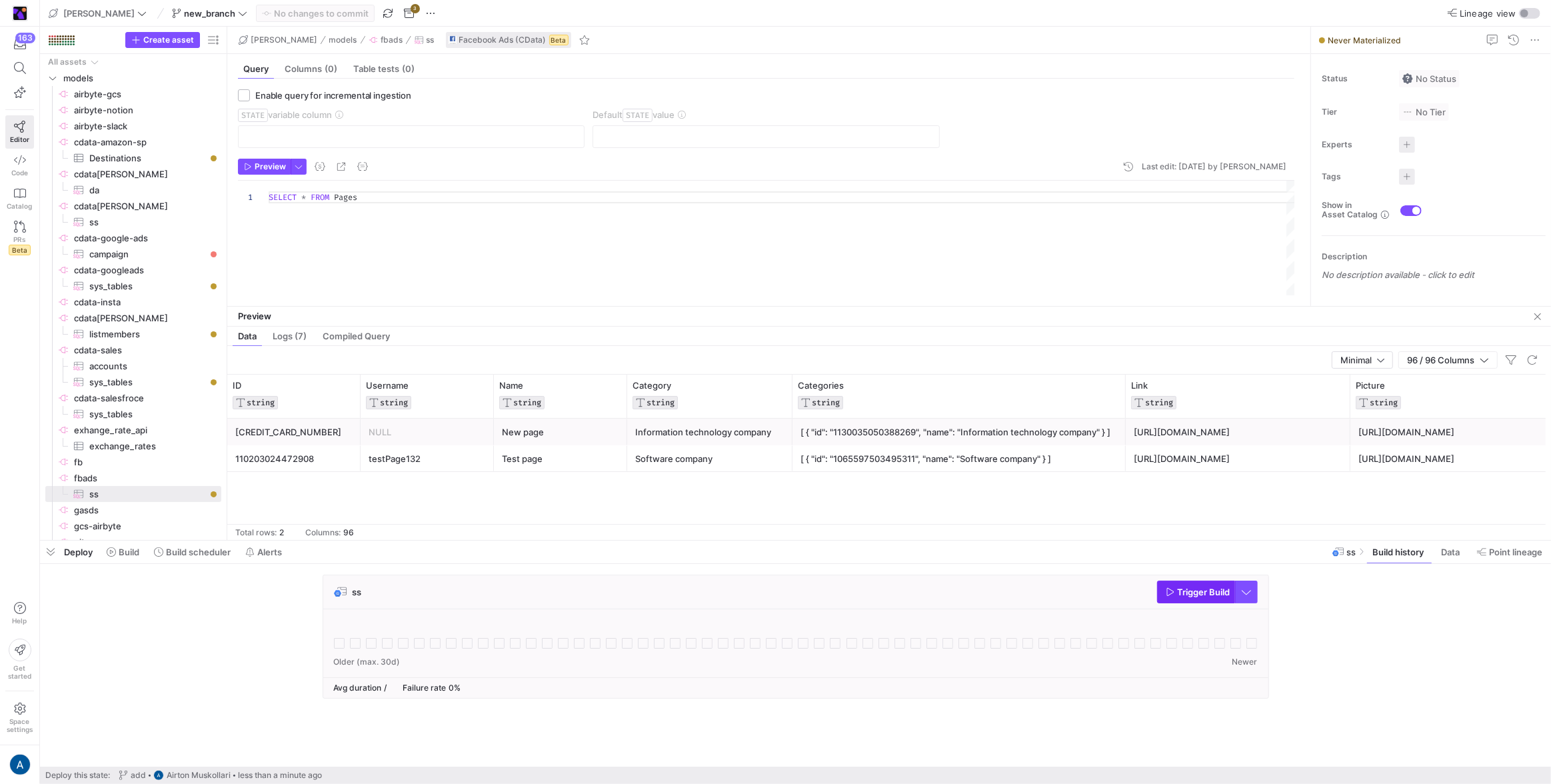
click at [1177, 584] on span "button" at bounding box center [1196, 592] width 77 height 21
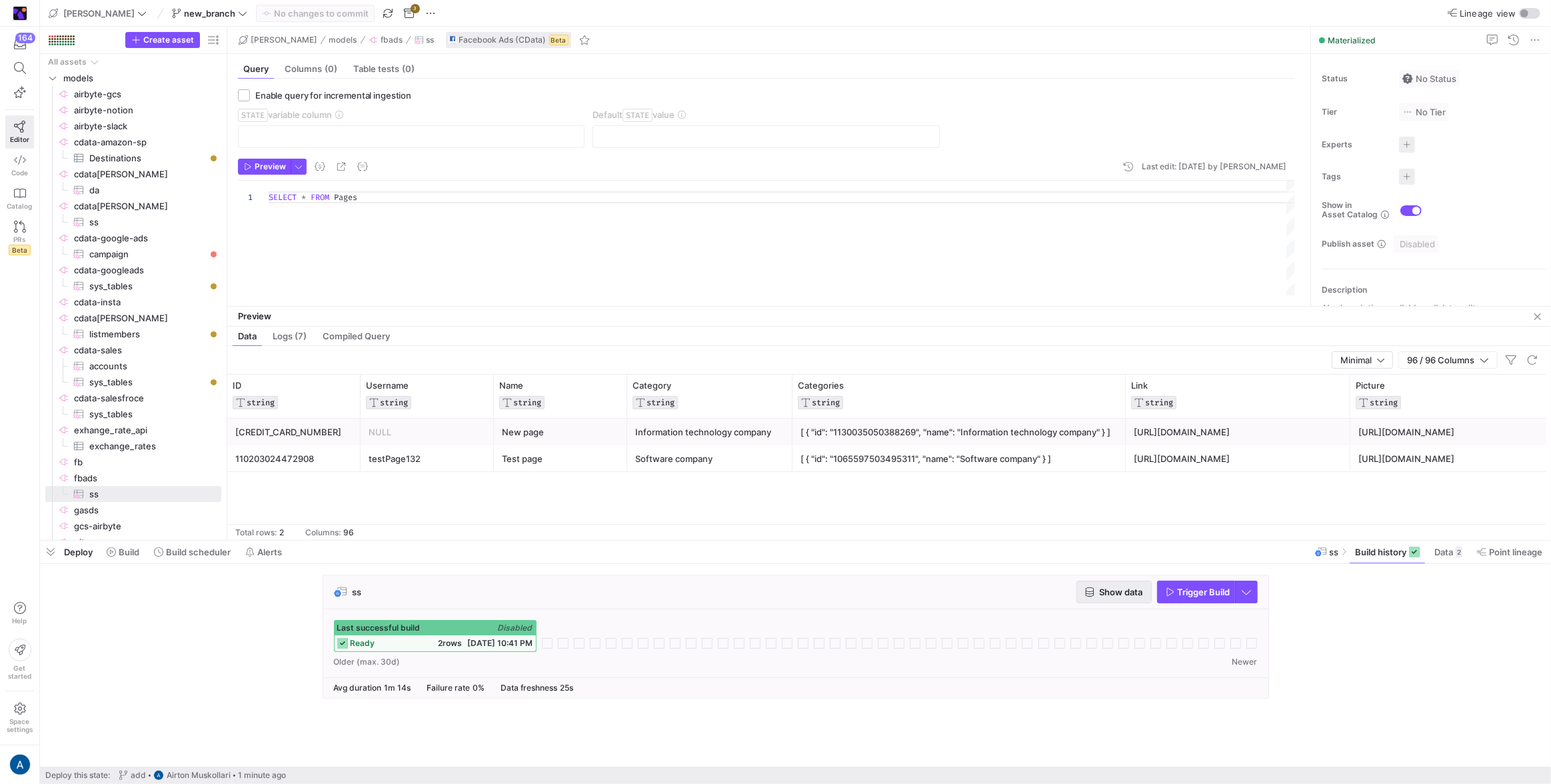
click at [1091, 598] on span "button" at bounding box center [1114, 592] width 74 height 21
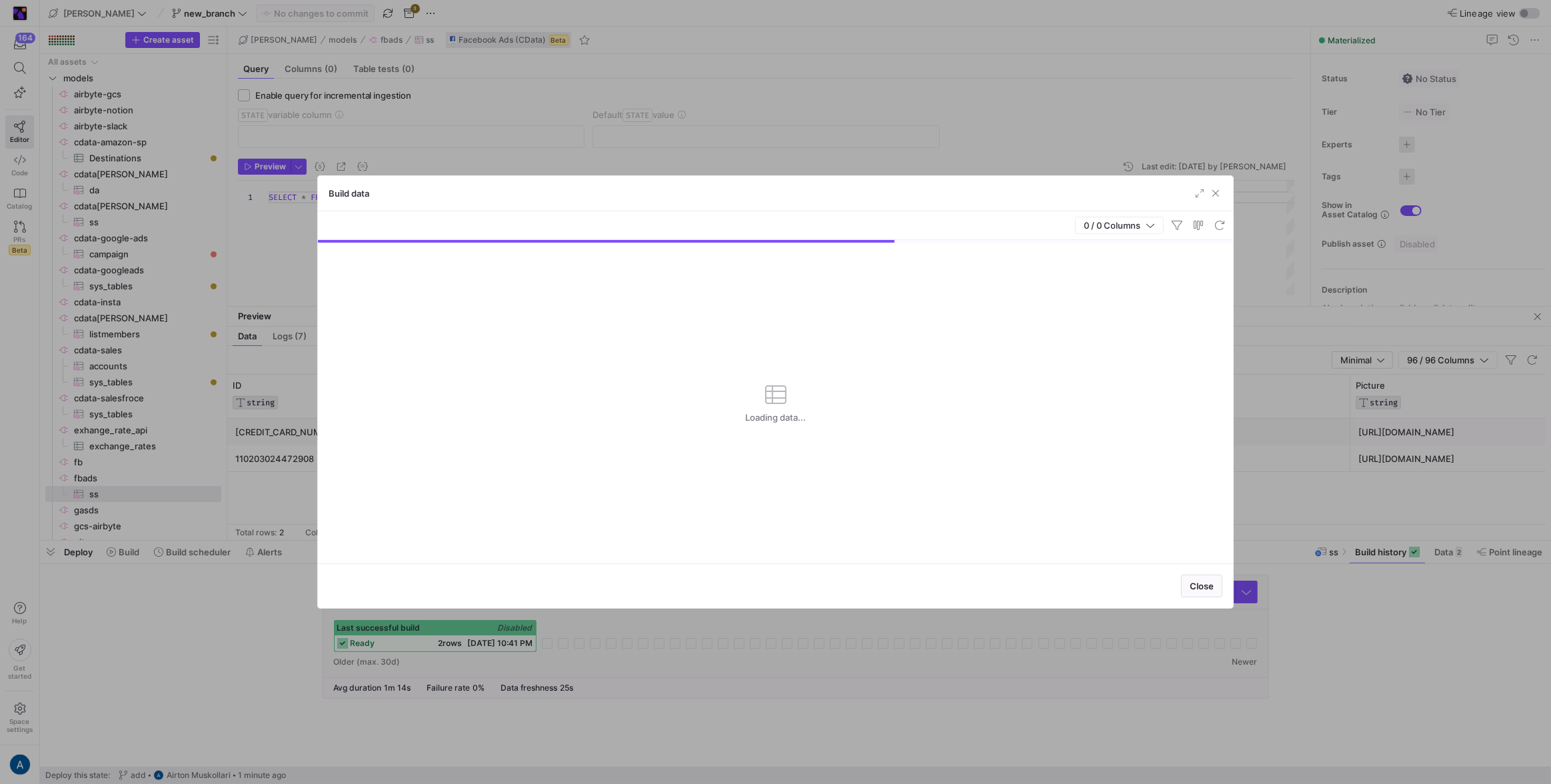
click at [1223, 201] on div "Build data" at bounding box center [775, 194] width 915 height 35
click at [1223, 200] on div "Build data" at bounding box center [775, 194] width 915 height 35
click at [1206, 186] on div "Build data" at bounding box center [775, 194] width 915 height 35
click at [1211, 191] on span "button" at bounding box center [1216, 194] width 14 height 14
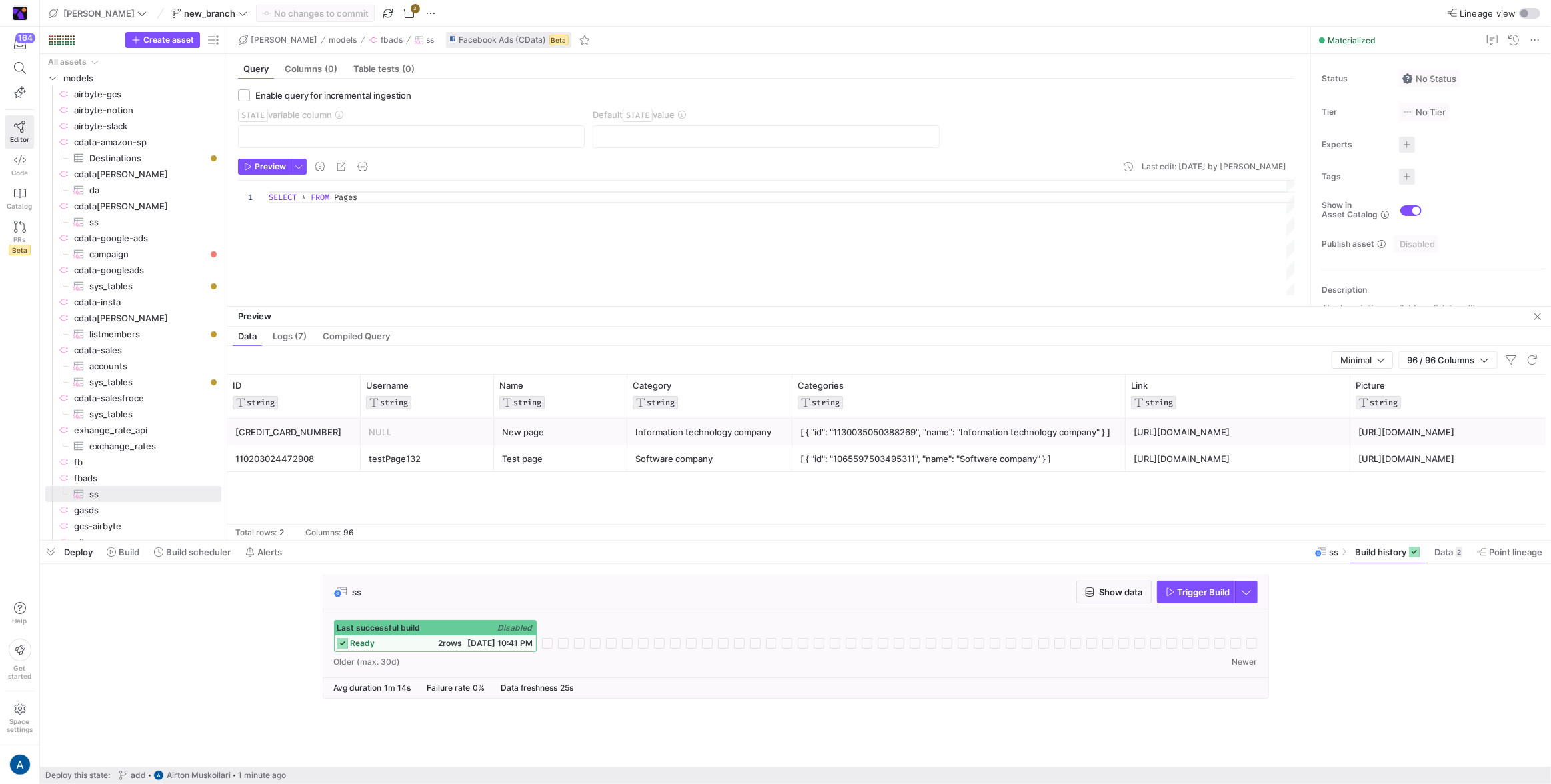
click at [406, 633] on div "Last successful build Disabled" at bounding box center [435, 627] width 201 height 14
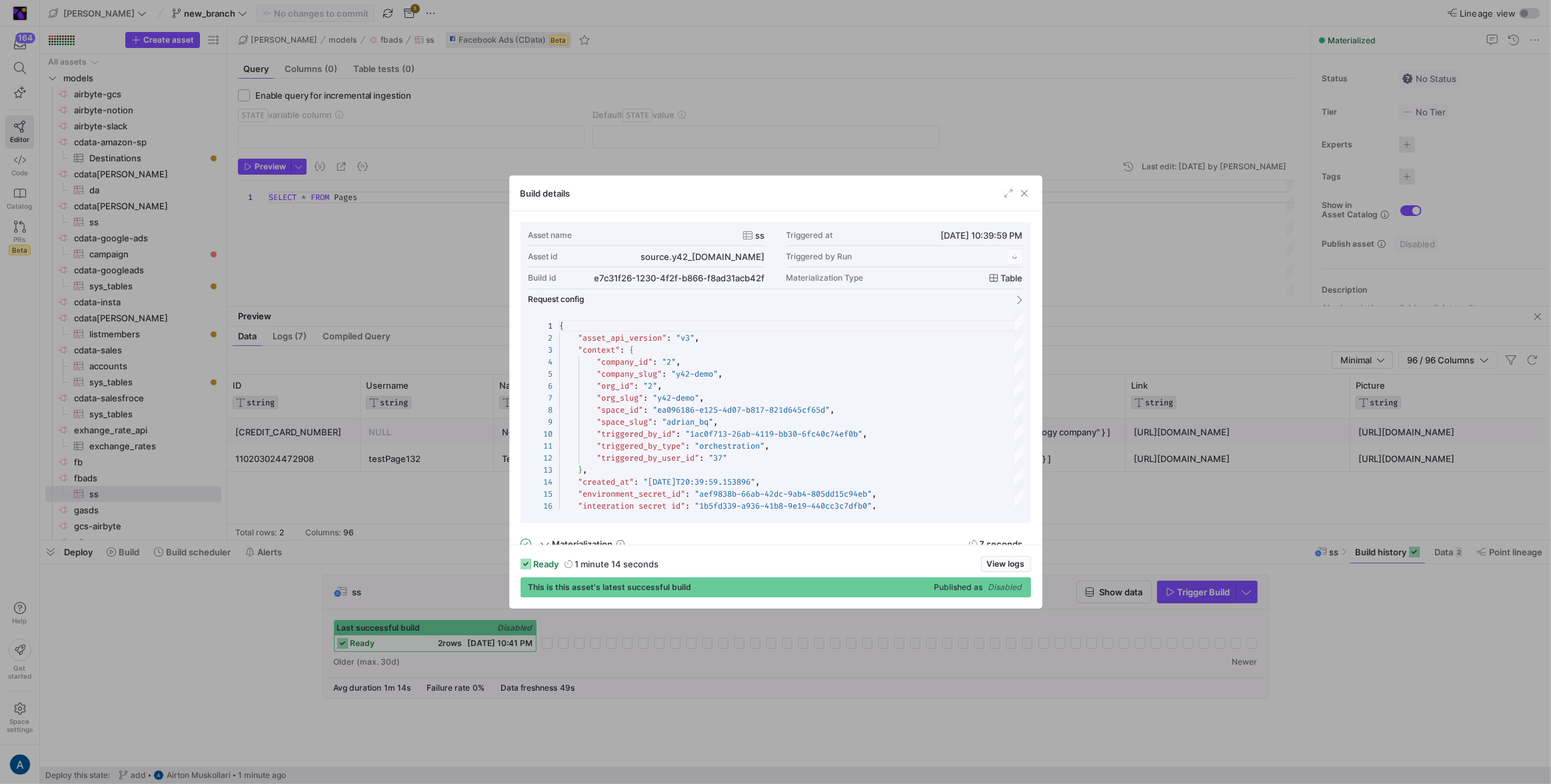
scroll to position [120, 0]
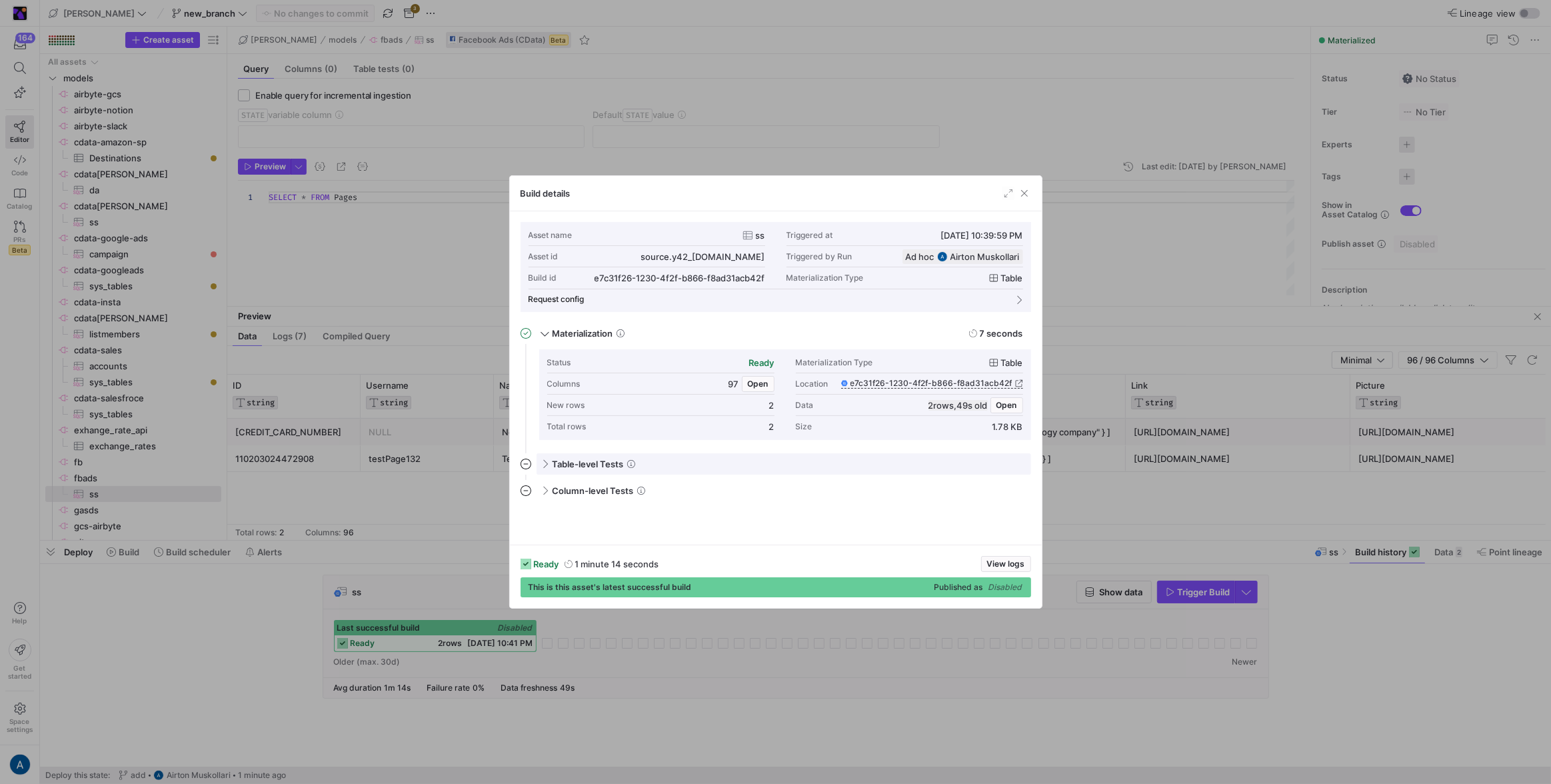
click at [588, 462] on span "Table-level Tests" at bounding box center [588, 464] width 72 height 11
click at [584, 518] on div "Column-level Tests" at bounding box center [783, 529] width 495 height 21
click at [1117, 470] on div at bounding box center [775, 392] width 1551 height 784
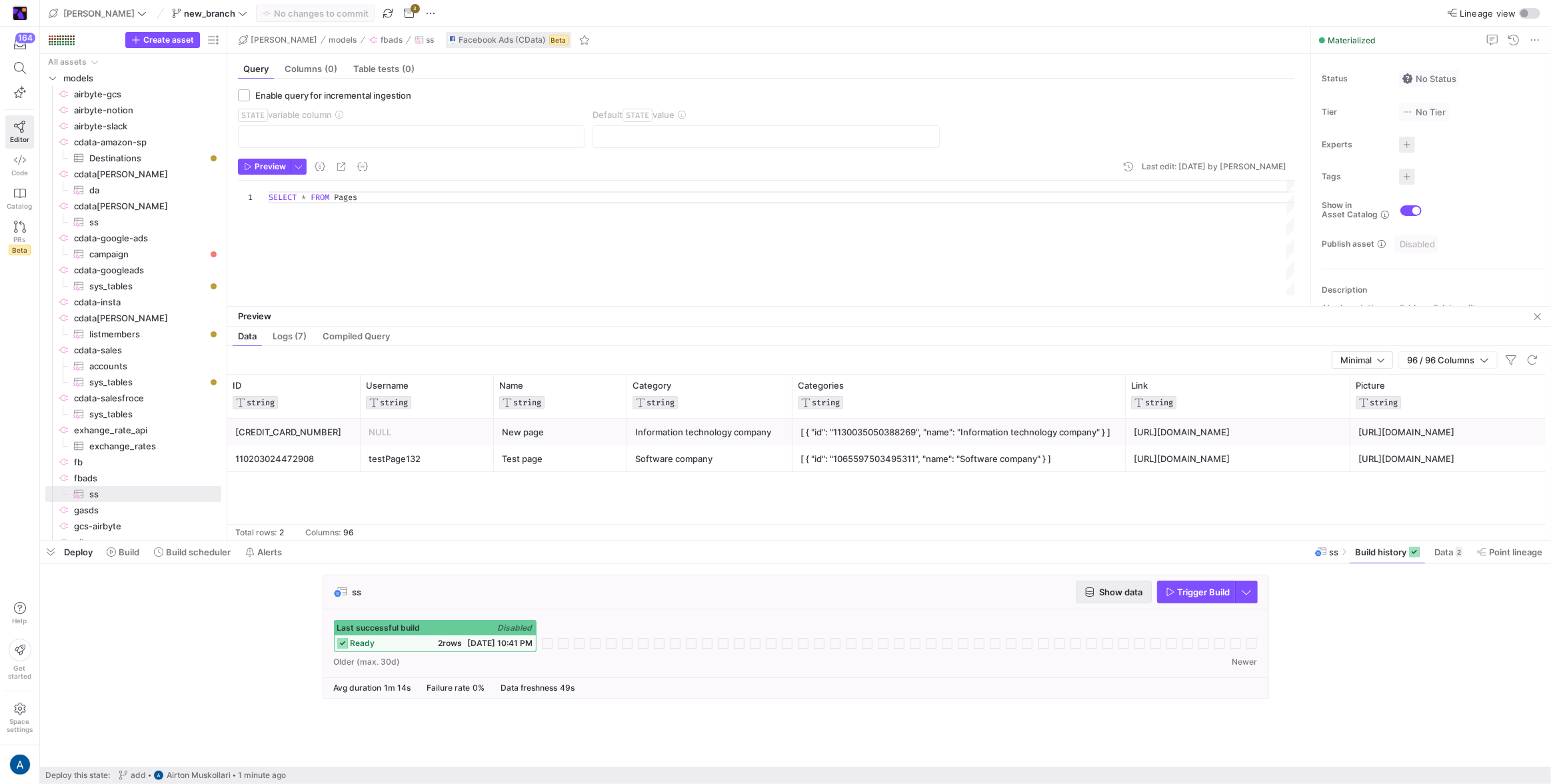
click at [1106, 581] on span "button" at bounding box center [1114, 592] width 74 height 21
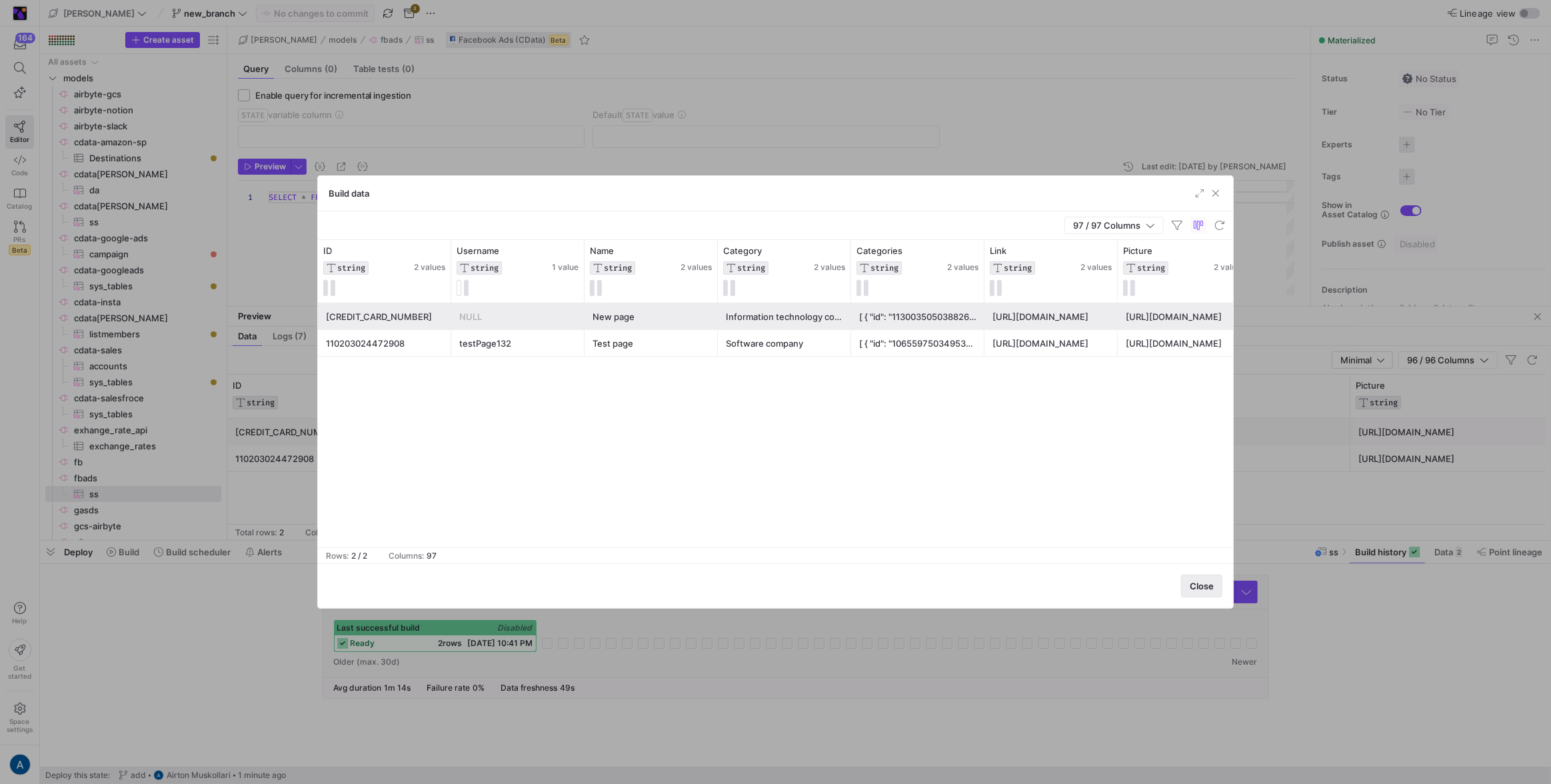
click at [1199, 588] on span "Close" at bounding box center [1201, 586] width 24 height 11
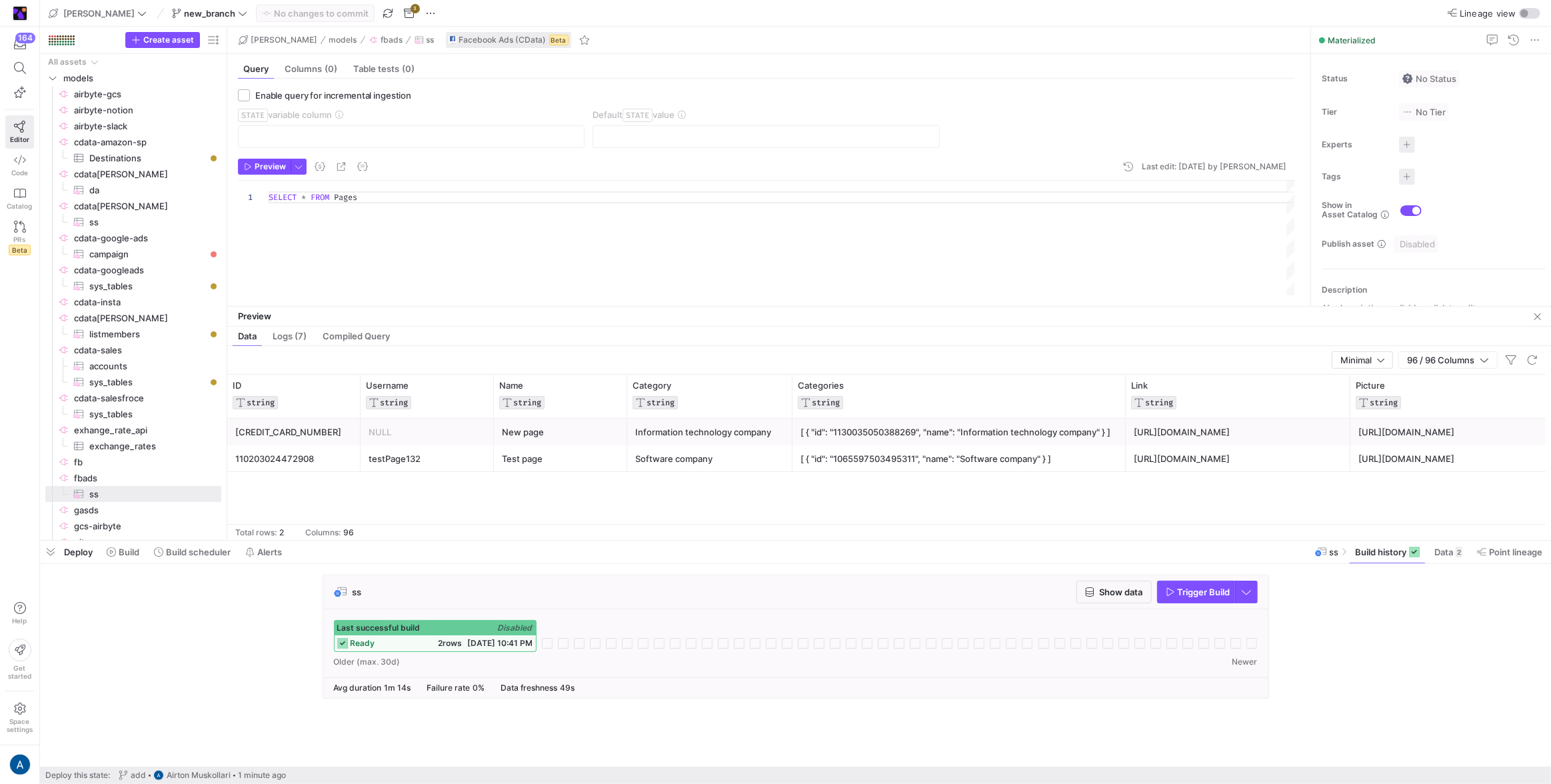
click at [468, 642] on span "[DATE] 10:41 PM" at bounding box center [500, 642] width 66 height 10
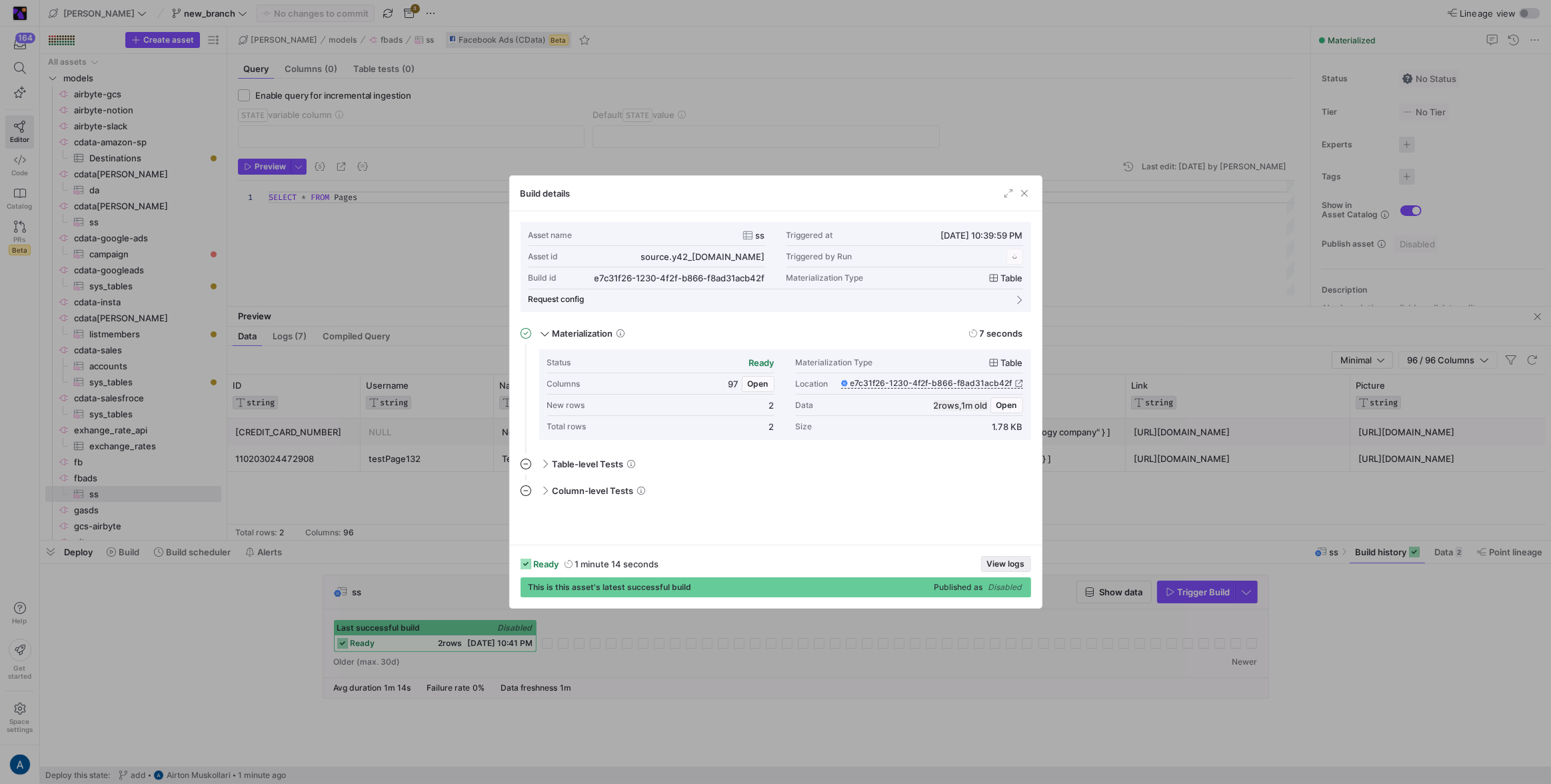
click at [1001, 565] on span "View logs" at bounding box center [1006, 563] width 38 height 9
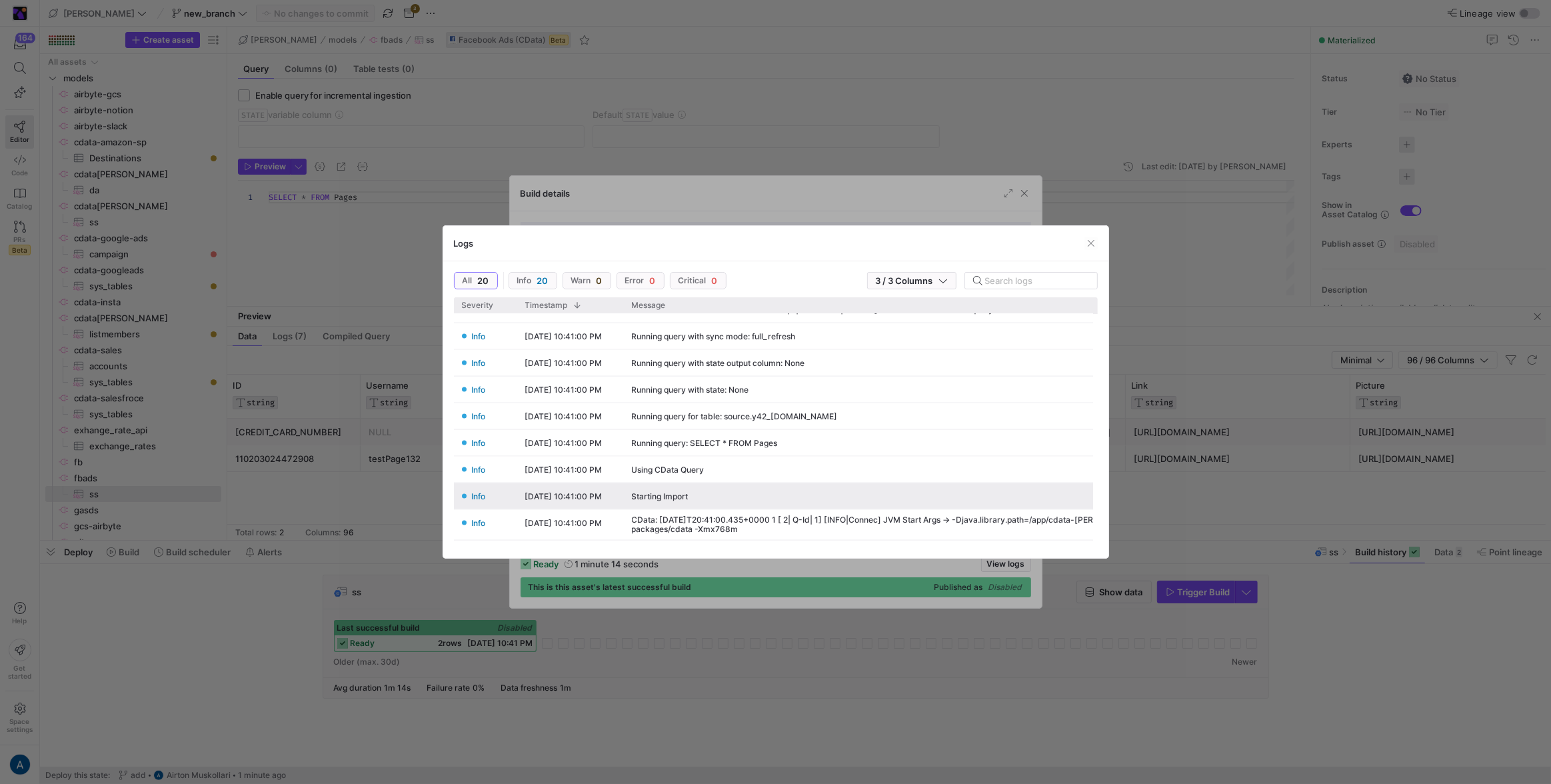
scroll to position [398, 0]
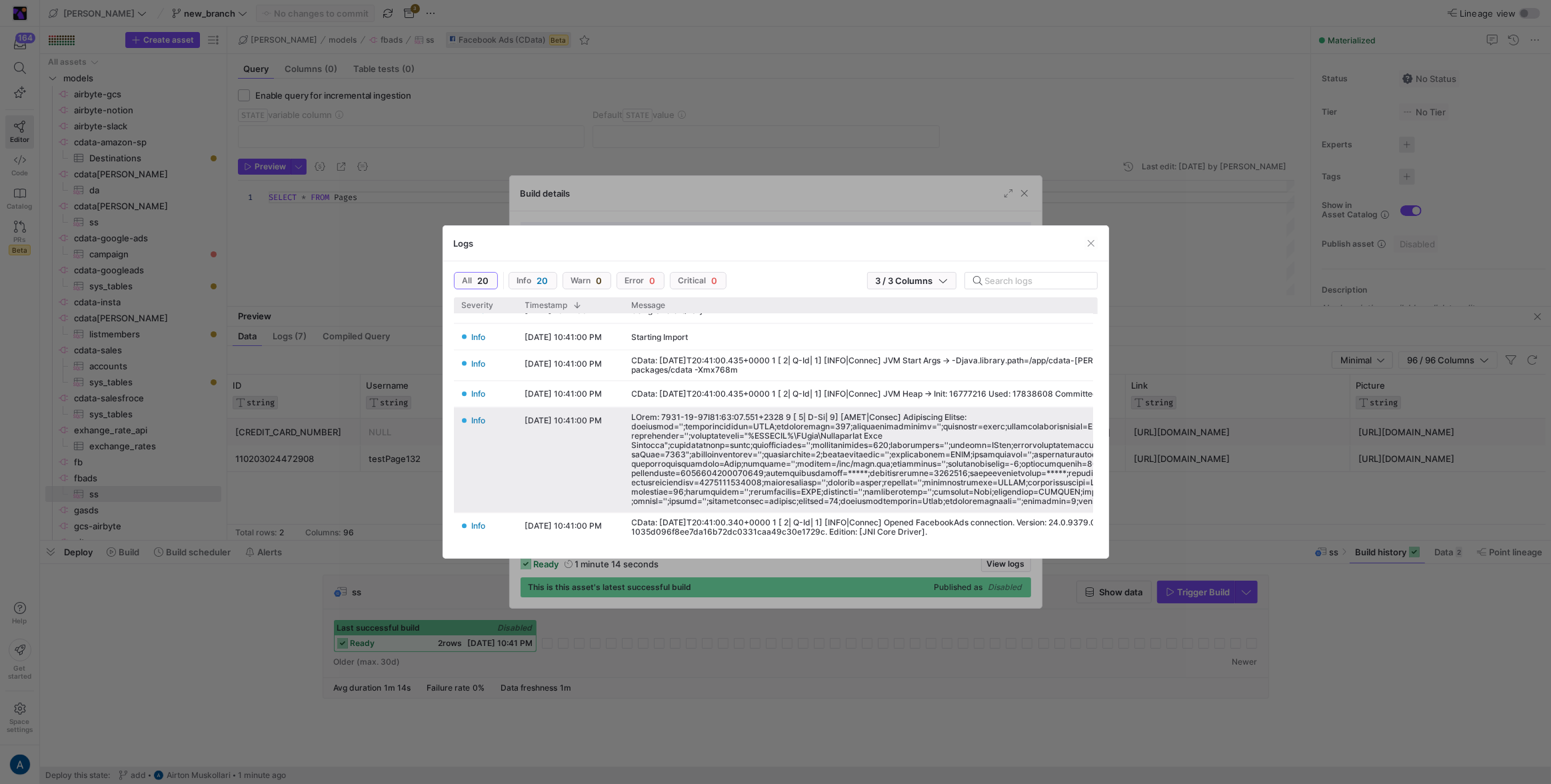
click at [783, 451] on div at bounding box center [950, 460] width 637 height 93
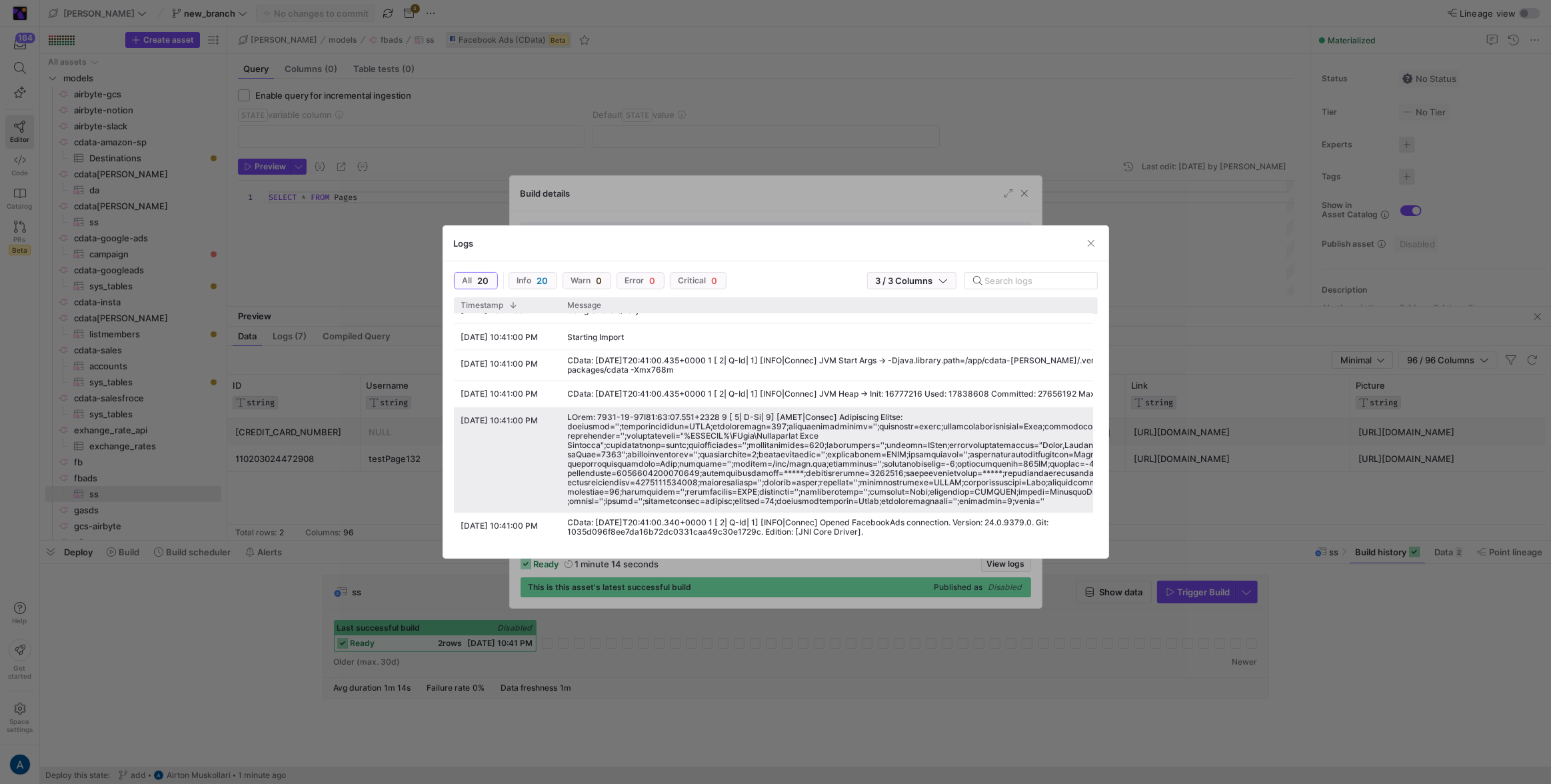
scroll to position [0, 67]
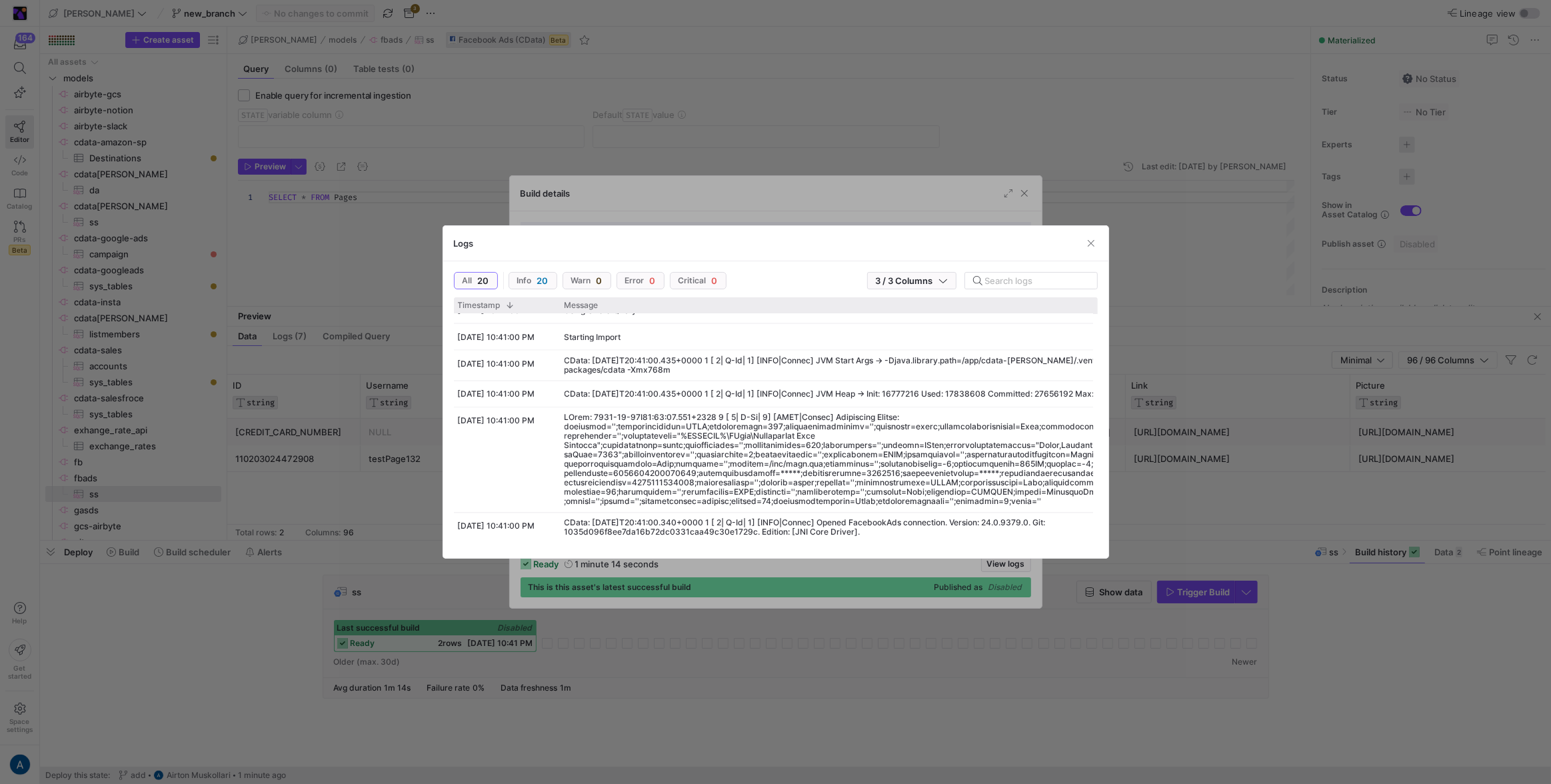
click at [1186, 349] on div at bounding box center [775, 392] width 1551 height 784
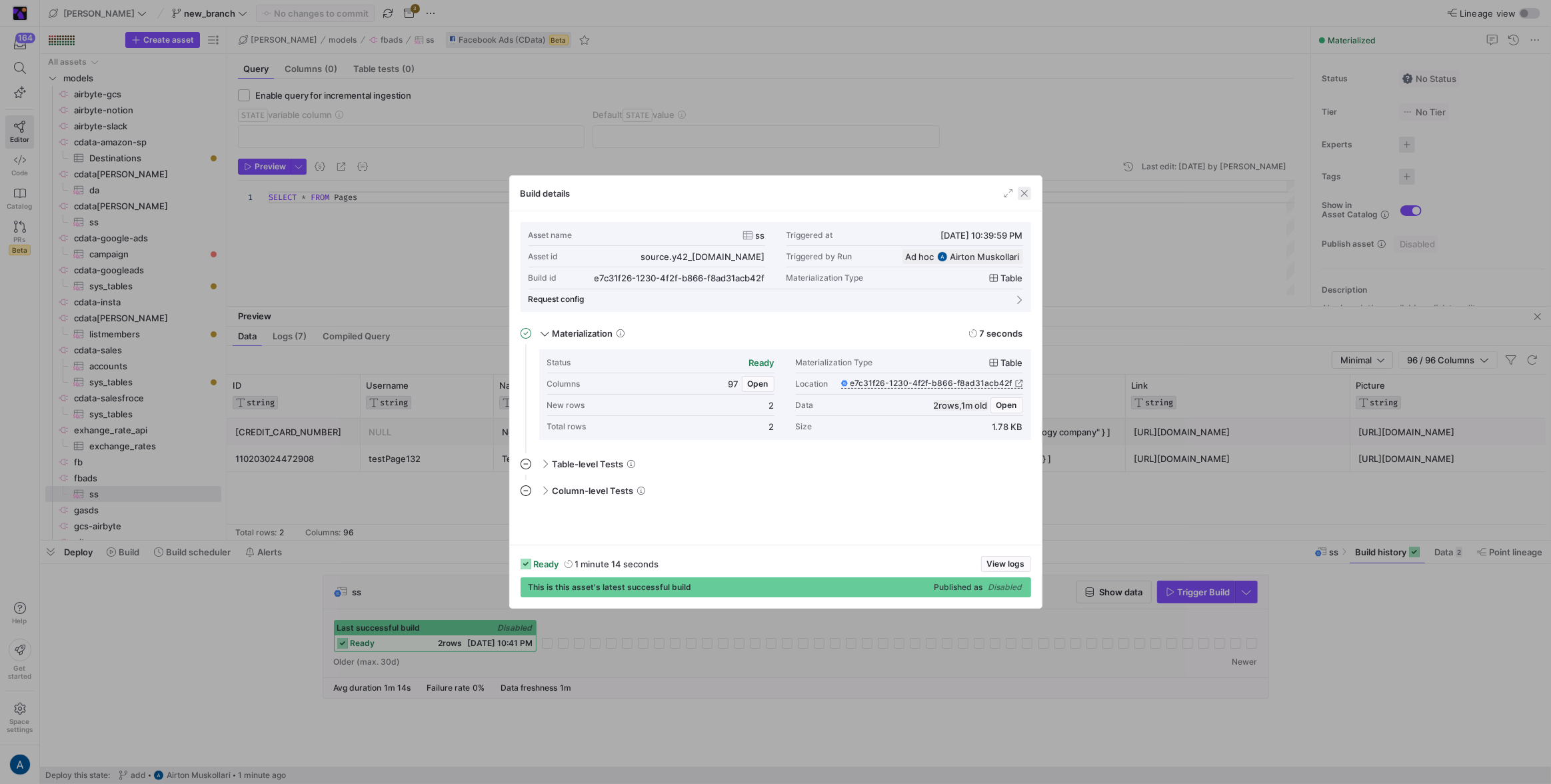
click at [1027, 190] on span "button" at bounding box center [1024, 194] width 14 height 14
